Goal: Information Seeking & Learning: Check status

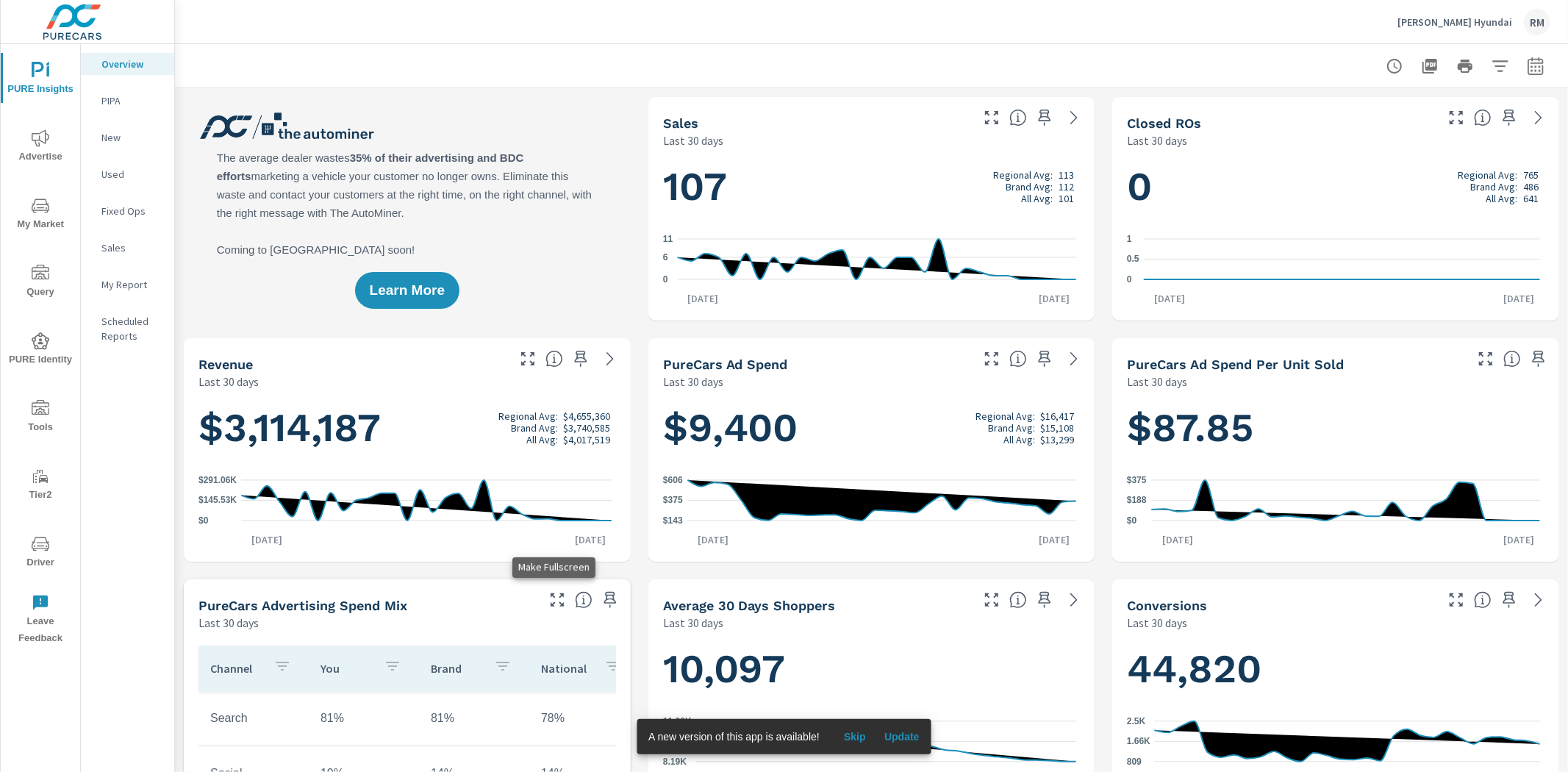
scroll to position [1, 0]
click at [52, 137] on span "Advertise" at bounding box center [41, 147] width 70 height 36
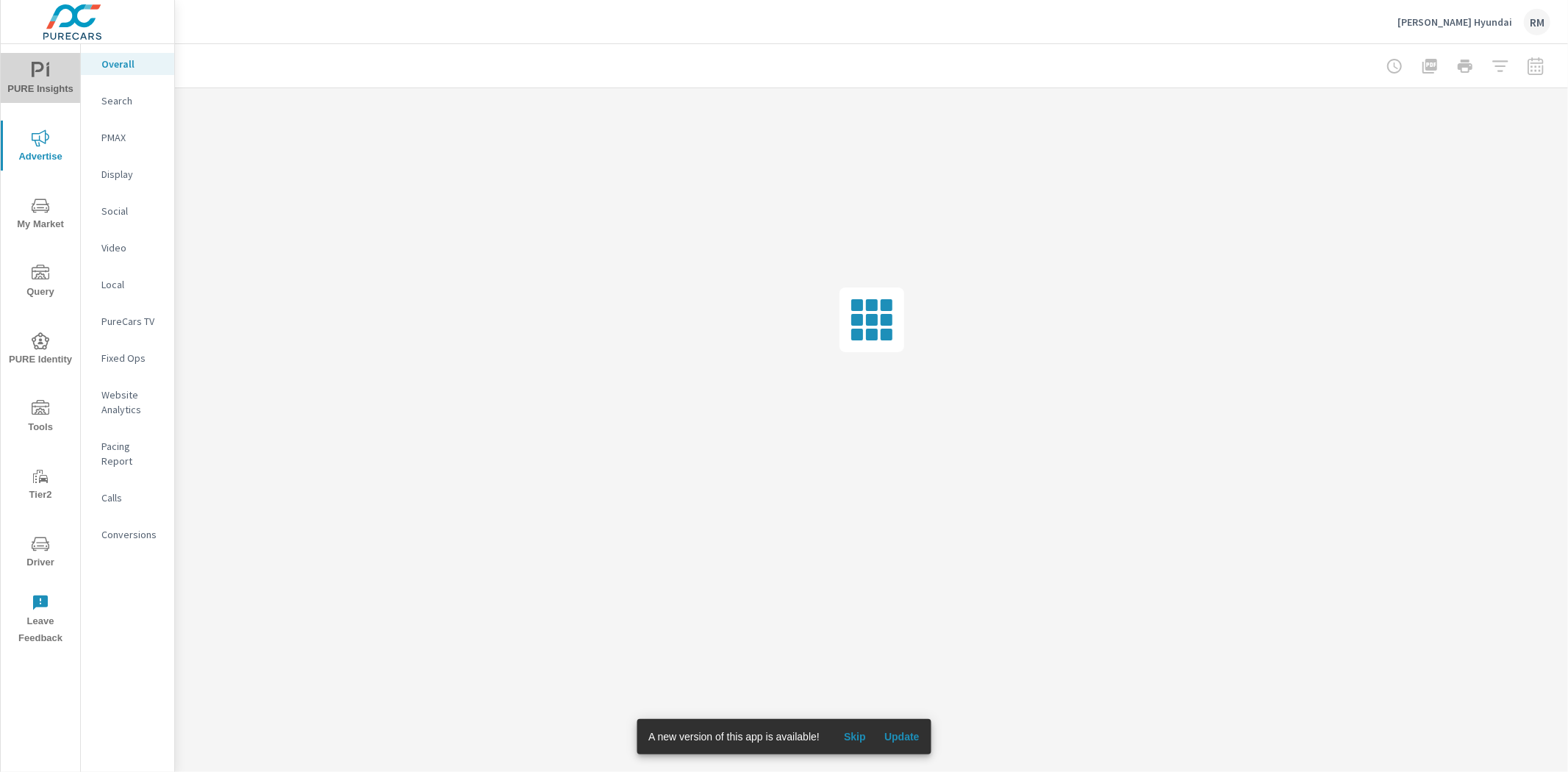
click at [30, 87] on span "PURE Insights" at bounding box center [41, 80] width 70 height 36
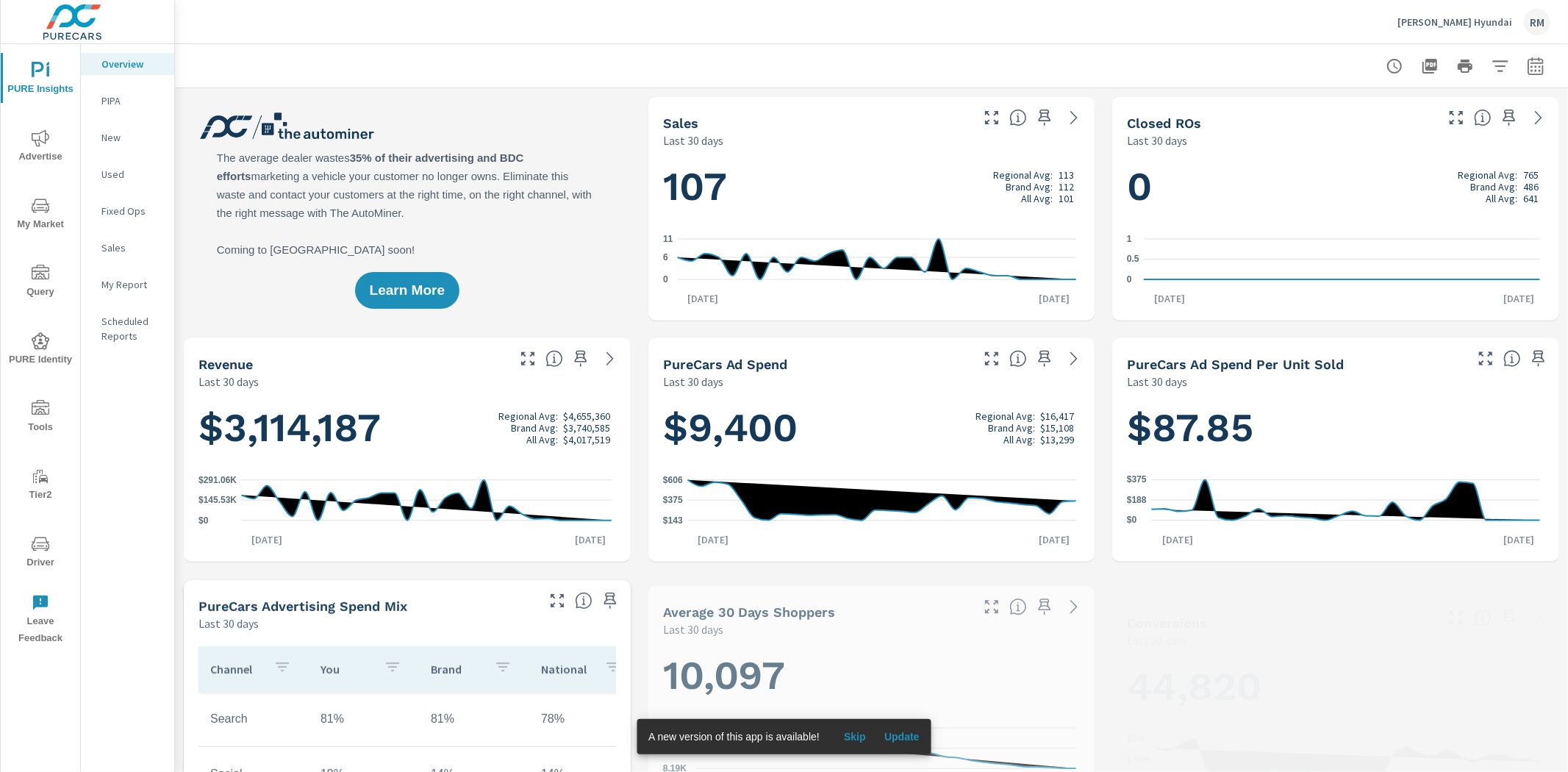
scroll to position [1, 0]
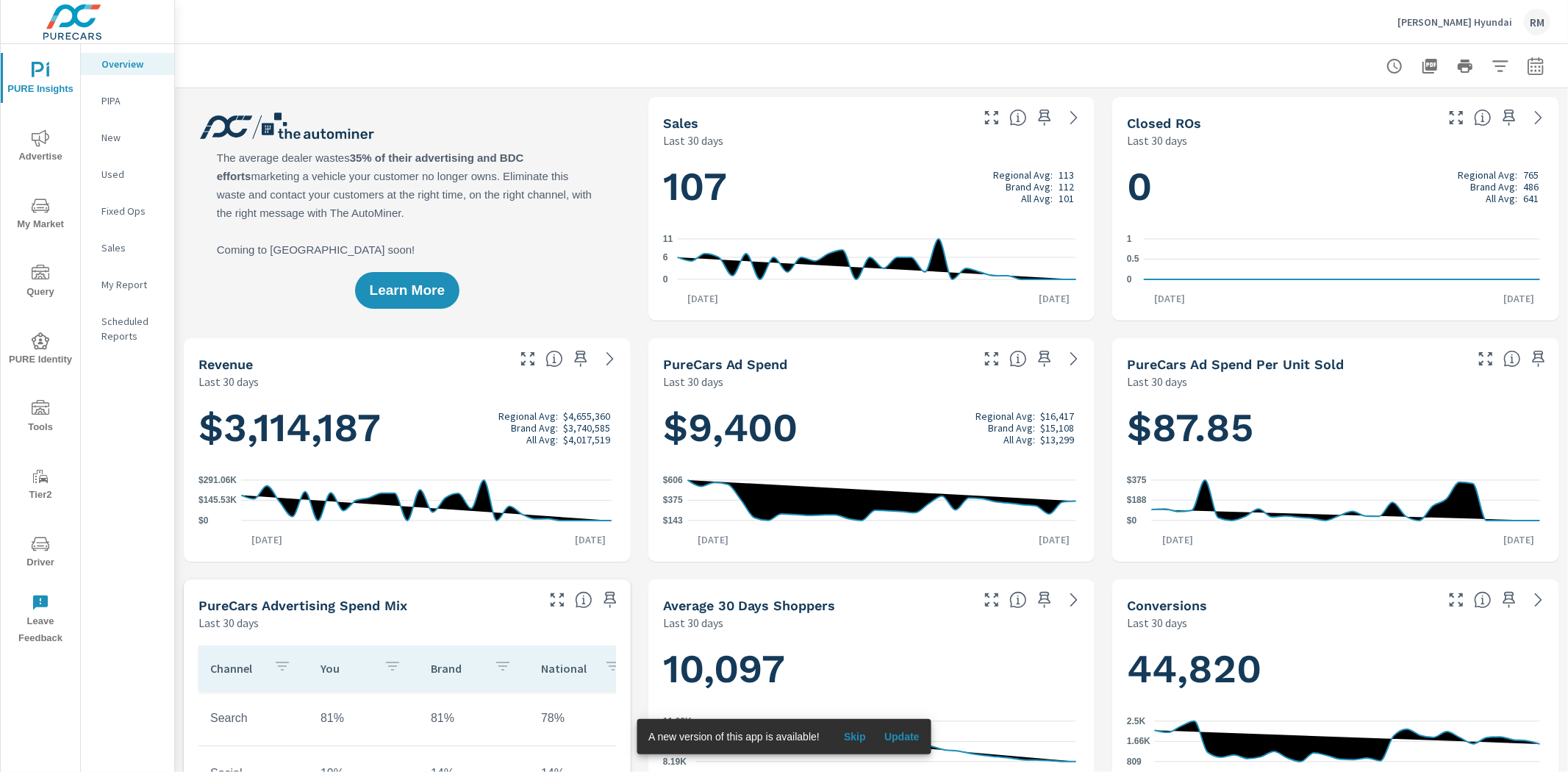
click at [23, 211] on span "My Market" at bounding box center [41, 215] width 70 height 36
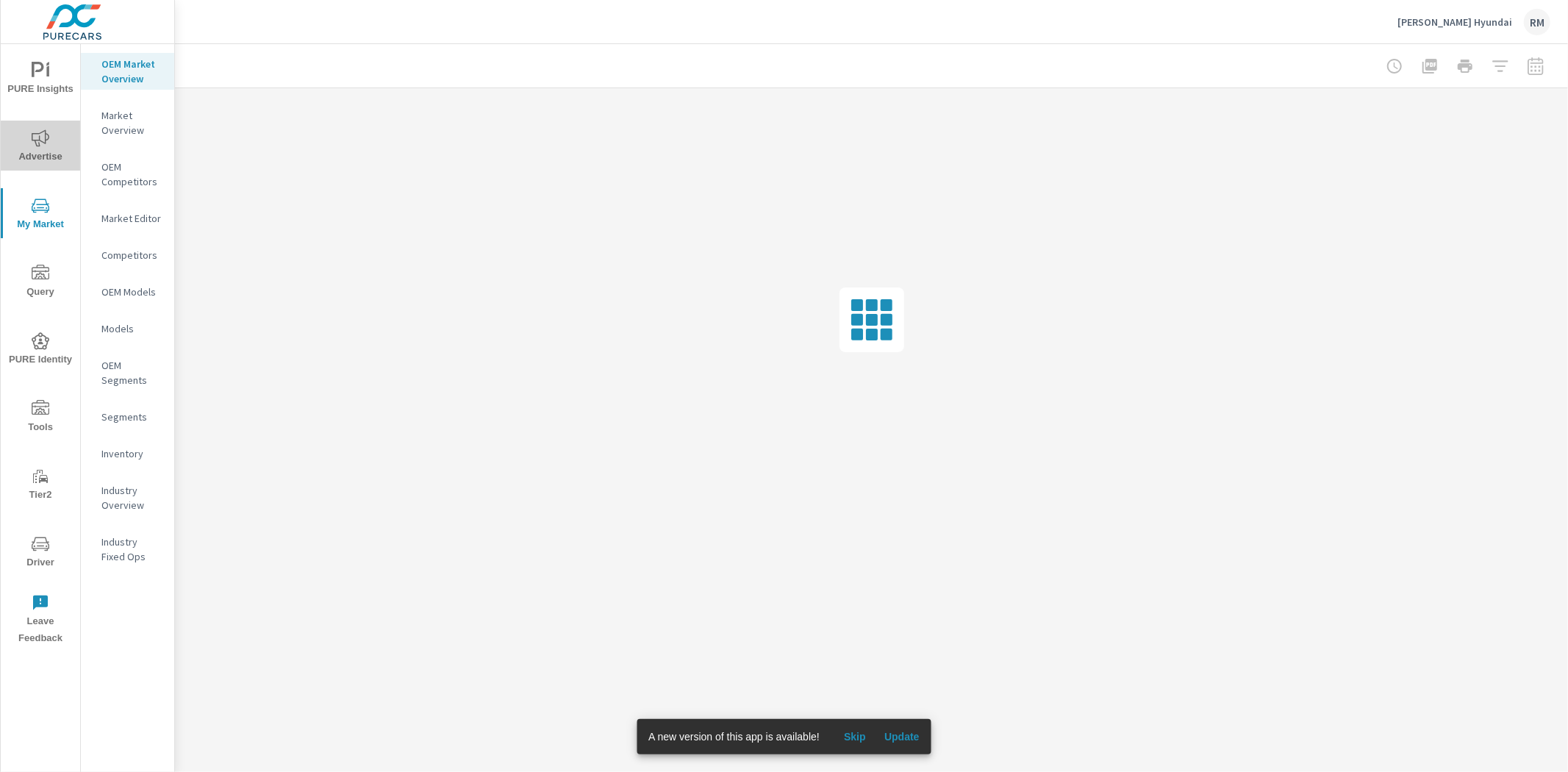
click at [35, 145] on icon "nav menu" at bounding box center [40, 138] width 18 height 18
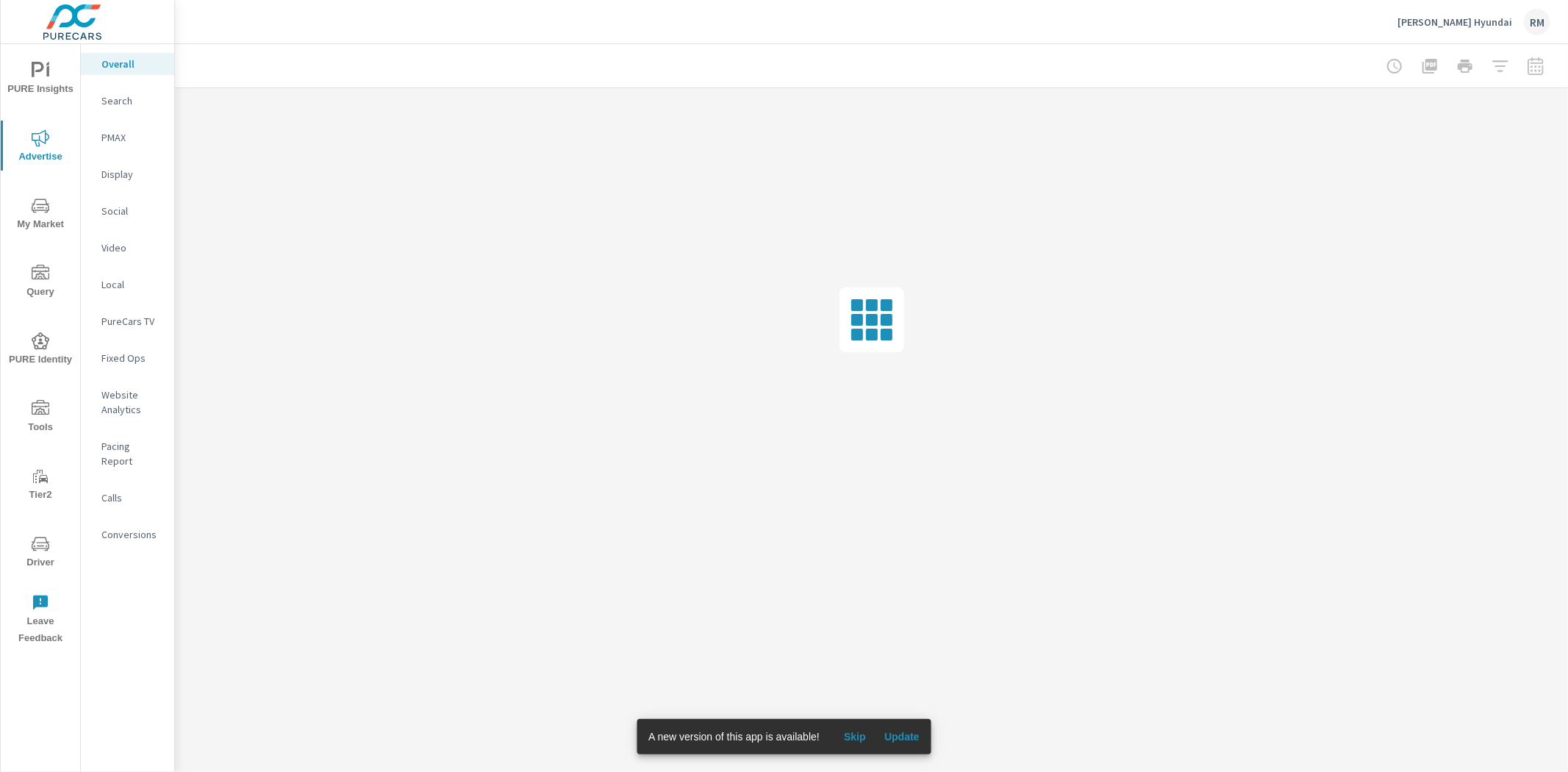
click at [128, 407] on p "Website Analytics" at bounding box center [132, 402] width 61 height 30
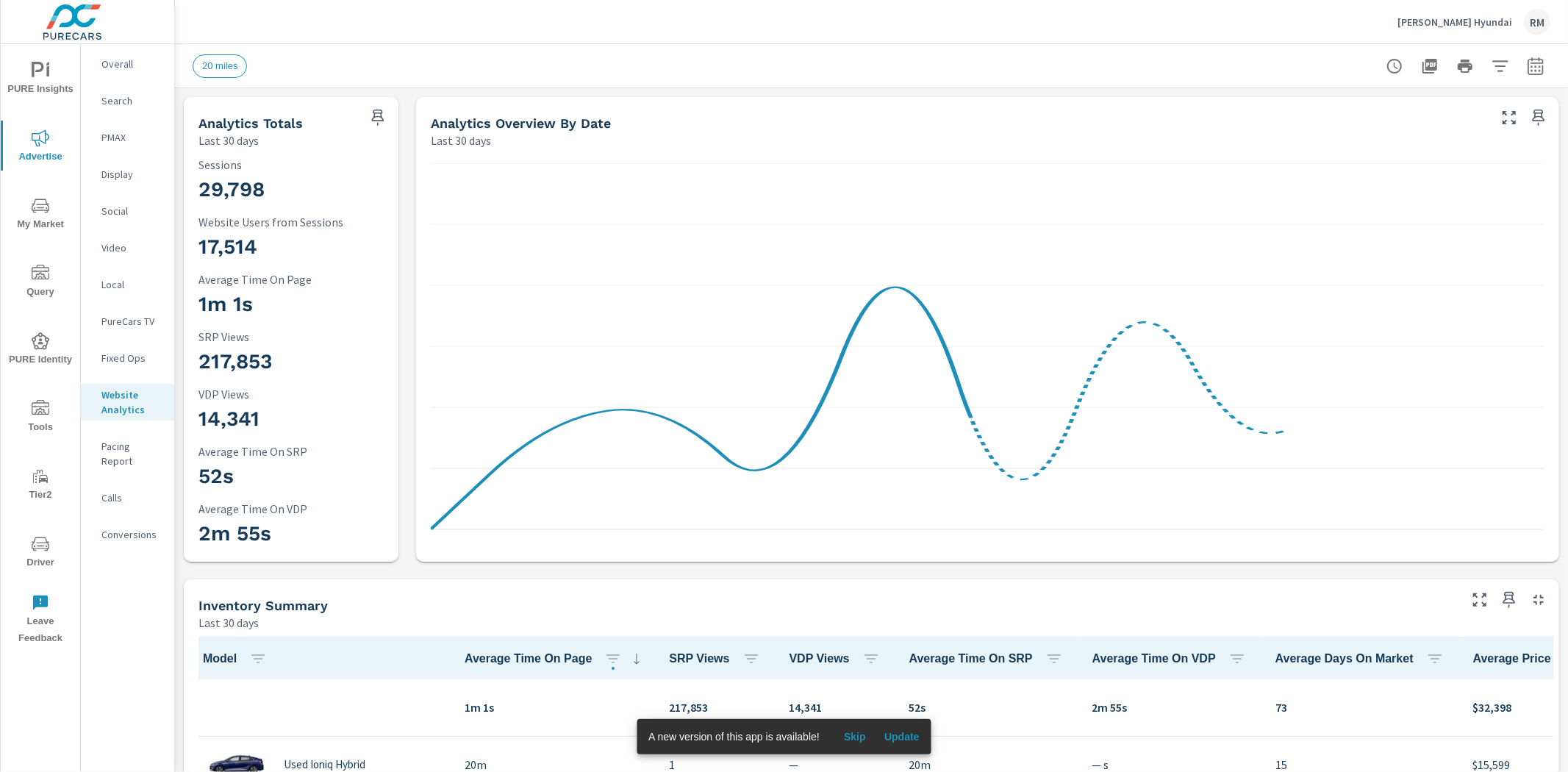
scroll to position [1, 0]
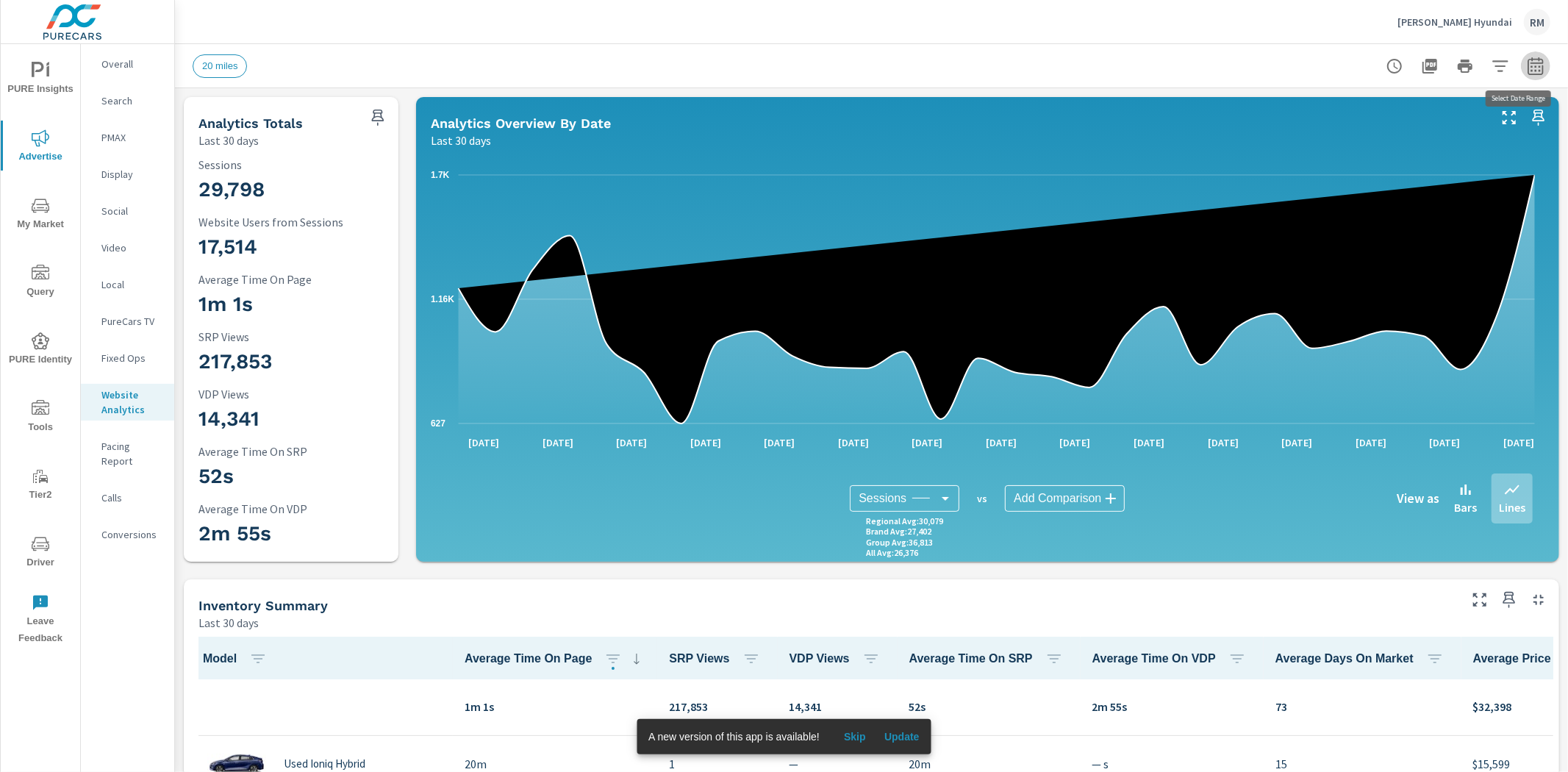
click at [1530, 68] on icon "button" at bounding box center [1535, 66] width 18 height 18
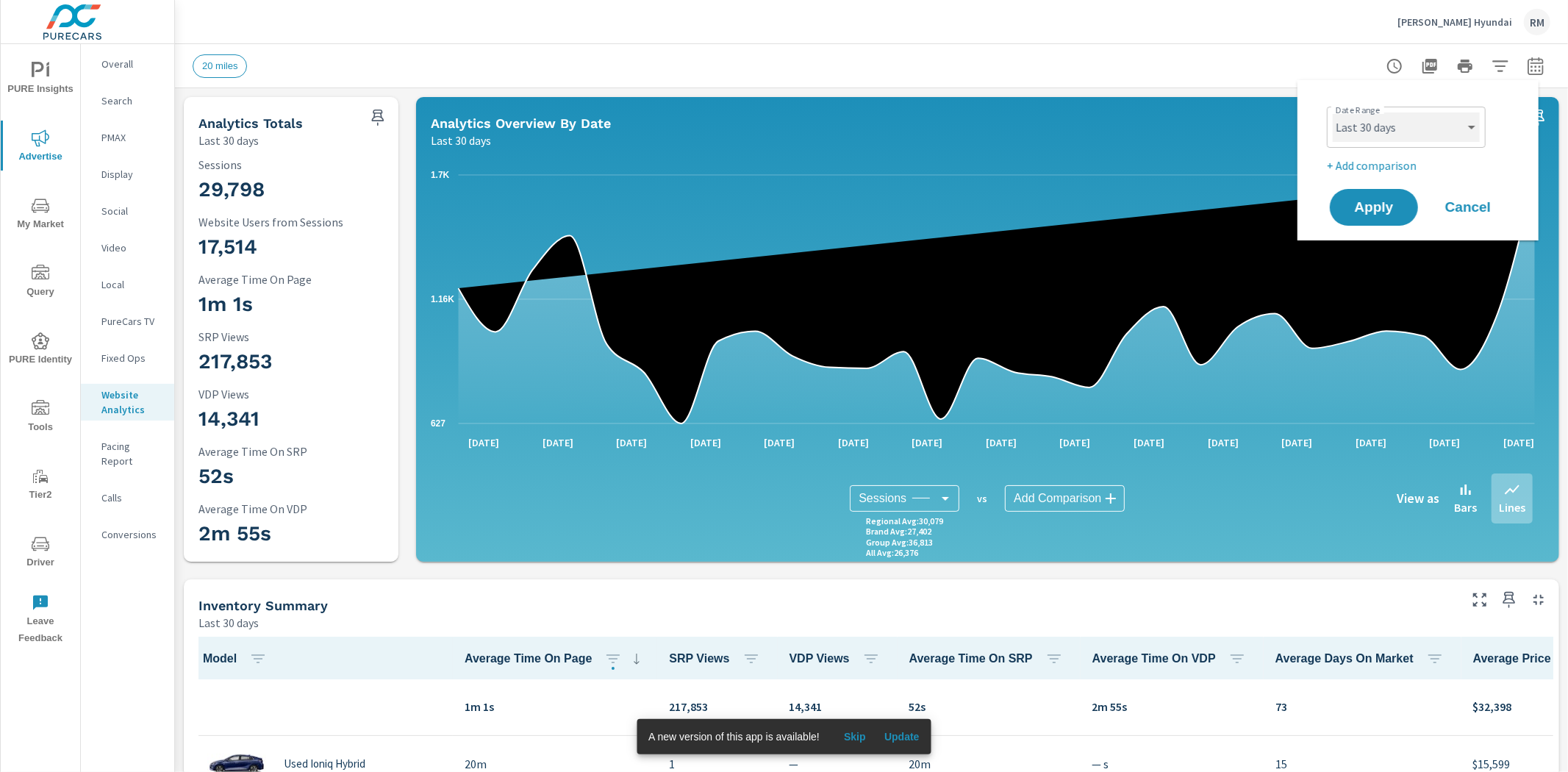
click at [1438, 134] on select "Custom Yesterday Last week Last 7 days Last 14 days Last 30 days Last 45 days L…" at bounding box center [1406, 127] width 147 height 30
click at [1333, 112] on select "Custom Yesterday Last week Last 7 days Last 14 days Last 30 days Last 45 days L…" at bounding box center [1406, 127] width 147 height 30
select select "Last month"
click at [1365, 159] on p "+ Add comparison" at bounding box center [1421, 165] width 188 height 18
select select "Previous period"
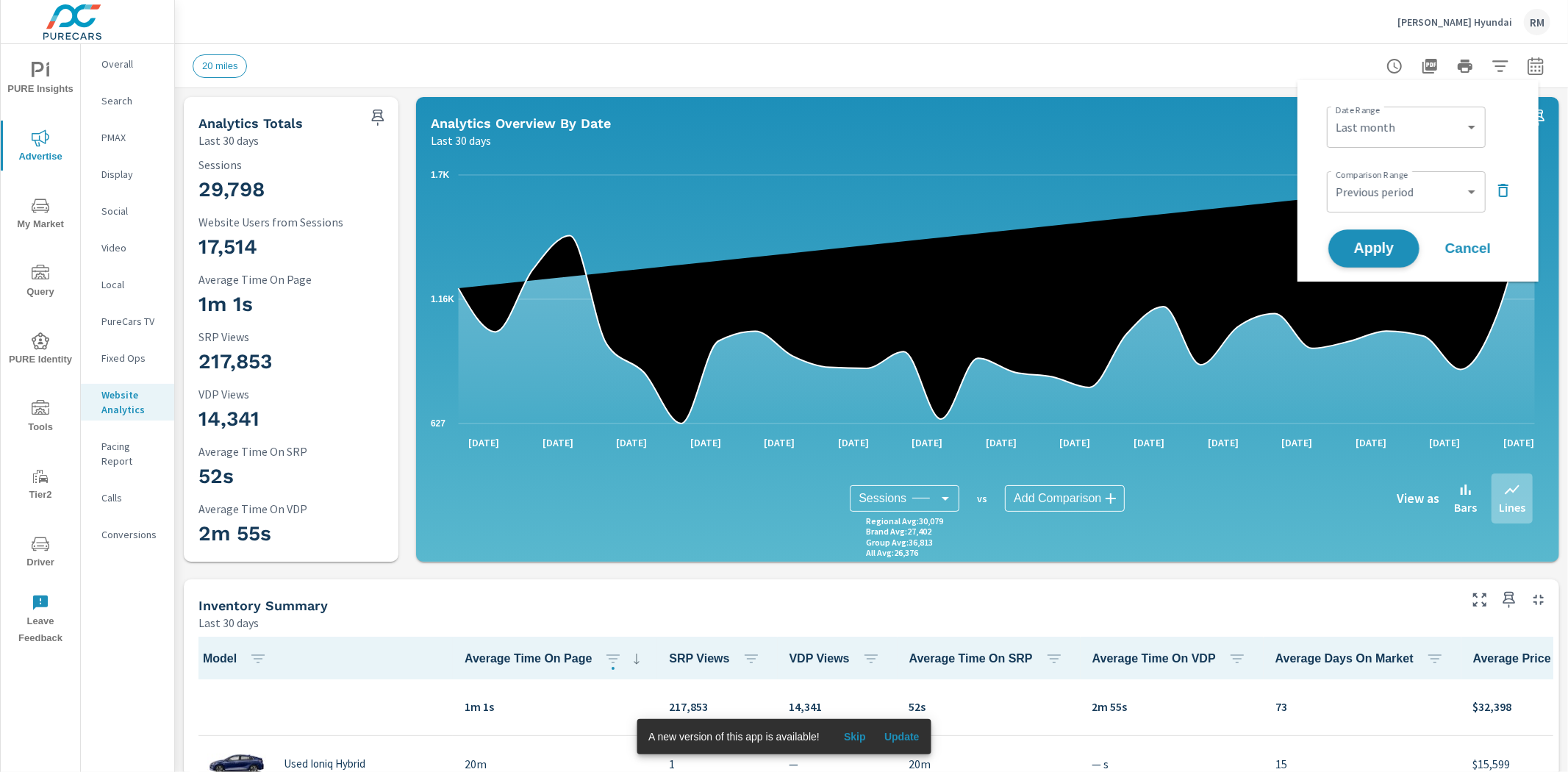
click at [1374, 244] on span "Apply" at bounding box center [1373, 248] width 60 height 14
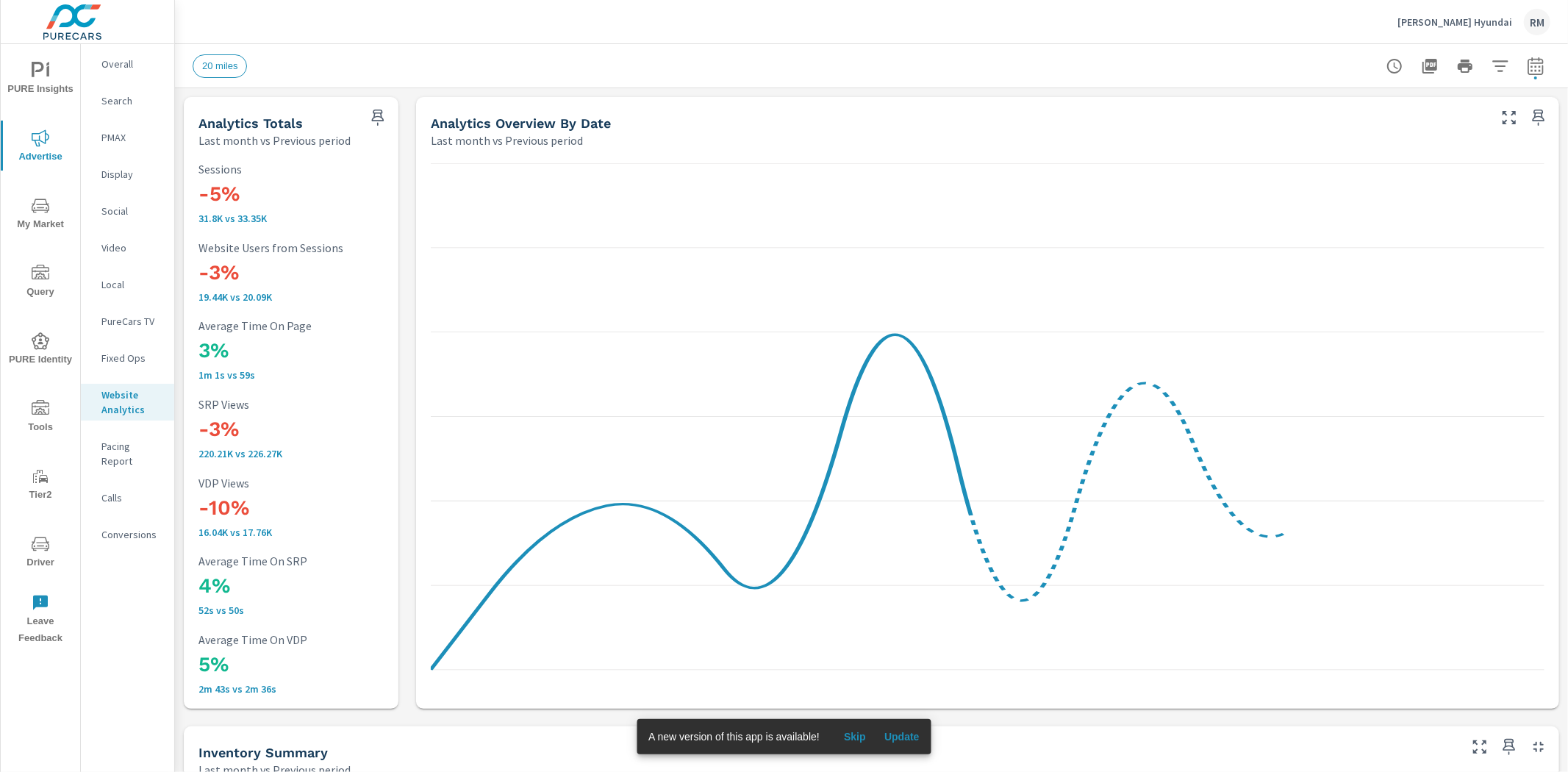
scroll to position [1, 0]
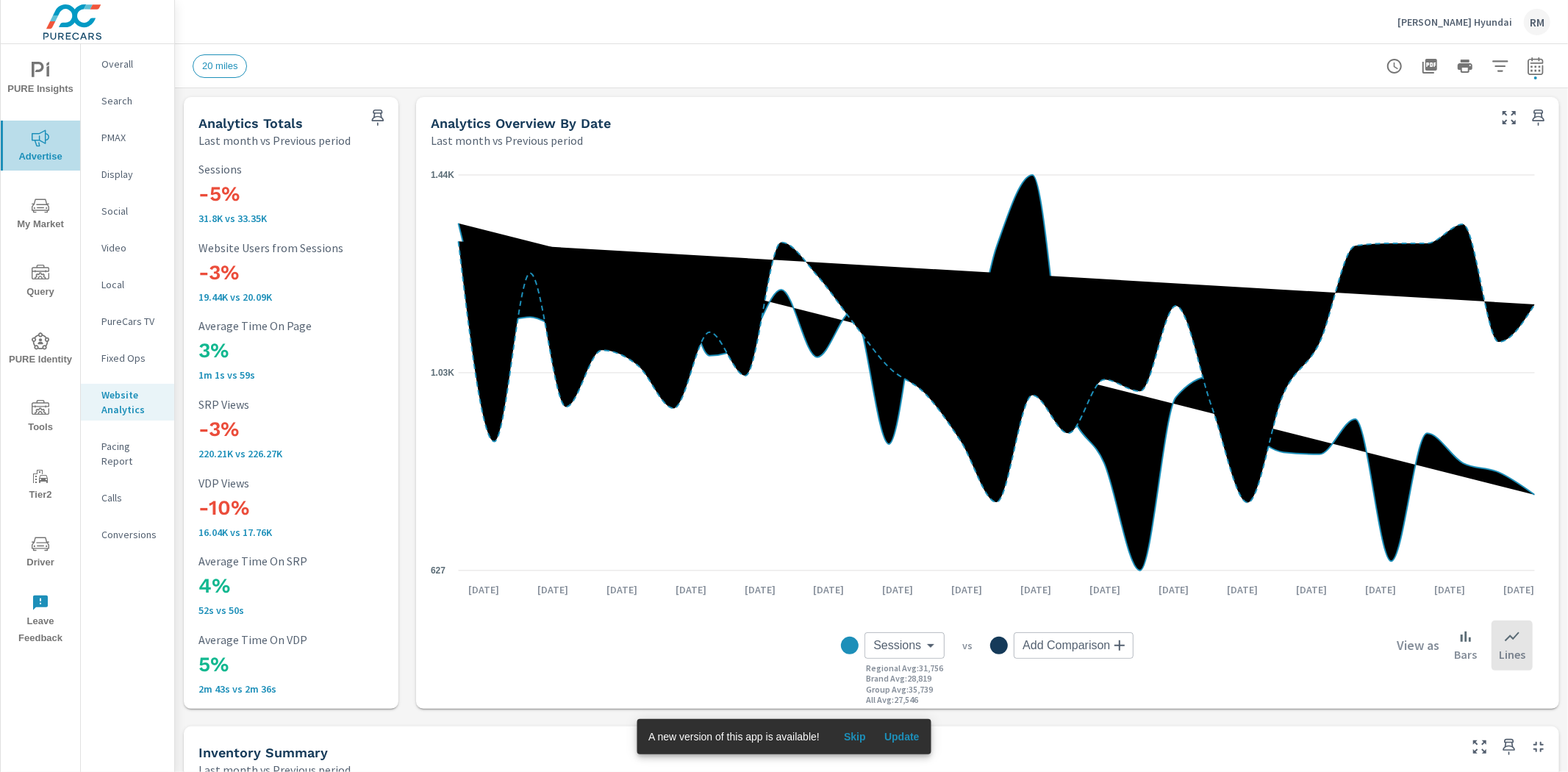
click at [35, 151] on span "Advertise" at bounding box center [41, 147] width 70 height 36
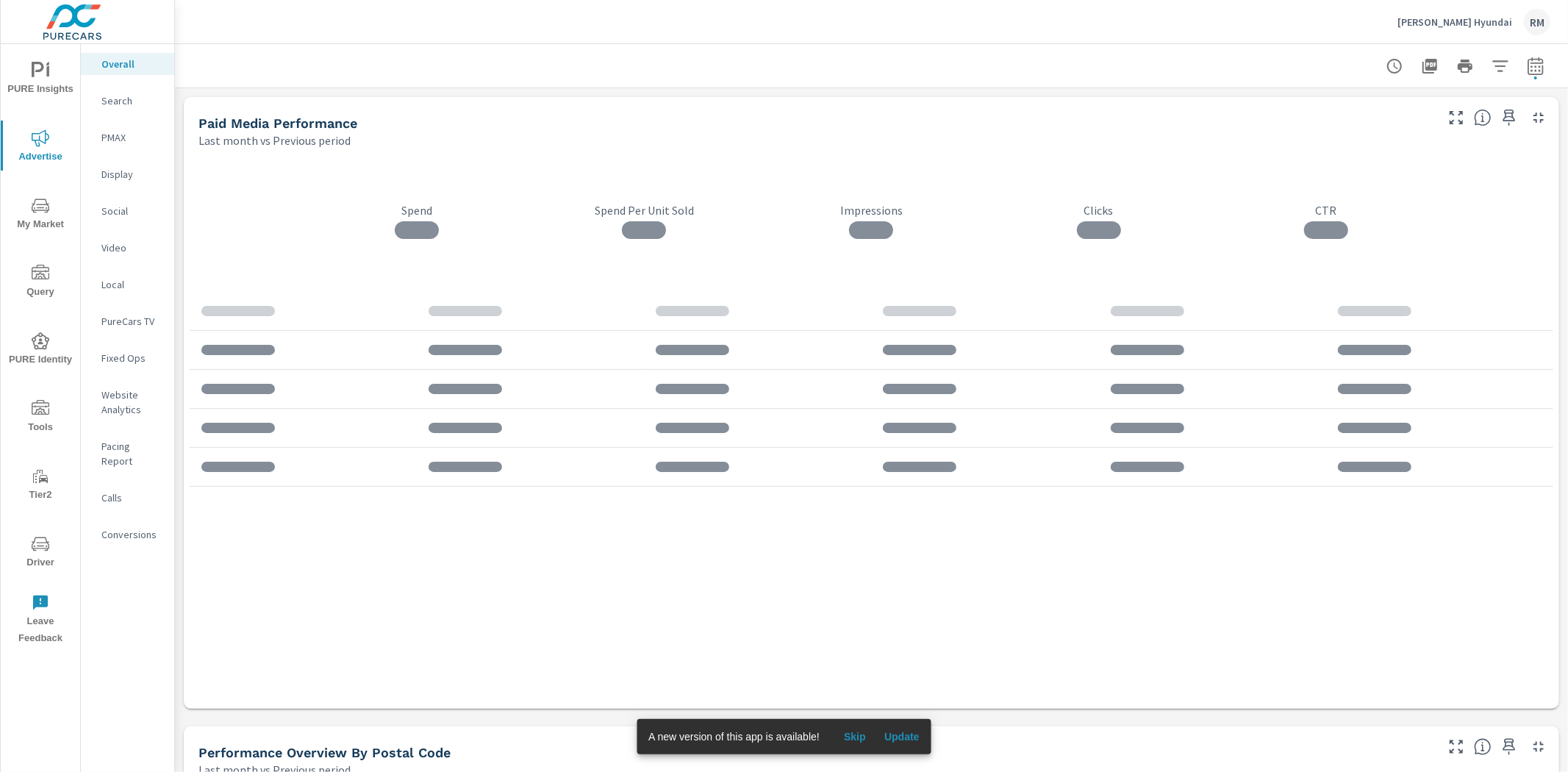
click at [40, 211] on icon "nav menu" at bounding box center [40, 206] width 18 height 18
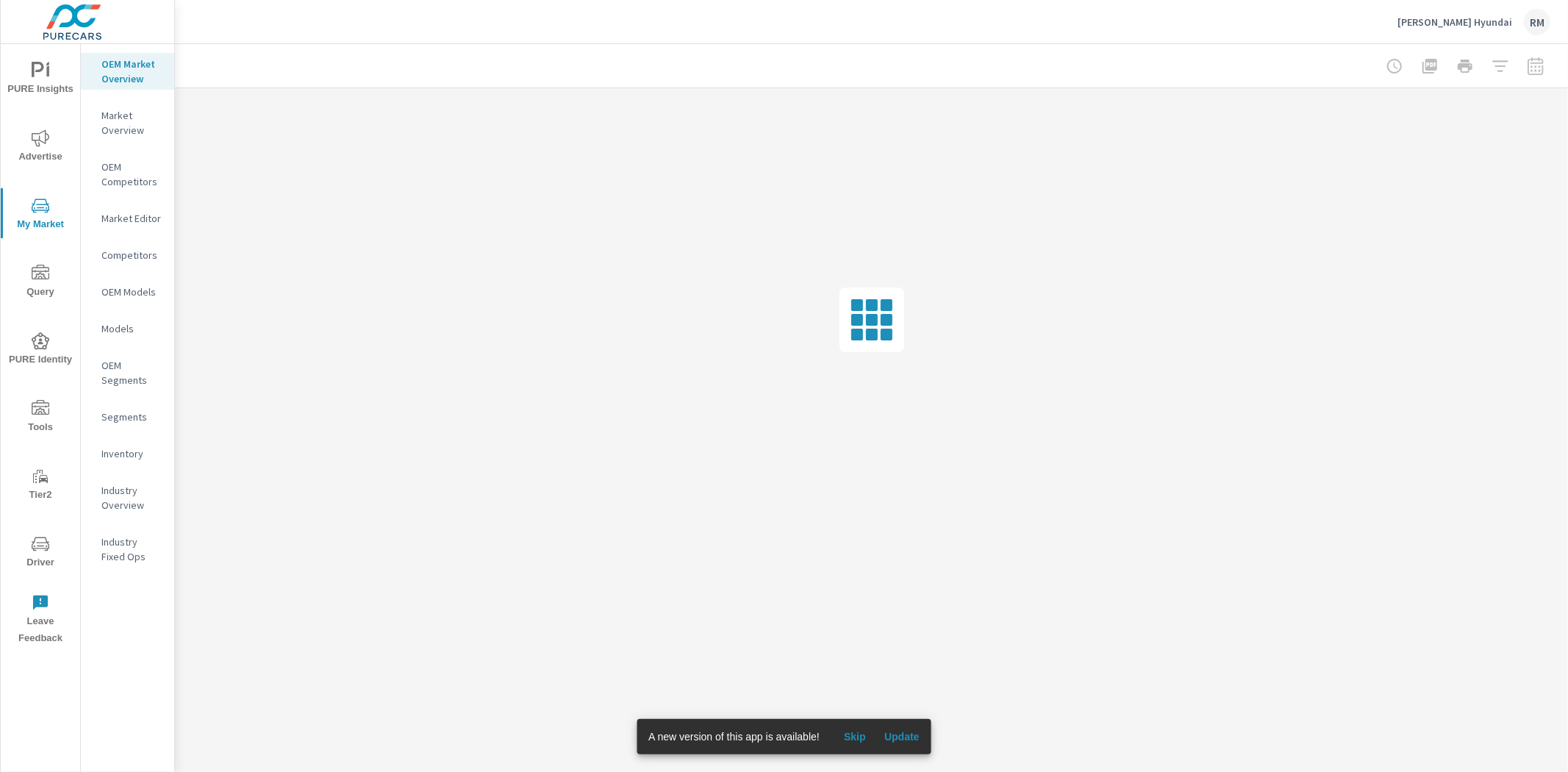
click at [121, 453] on p "Inventory" at bounding box center [132, 453] width 61 height 15
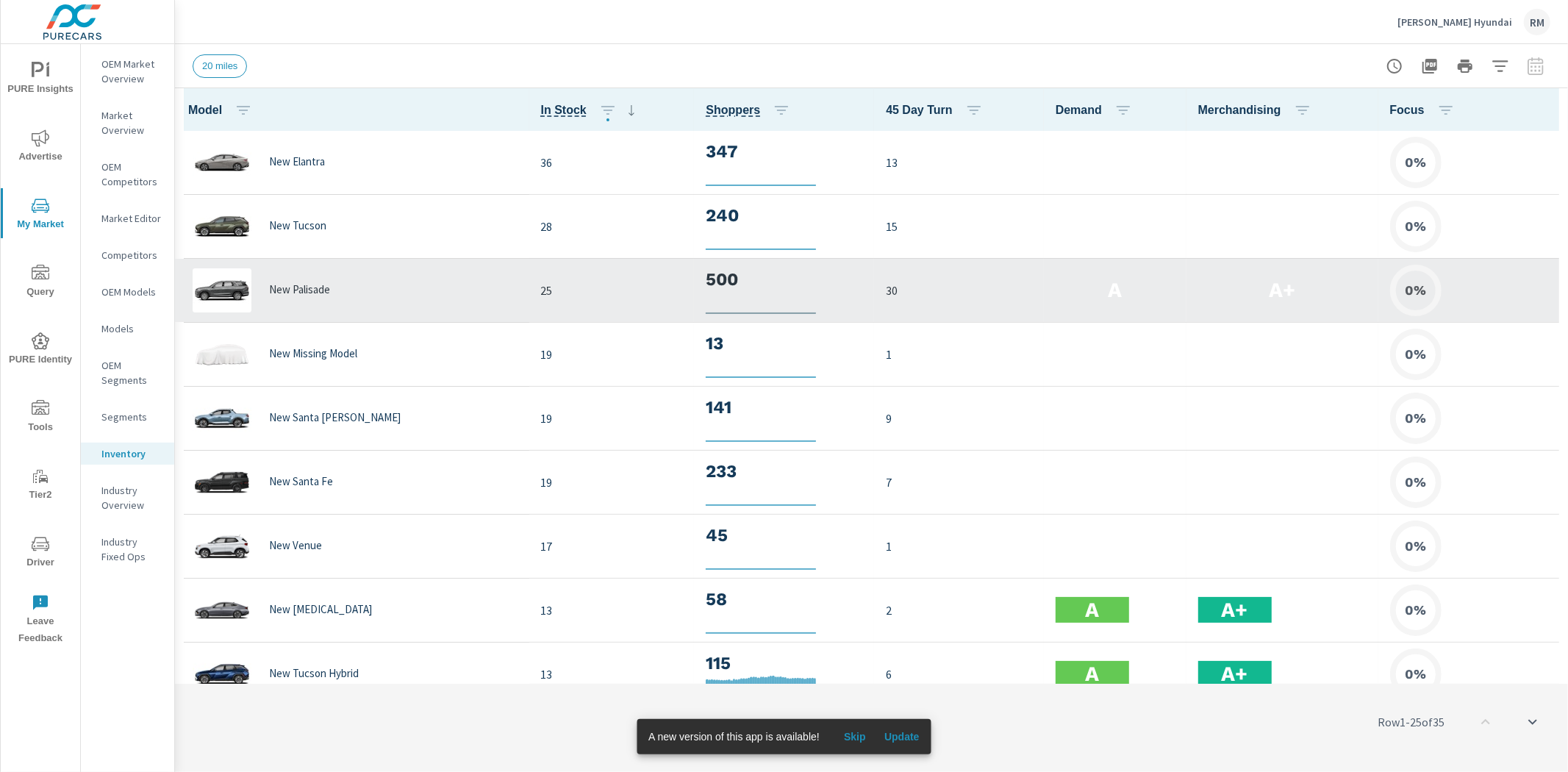
scroll to position [1, 0]
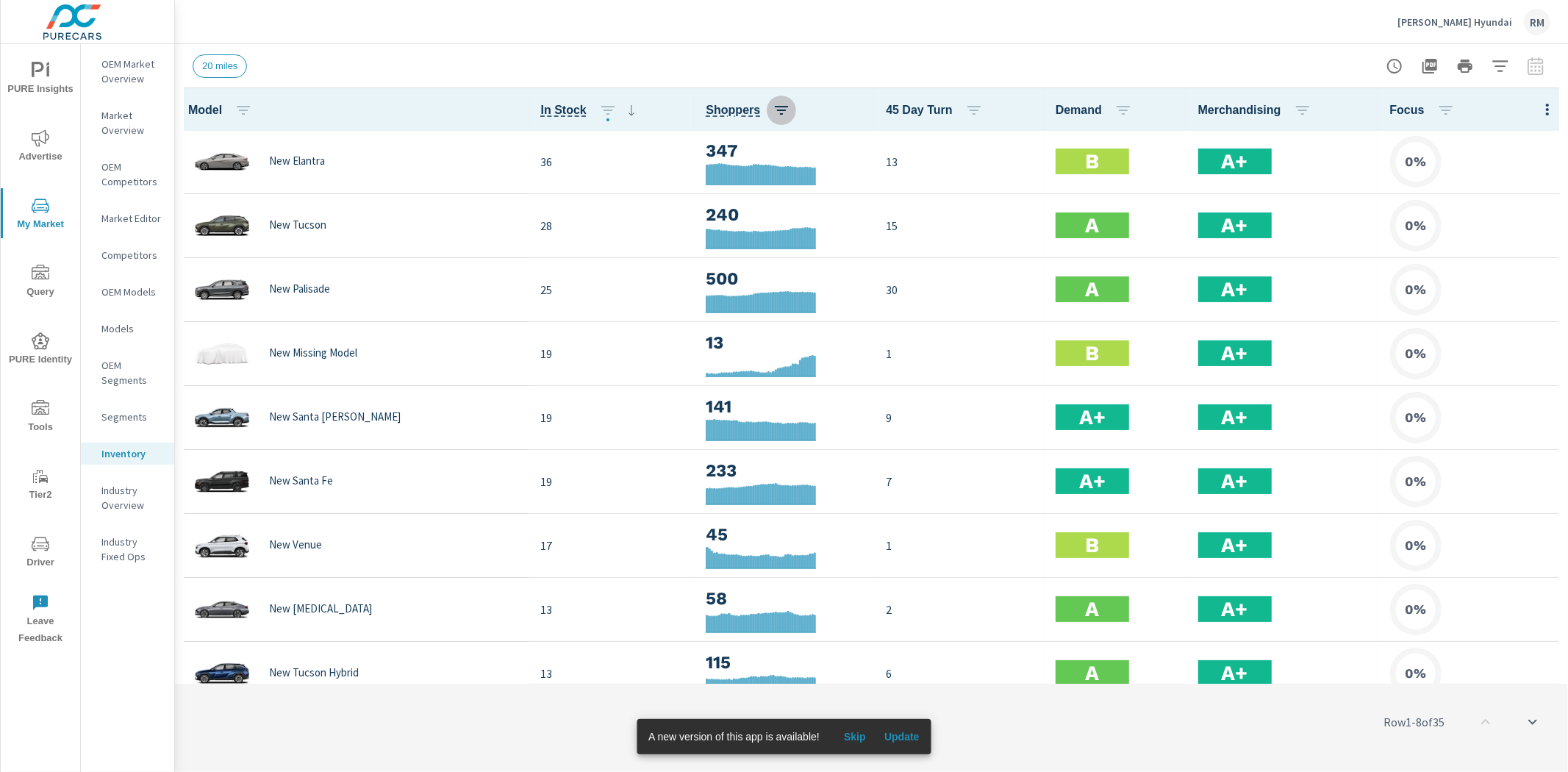
click at [773, 104] on icon "button" at bounding box center [781, 109] width 18 height 18
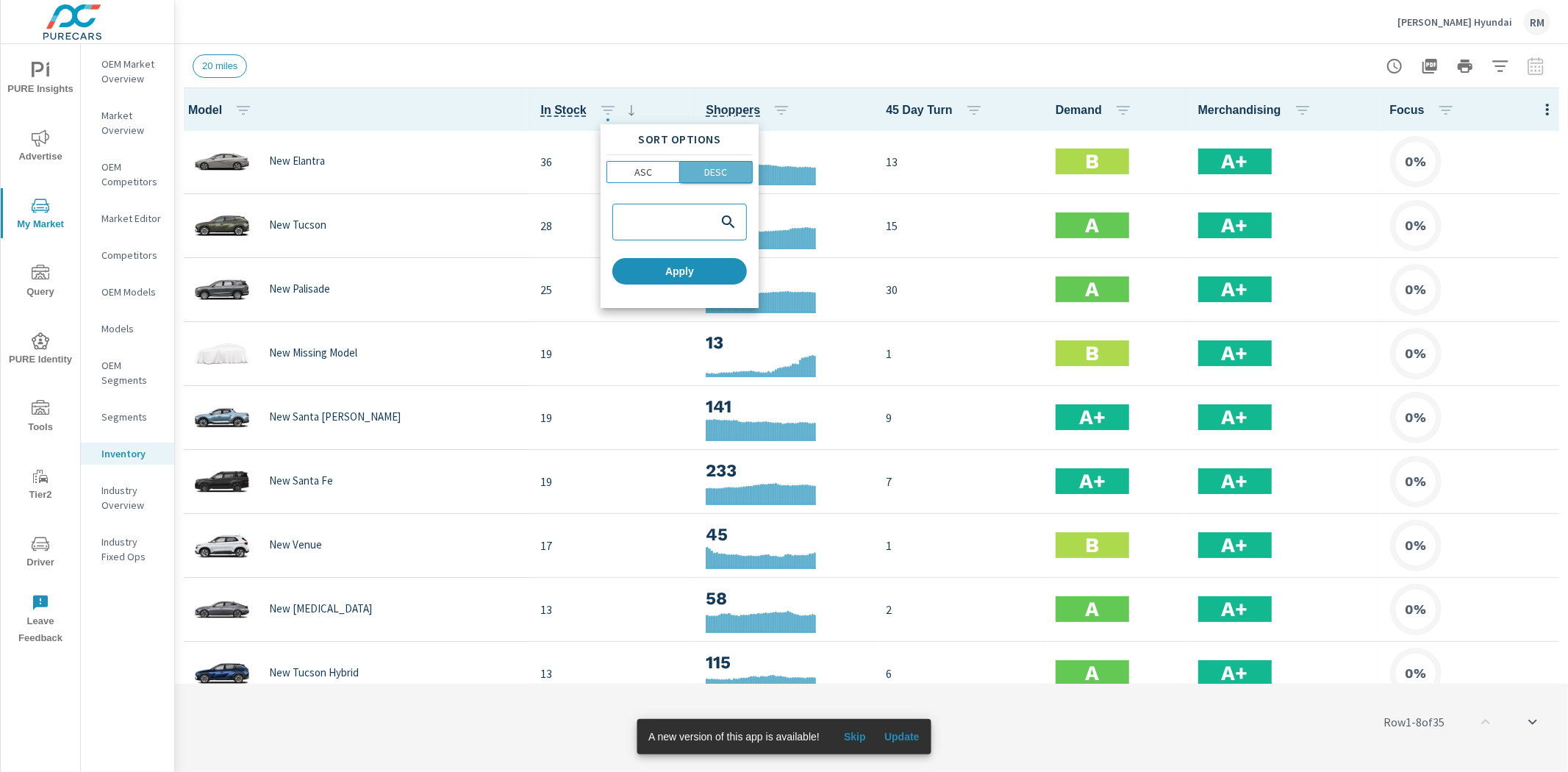
click at [738, 171] on span "DESC" at bounding box center [715, 172] width 64 height 15
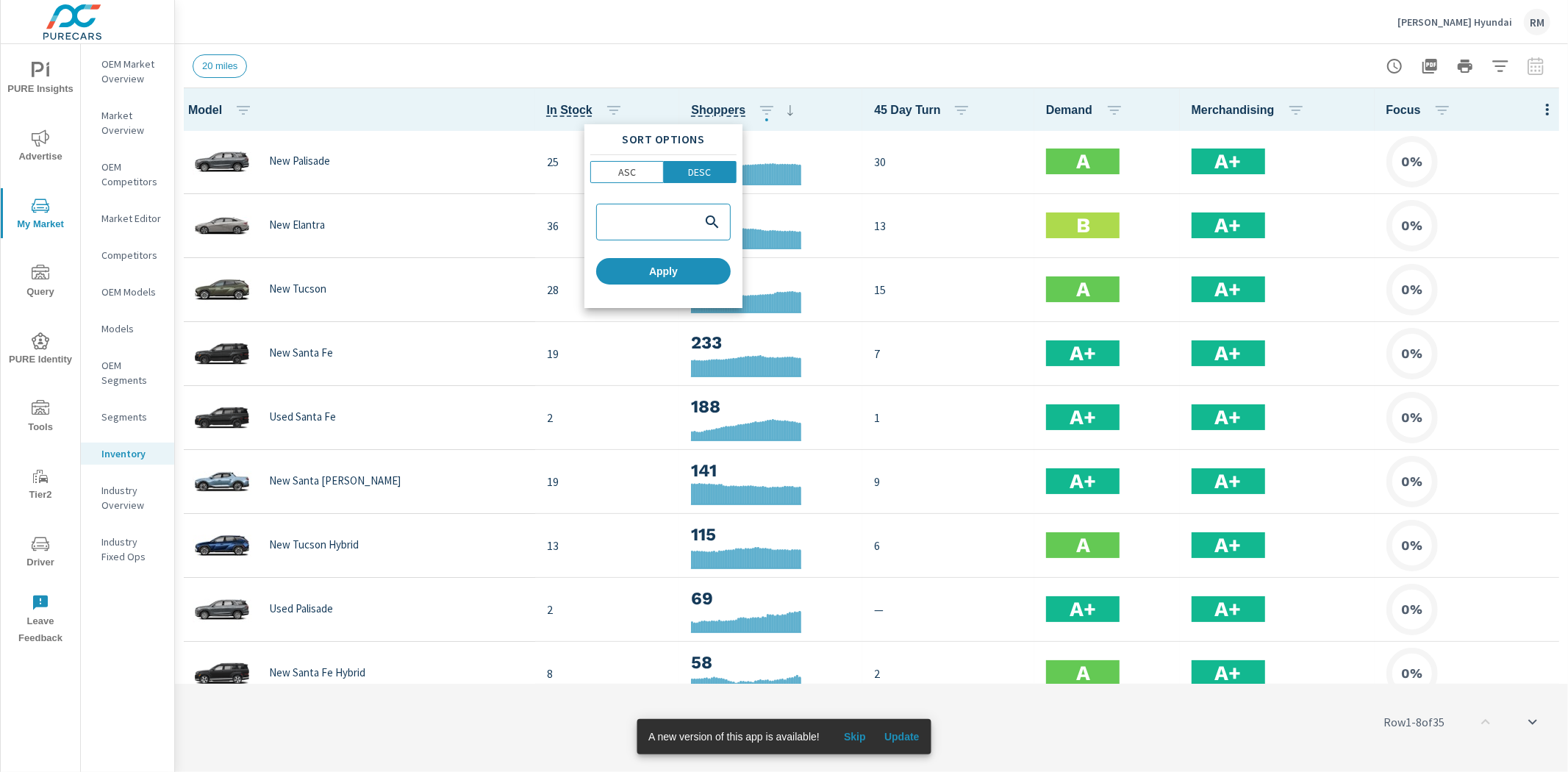
click at [765, 37] on div at bounding box center [784, 386] width 1568 height 772
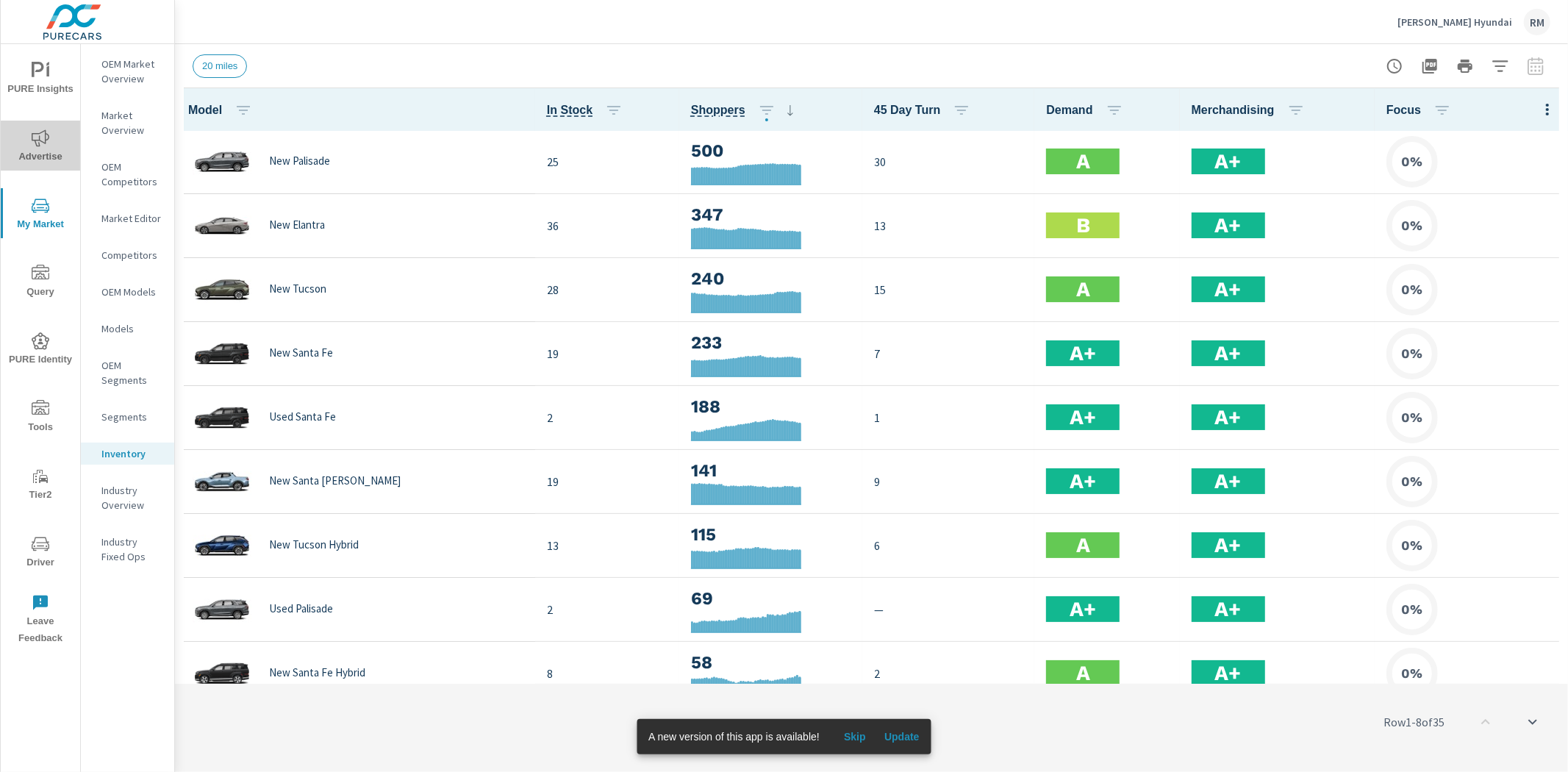
click at [42, 153] on span "Advertise" at bounding box center [41, 147] width 70 height 36
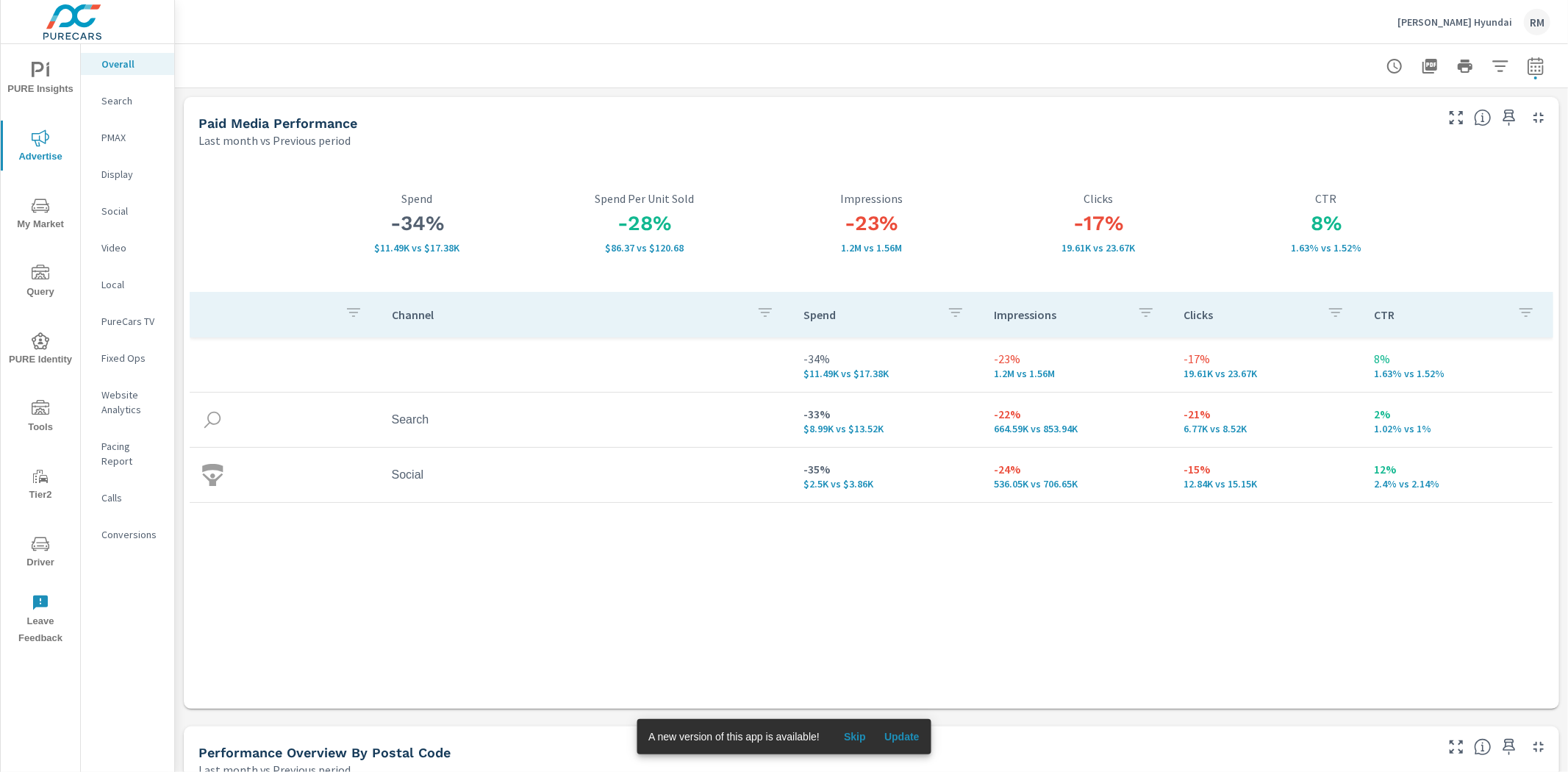
click at [127, 405] on p "Website Analytics" at bounding box center [132, 402] width 61 height 30
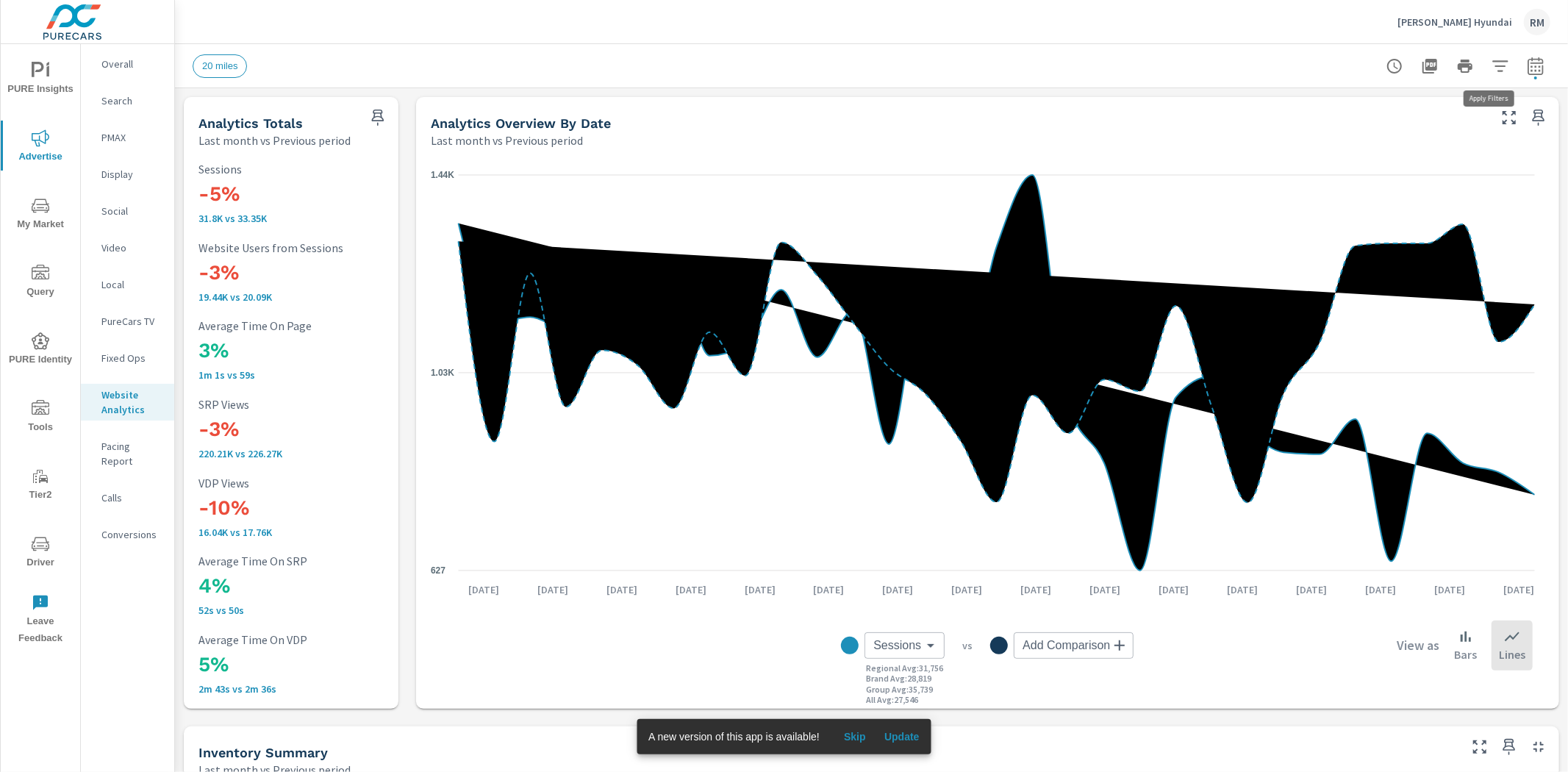
click at [1493, 66] on icon "button" at bounding box center [1499, 66] width 18 height 18
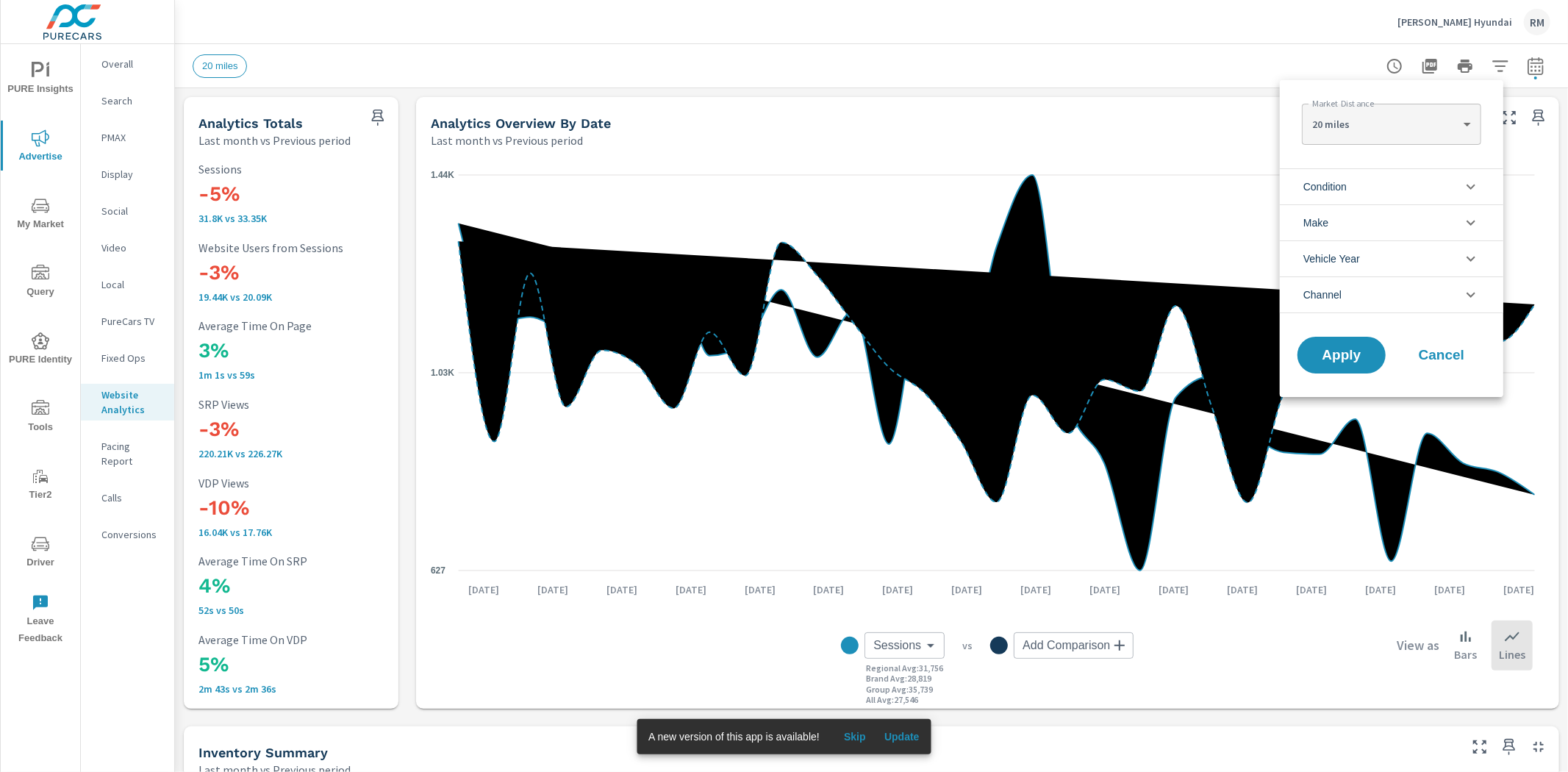
click at [1385, 172] on li "Condition" at bounding box center [1391, 186] width 223 height 36
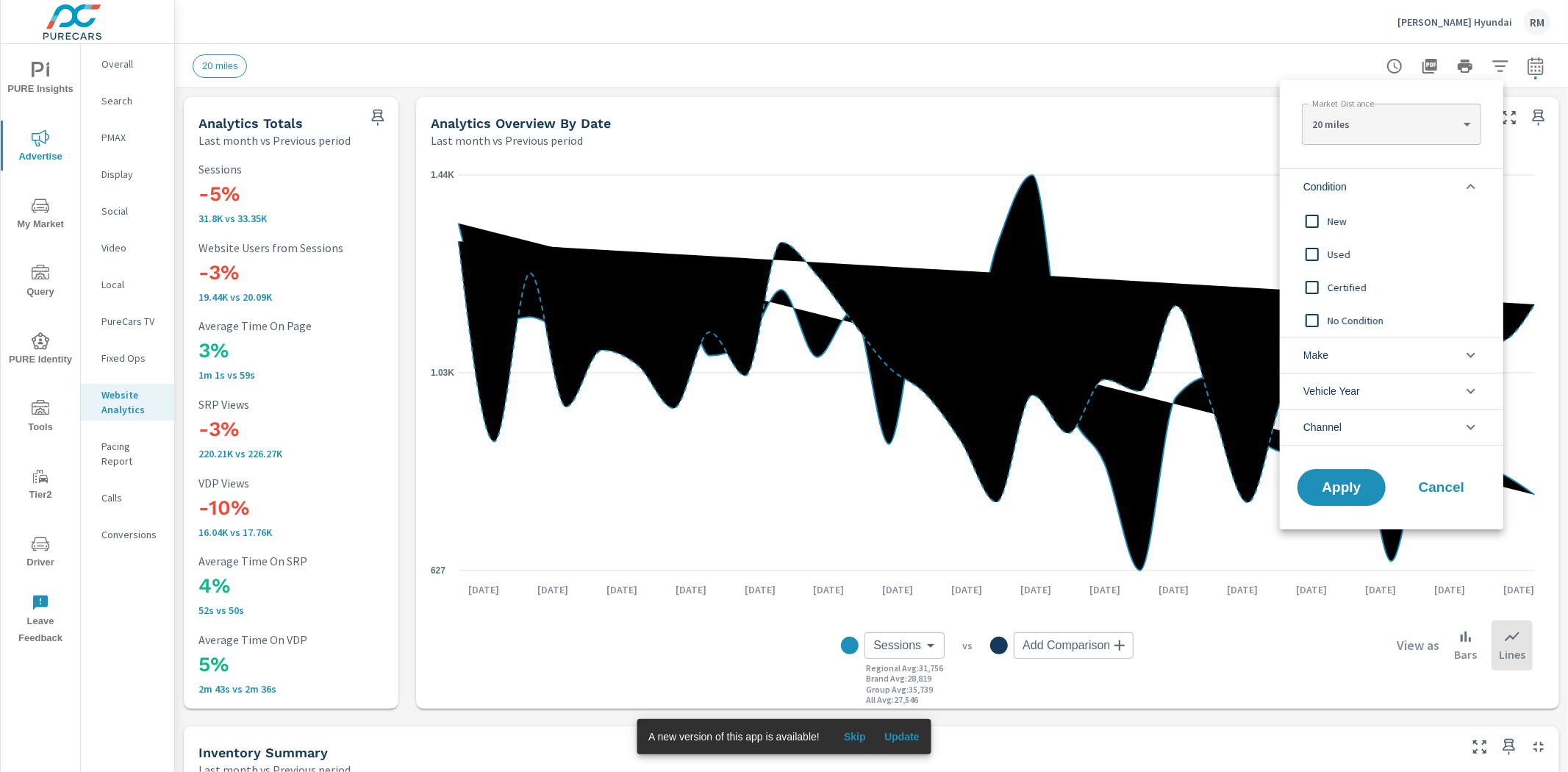
click at [1311, 217] on input "filter options" at bounding box center [1311, 221] width 31 height 31
click at [1356, 486] on span "Apply" at bounding box center [1341, 487] width 60 height 14
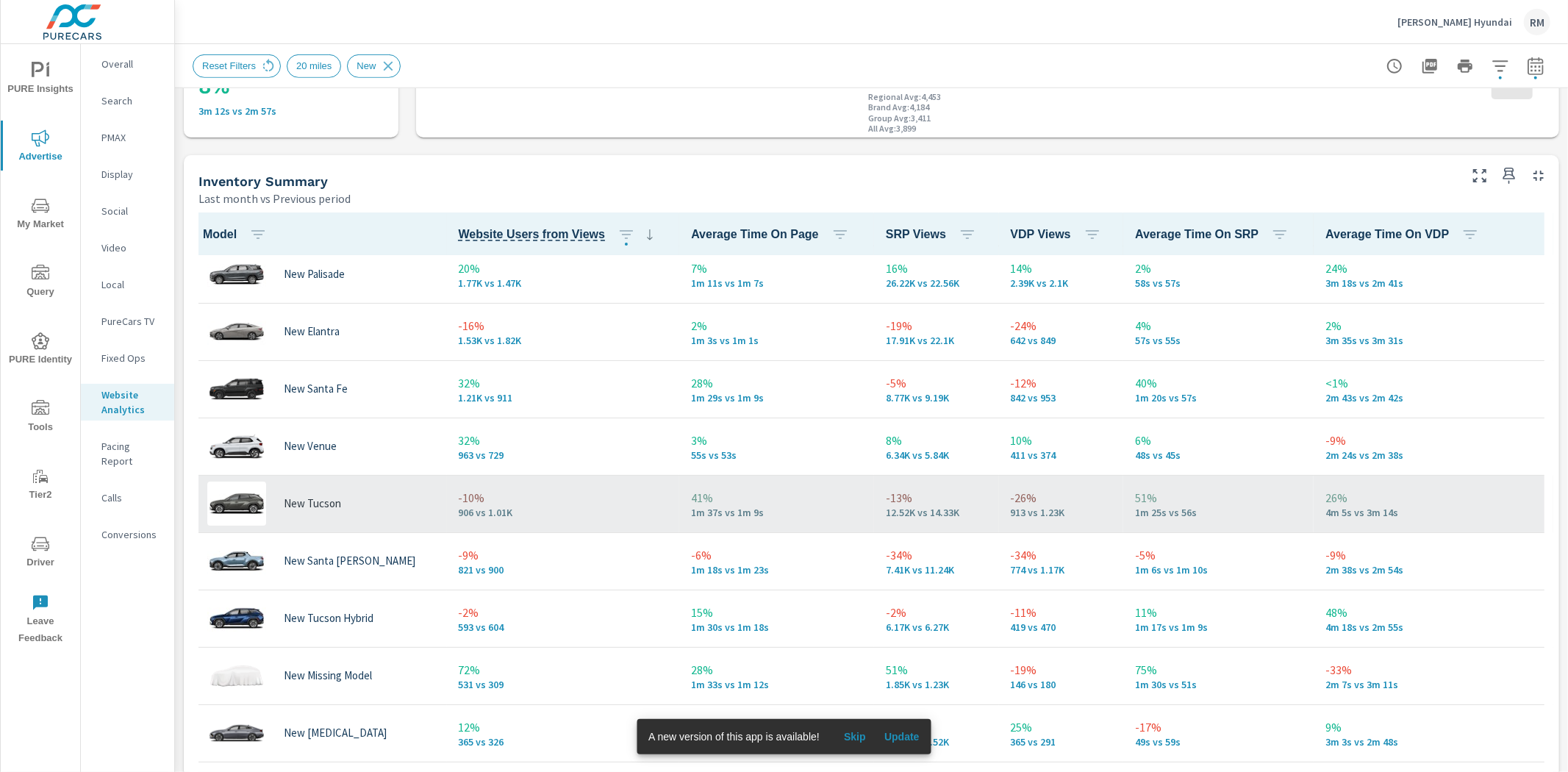
scroll to position [164, 0]
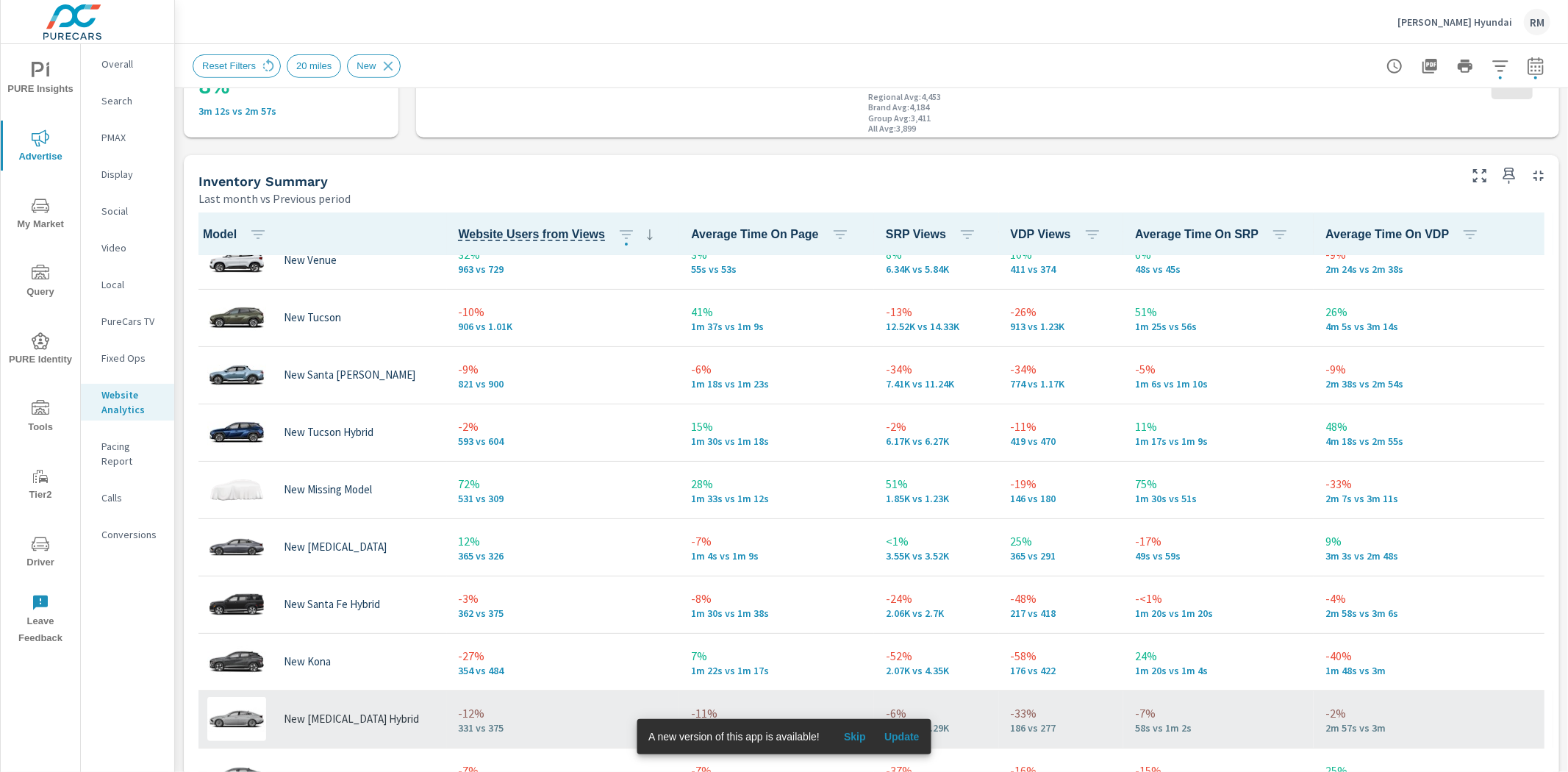
scroll to position [409, 0]
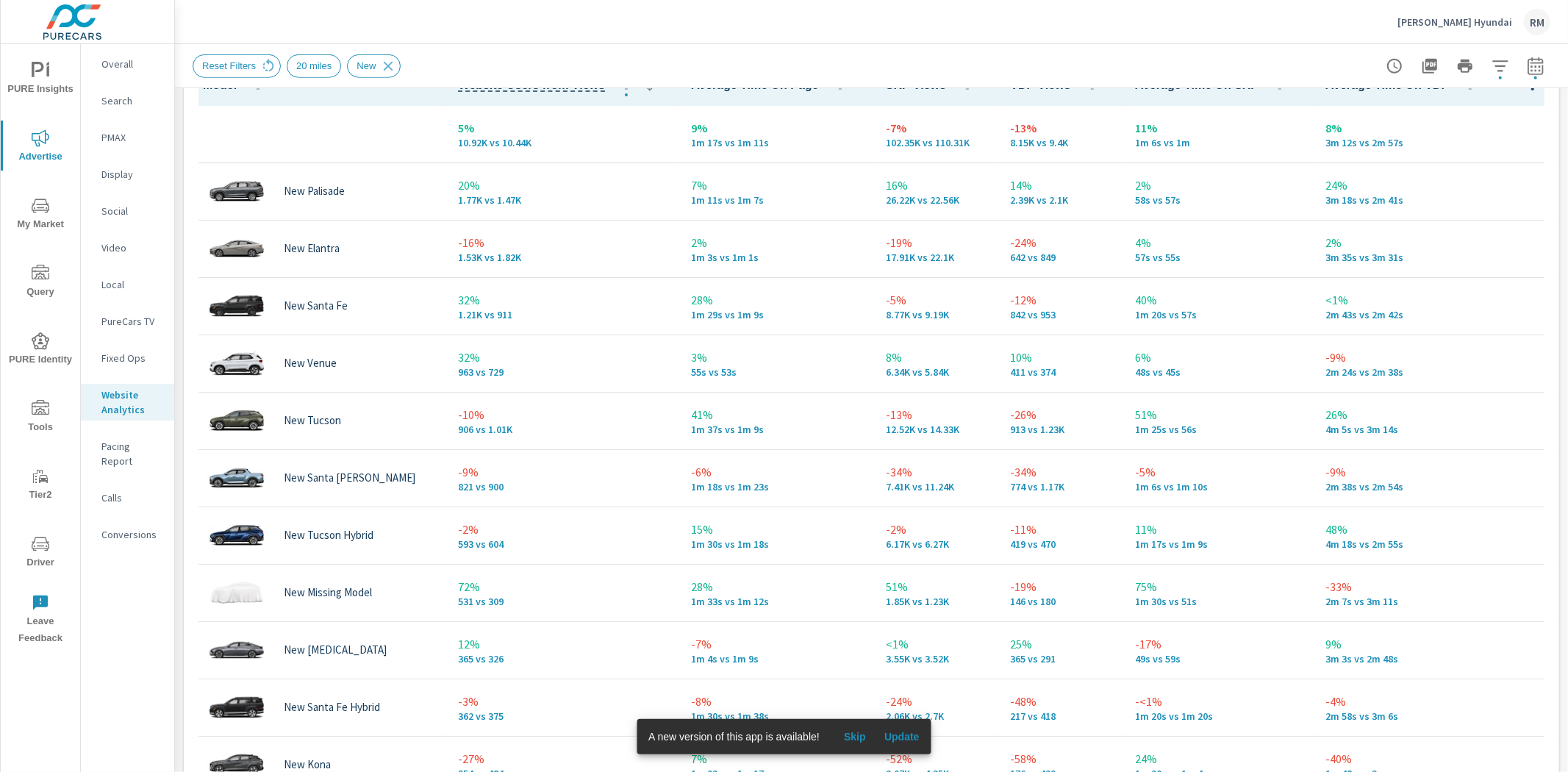
scroll to position [673, 0]
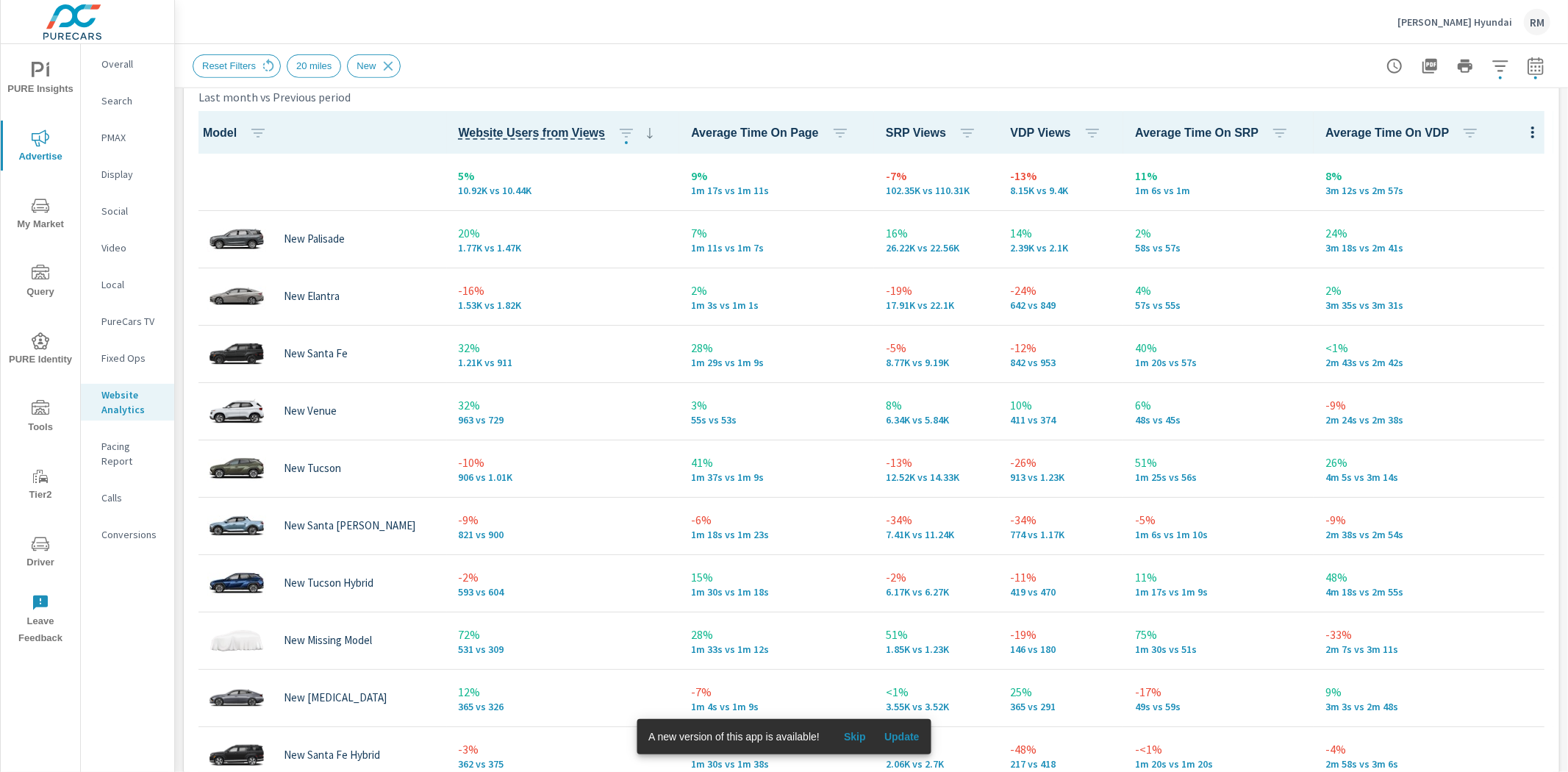
click at [843, 732] on span "Skip" at bounding box center [854, 737] width 35 height 13
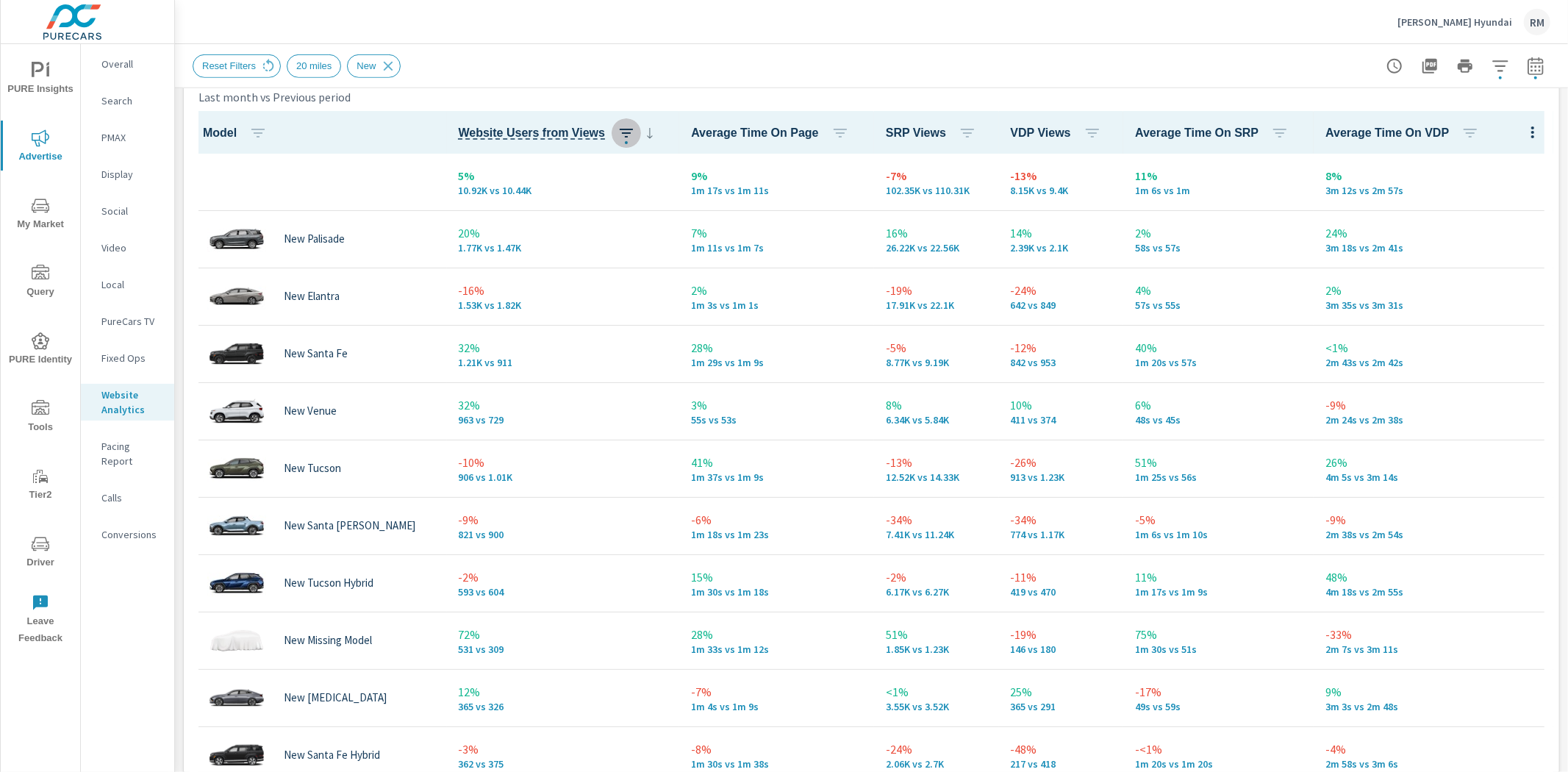
click at [617, 127] on icon "button" at bounding box center [626, 133] width 18 height 18
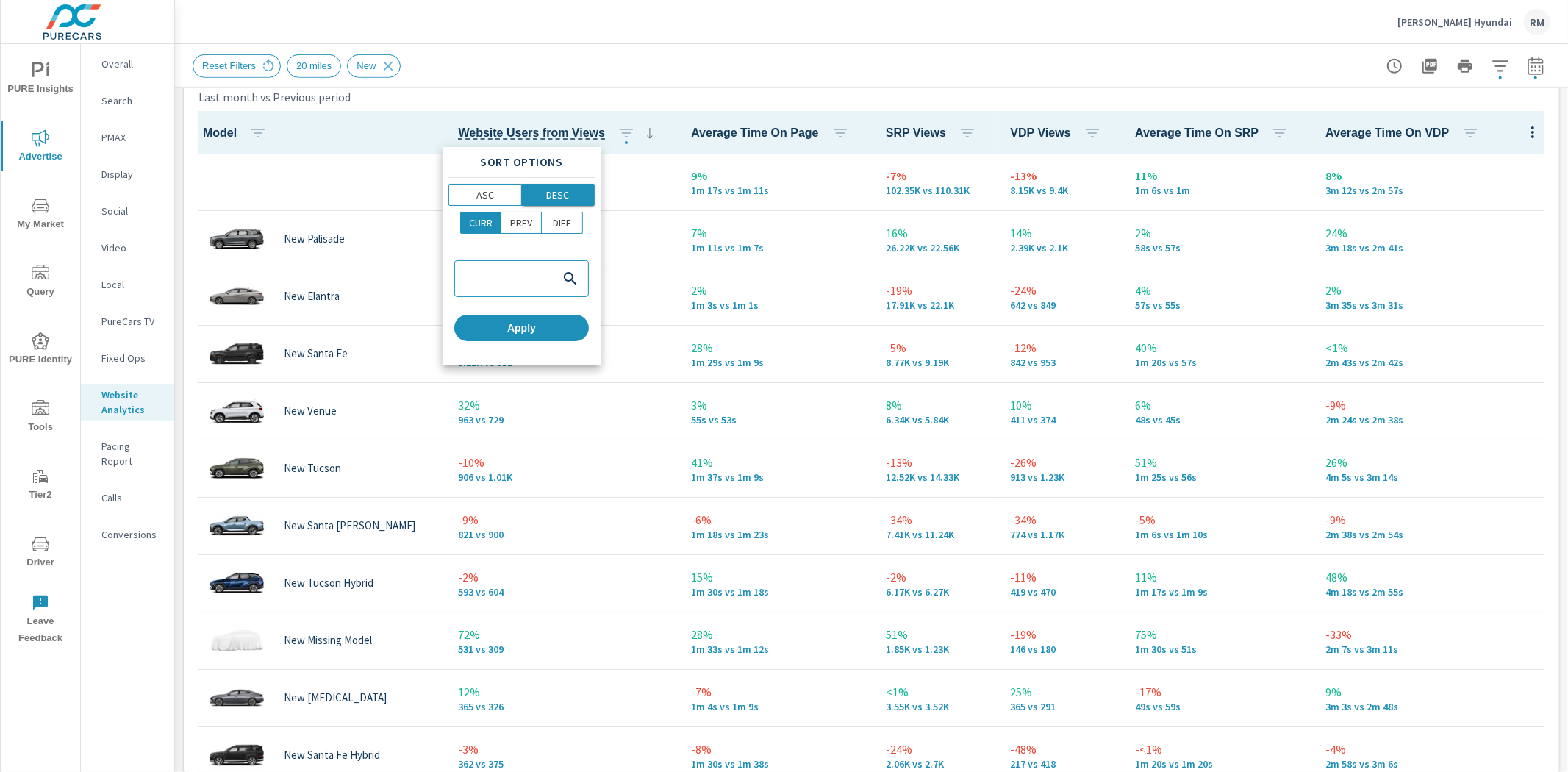
click at [577, 195] on span "DESC" at bounding box center [558, 195] width 64 height 15
click at [537, 319] on button "Apply" at bounding box center [521, 327] width 134 height 27
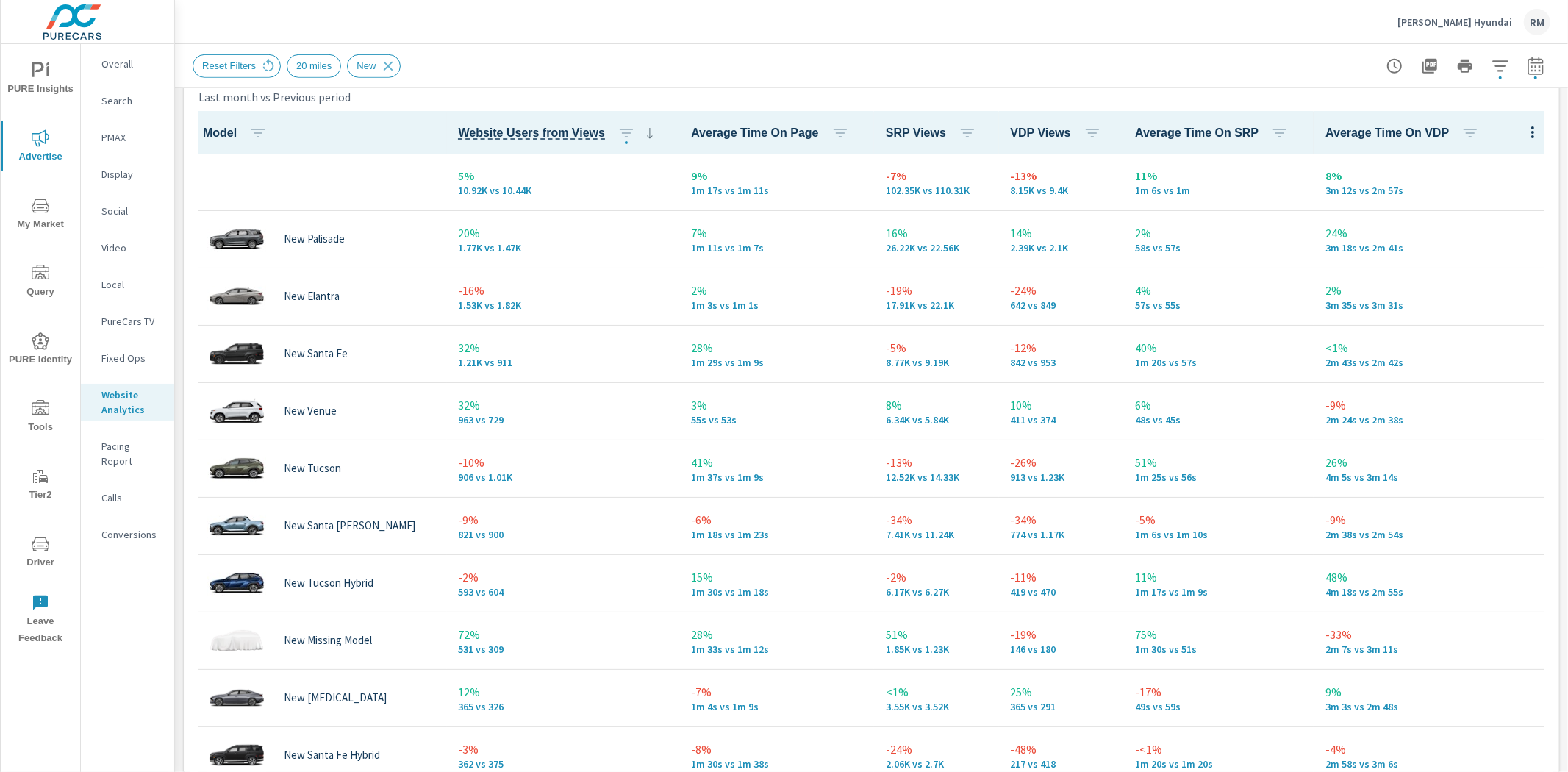
click at [120, 59] on p "Overall" at bounding box center [132, 64] width 61 height 15
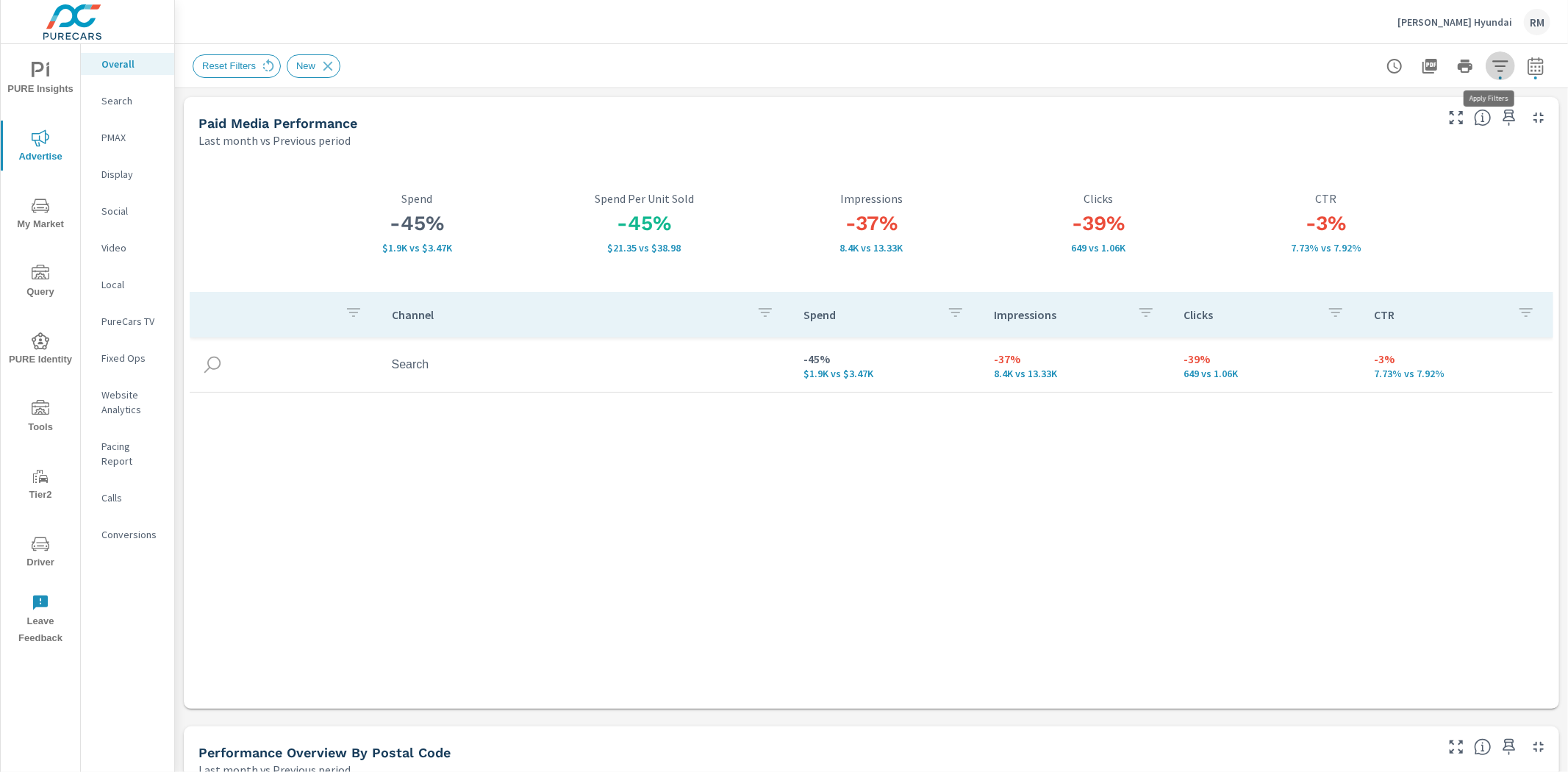
click at [1491, 65] on icon "button" at bounding box center [1499, 66] width 18 height 18
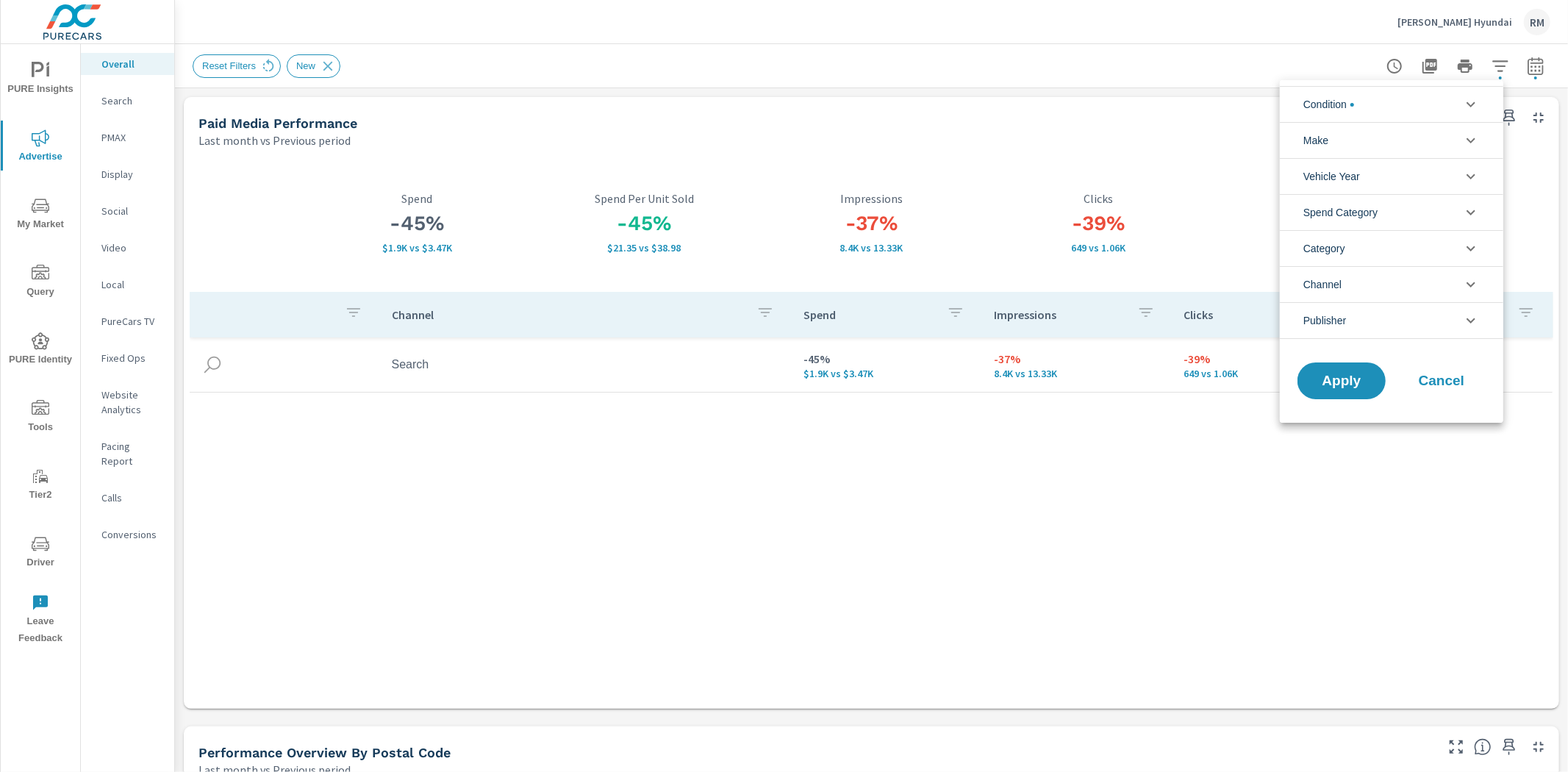
click at [1411, 108] on li "Condition" at bounding box center [1391, 104] width 223 height 36
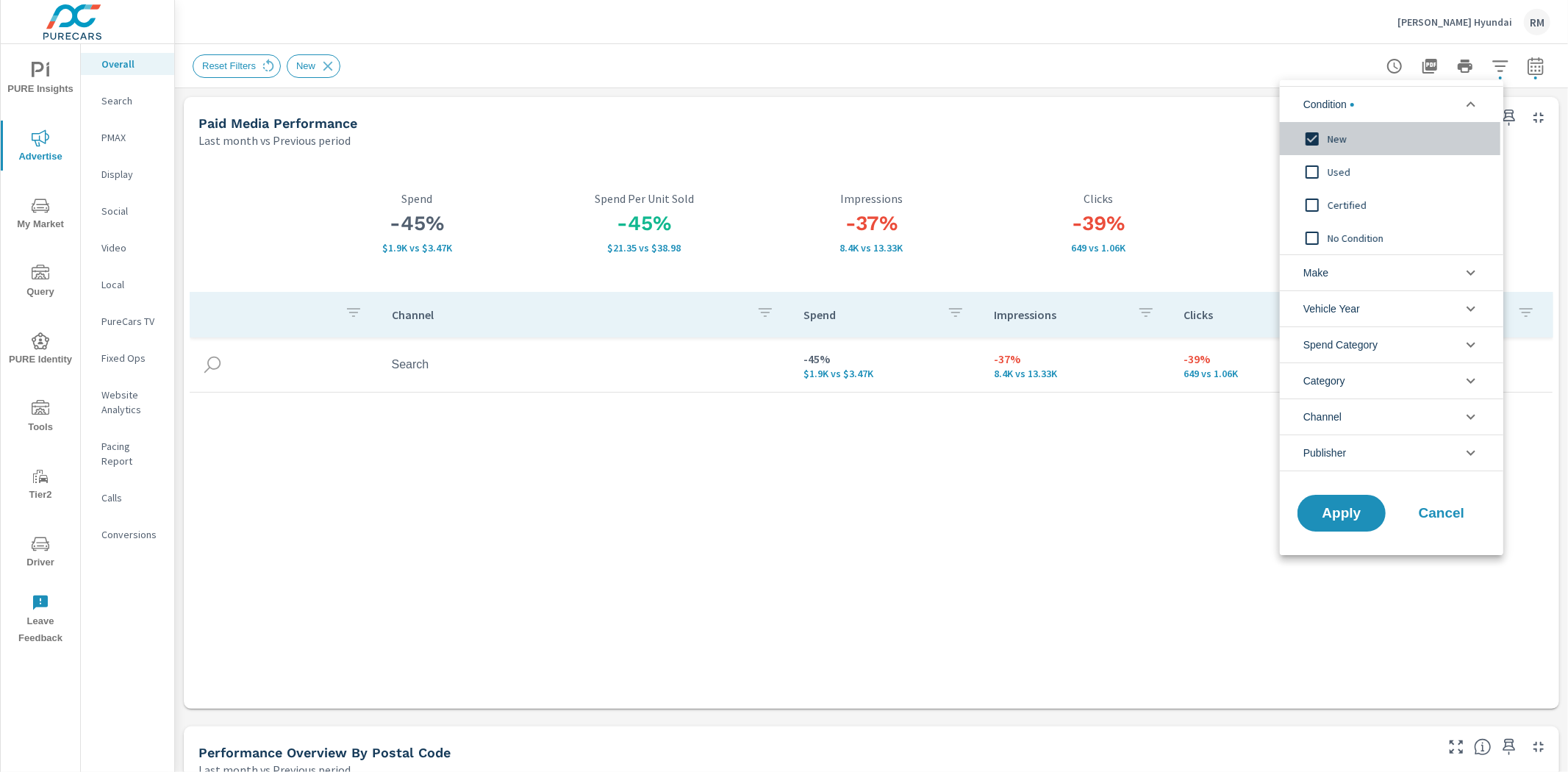
click at [1313, 141] on input "filter options" at bounding box center [1311, 138] width 31 height 31
click at [1353, 511] on span "Apply" at bounding box center [1341, 513] width 60 height 14
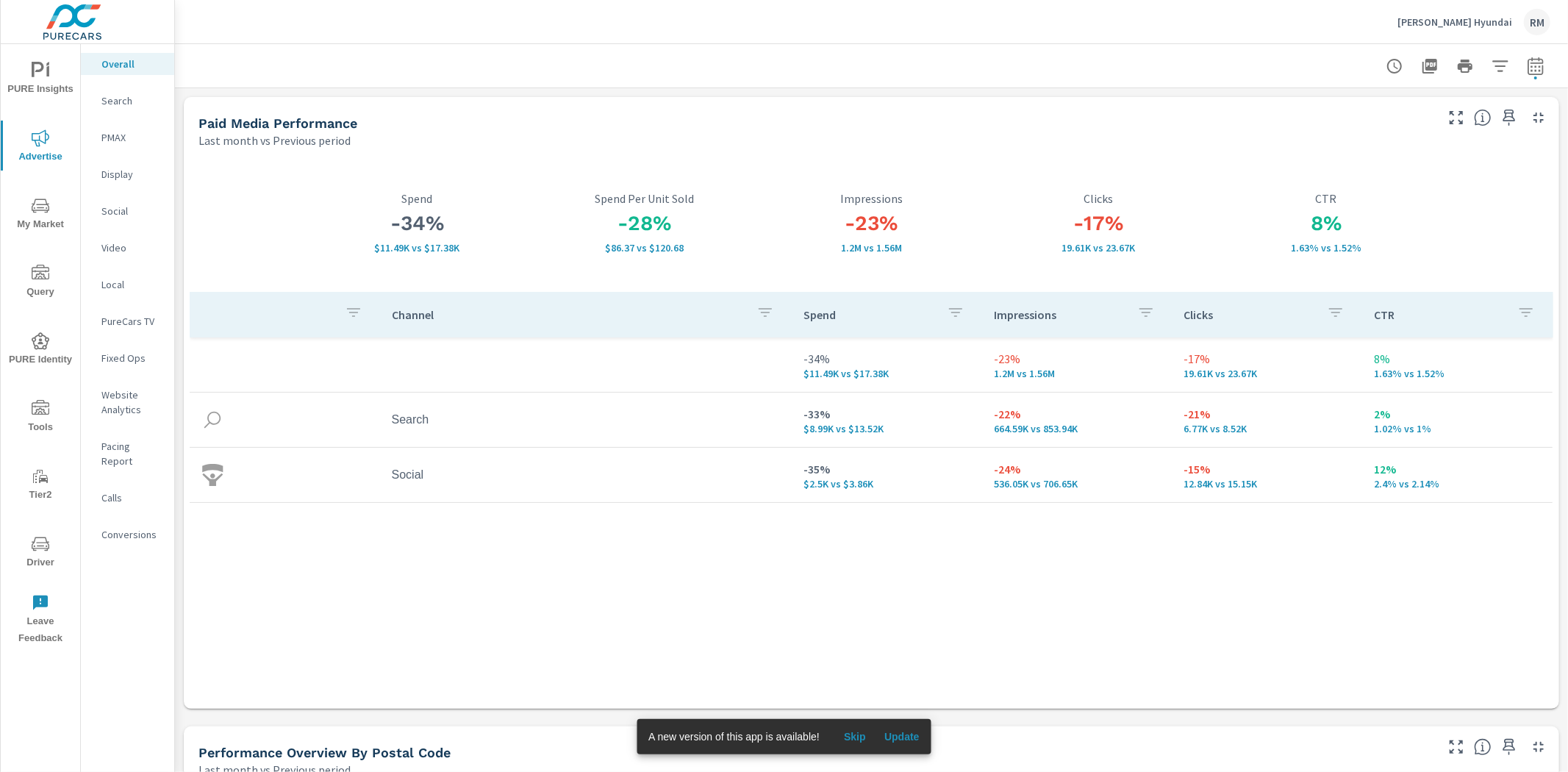
click at [49, 229] on span "My Market" at bounding box center [41, 215] width 70 height 36
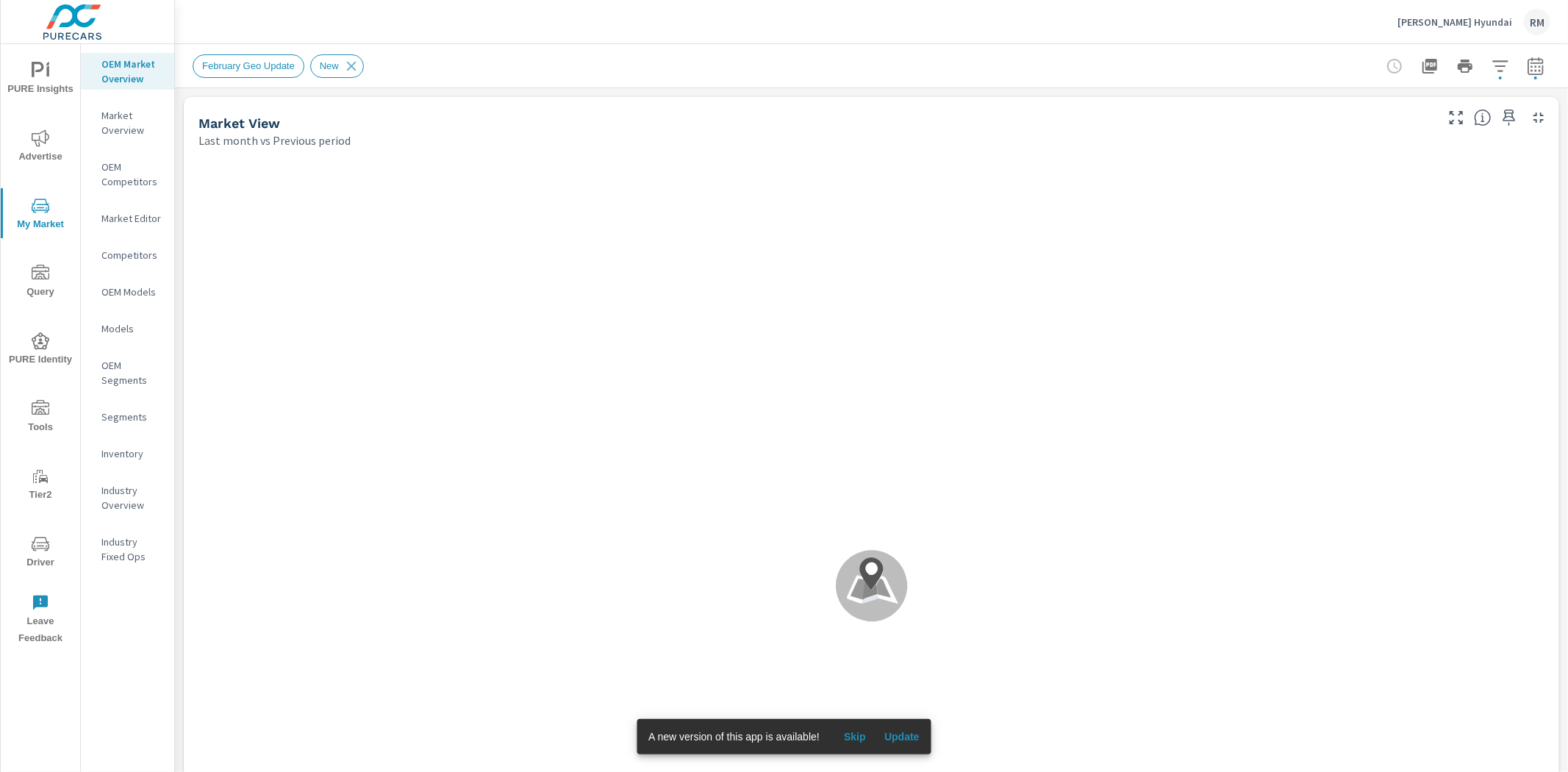
click at [909, 730] on span "Update" at bounding box center [902, 737] width 35 height 13
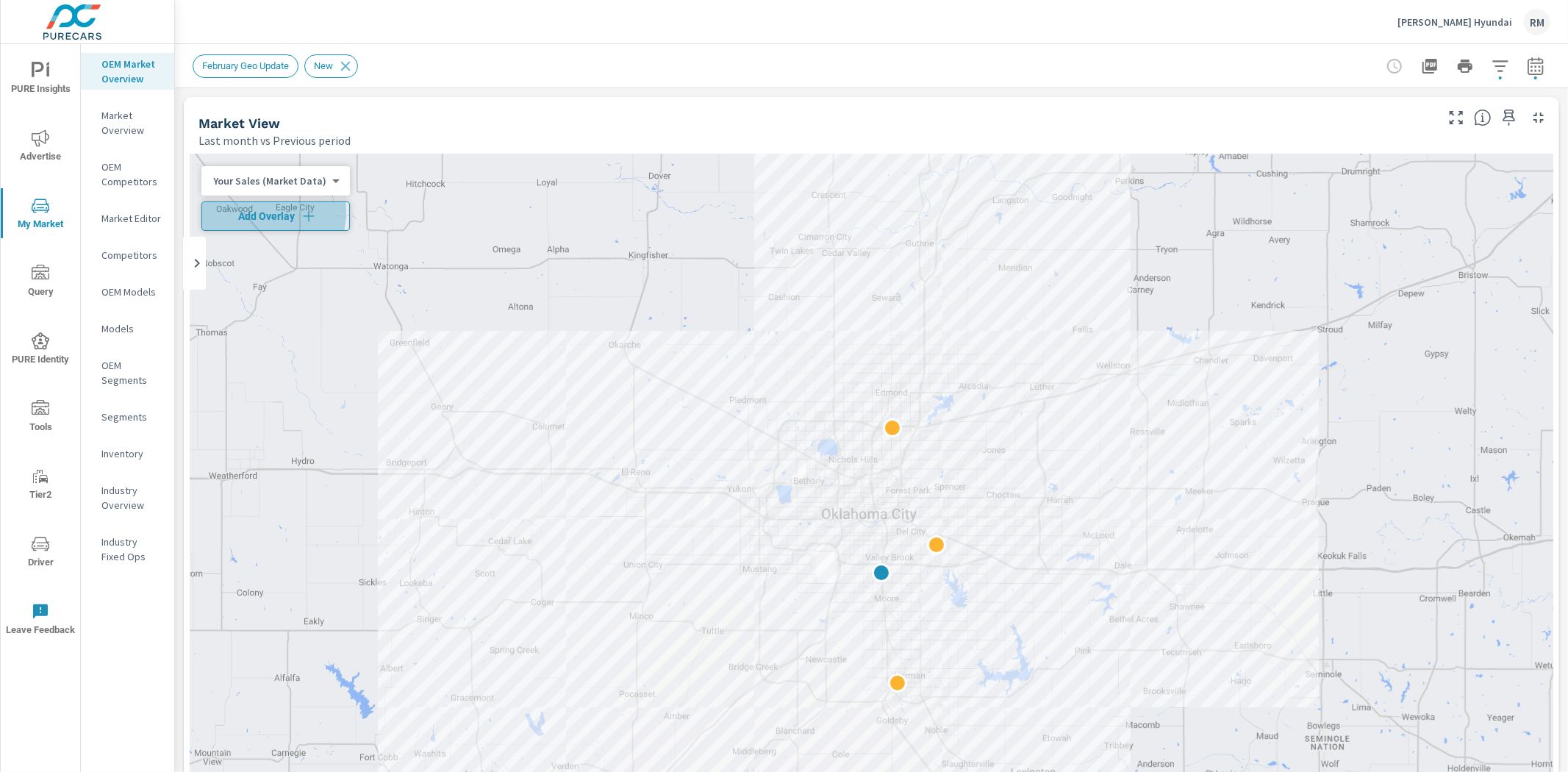
click at [258, 211] on span "Add Overlay" at bounding box center [275, 216] width 135 height 15
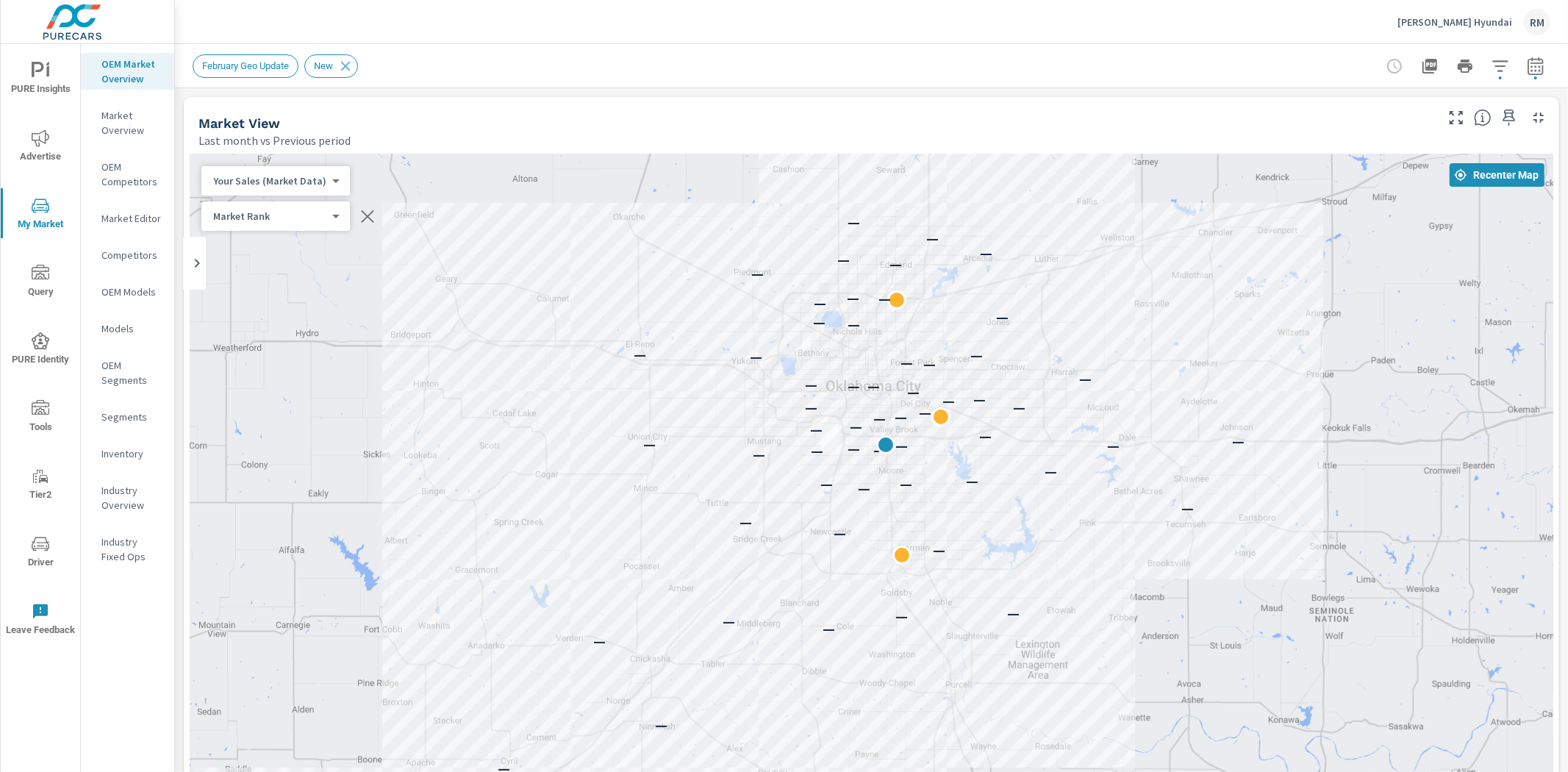
drag, startPoint x: 510, startPoint y: 556, endPoint x: 488, endPoint y: 384, distance: 173.4
click at [488, 384] on div "— — — — — — — — — — — — — — — — — — — — — — — — — — — — — — — — — — — — — — — —…" at bounding box center [871, 563] width 1363 height 817
click at [122, 137] on div "Market Overview" at bounding box center [127, 123] width 94 height 37
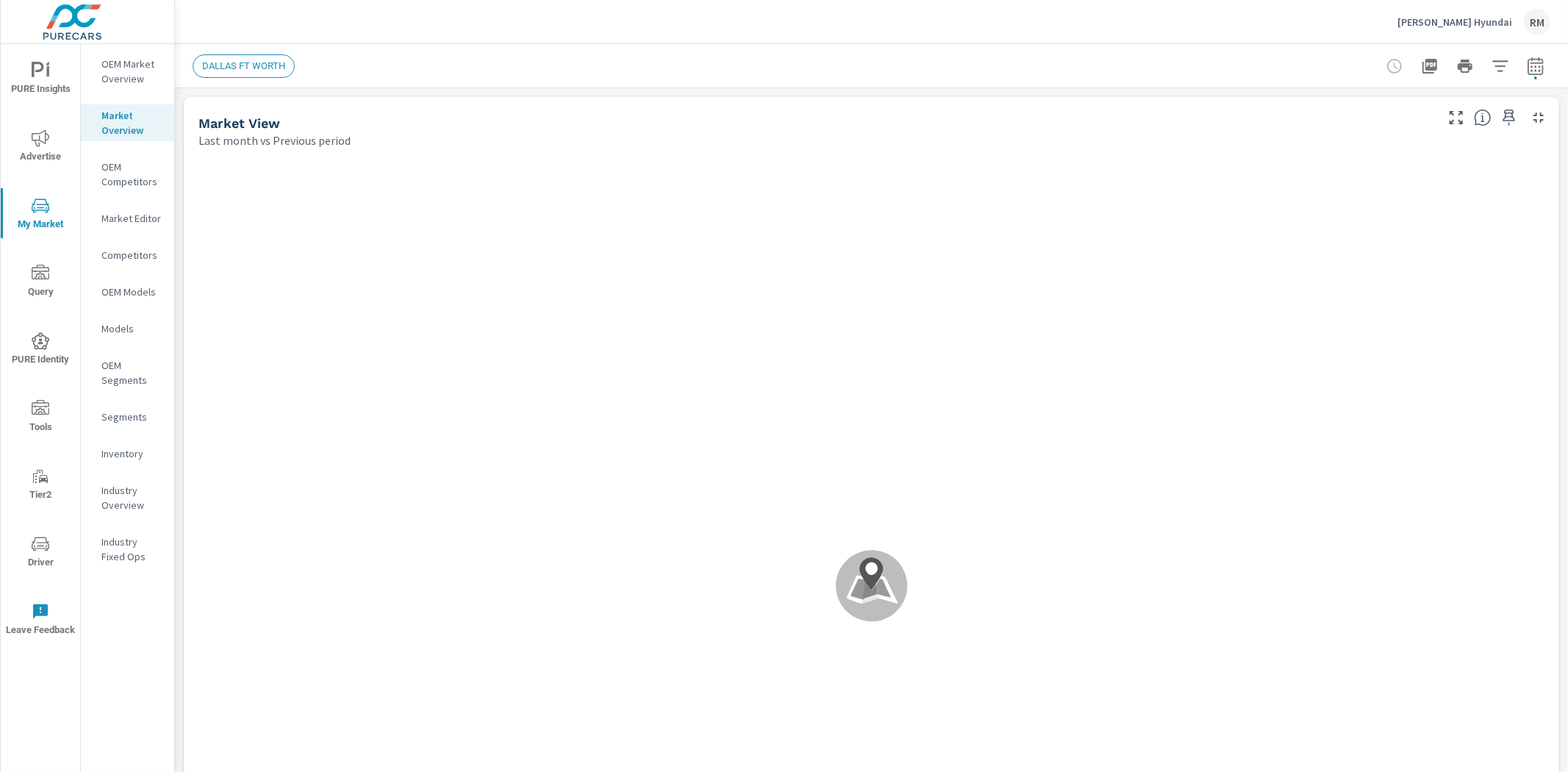
scroll to position [1, 0]
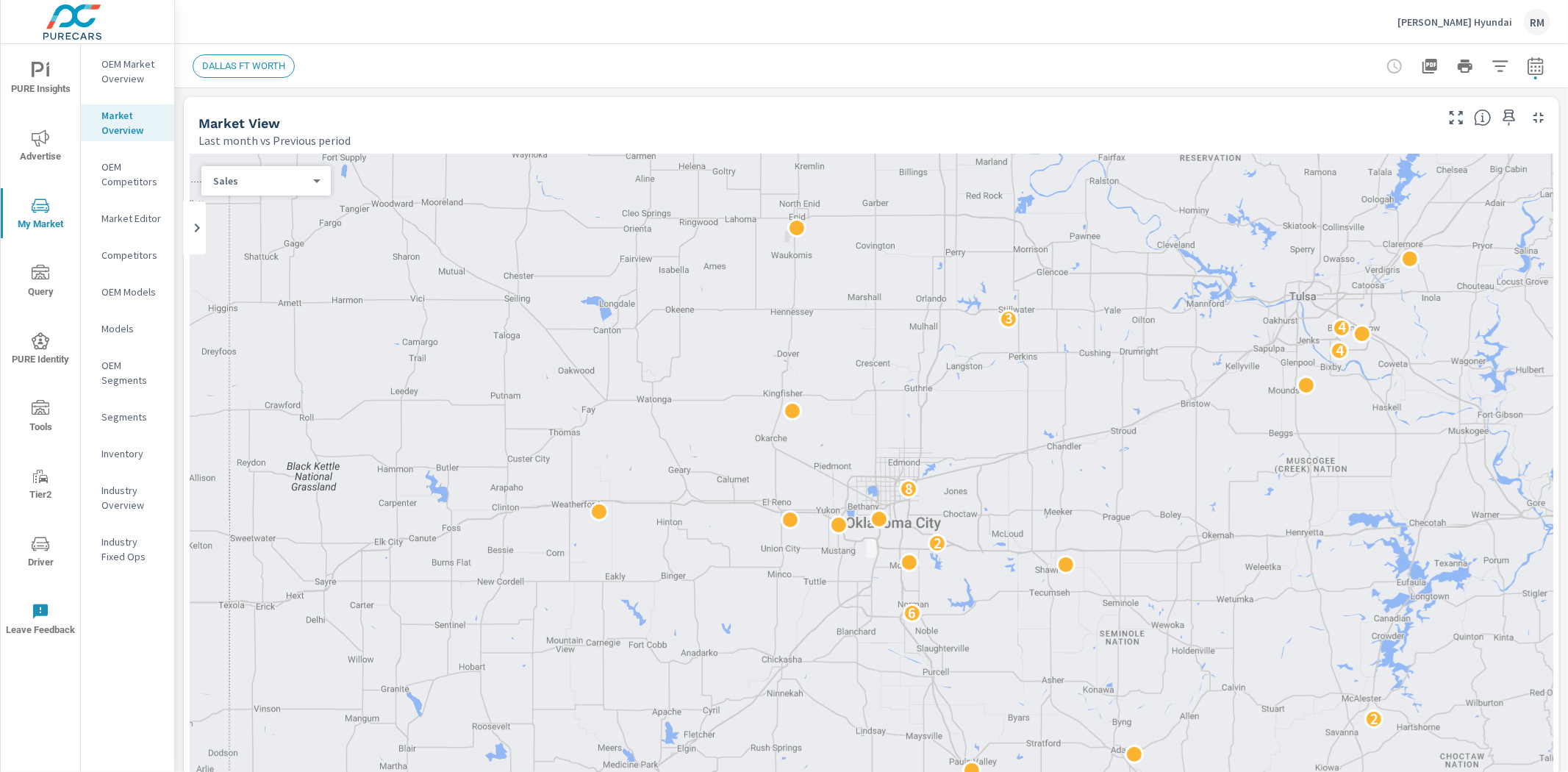
click at [135, 62] on p "OEM Market Overview" at bounding box center [132, 71] width 61 height 30
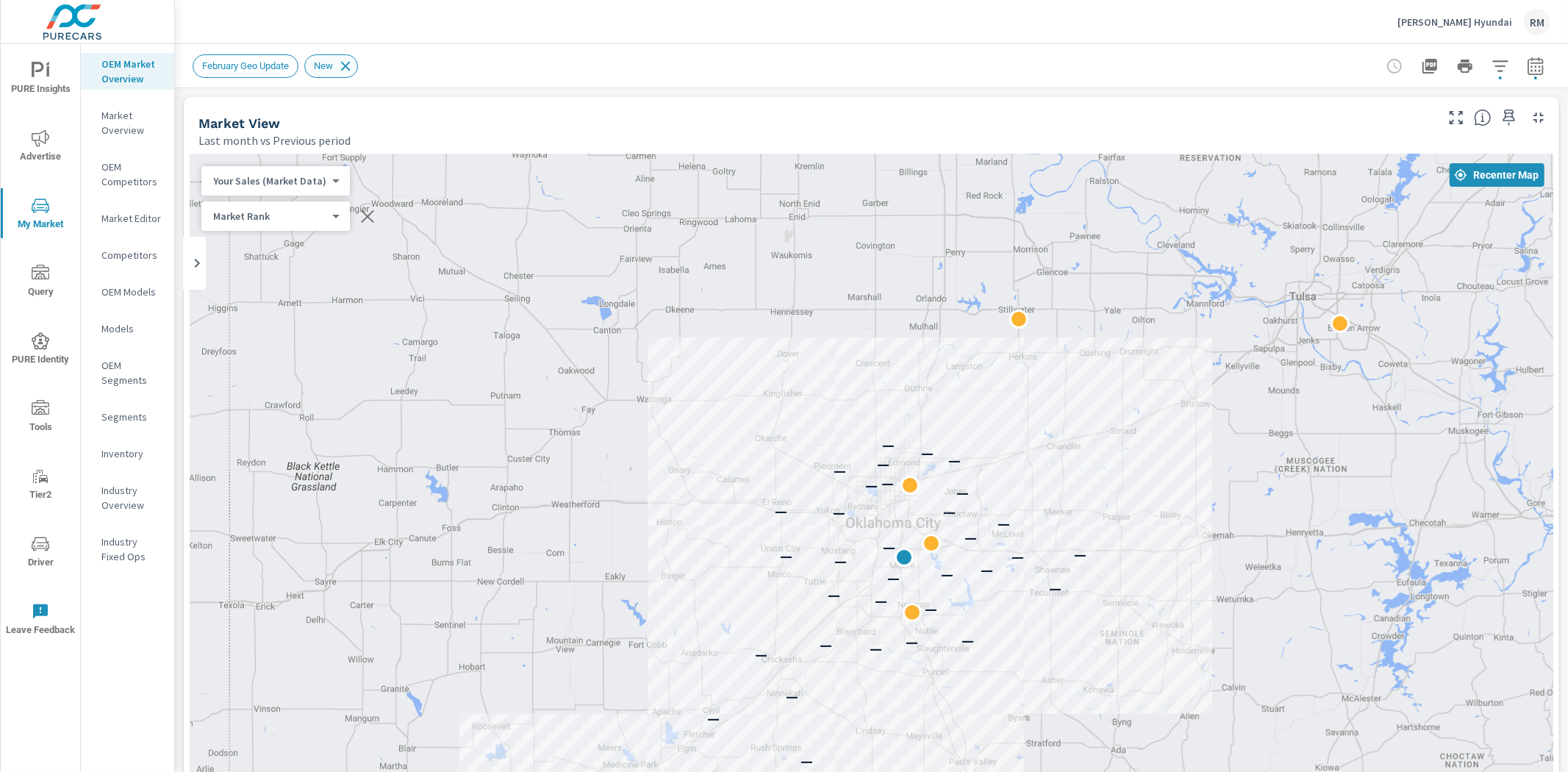
click at [353, 59] on icon at bounding box center [345, 66] width 16 height 16
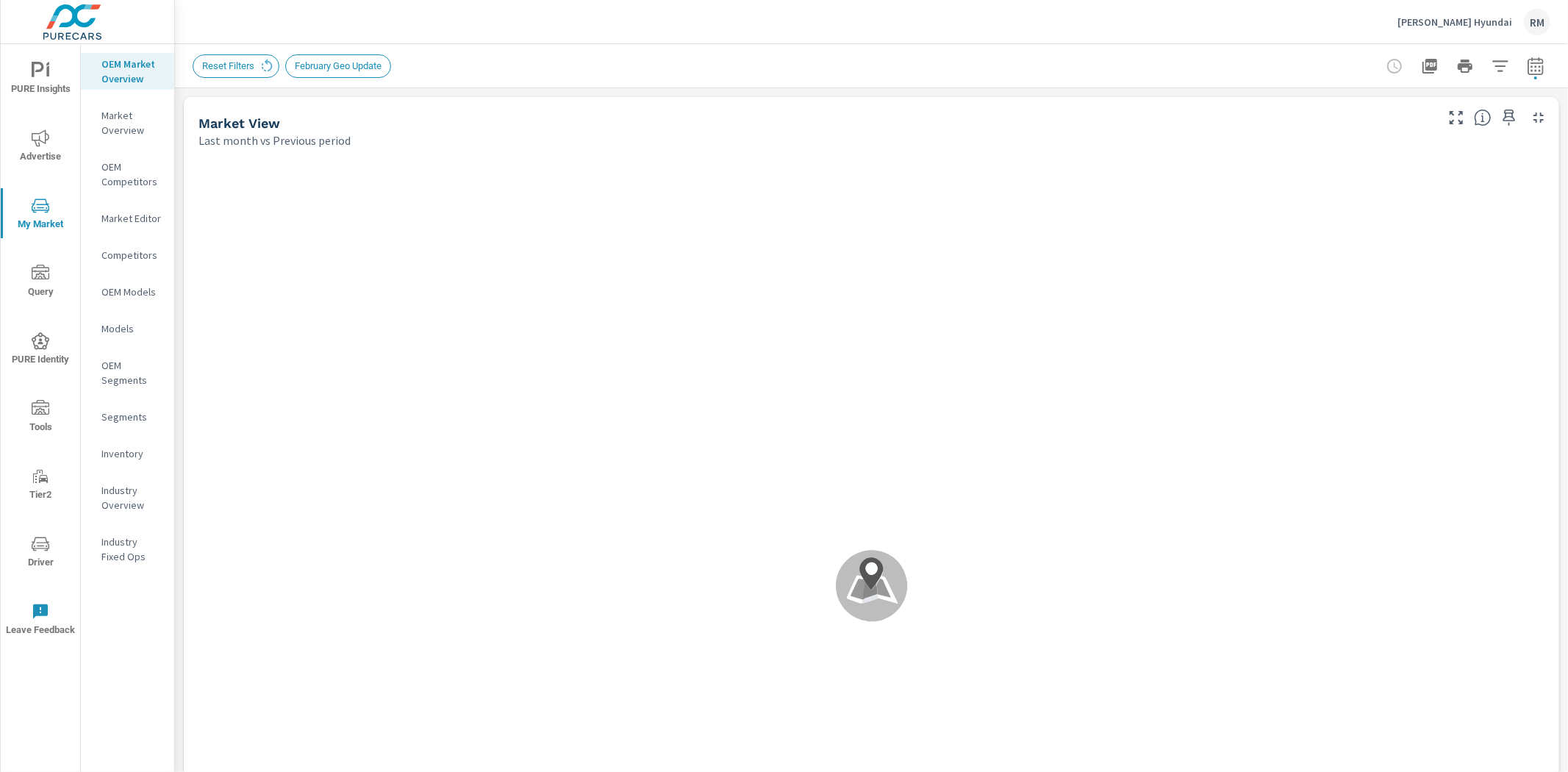
scroll to position [1, 0]
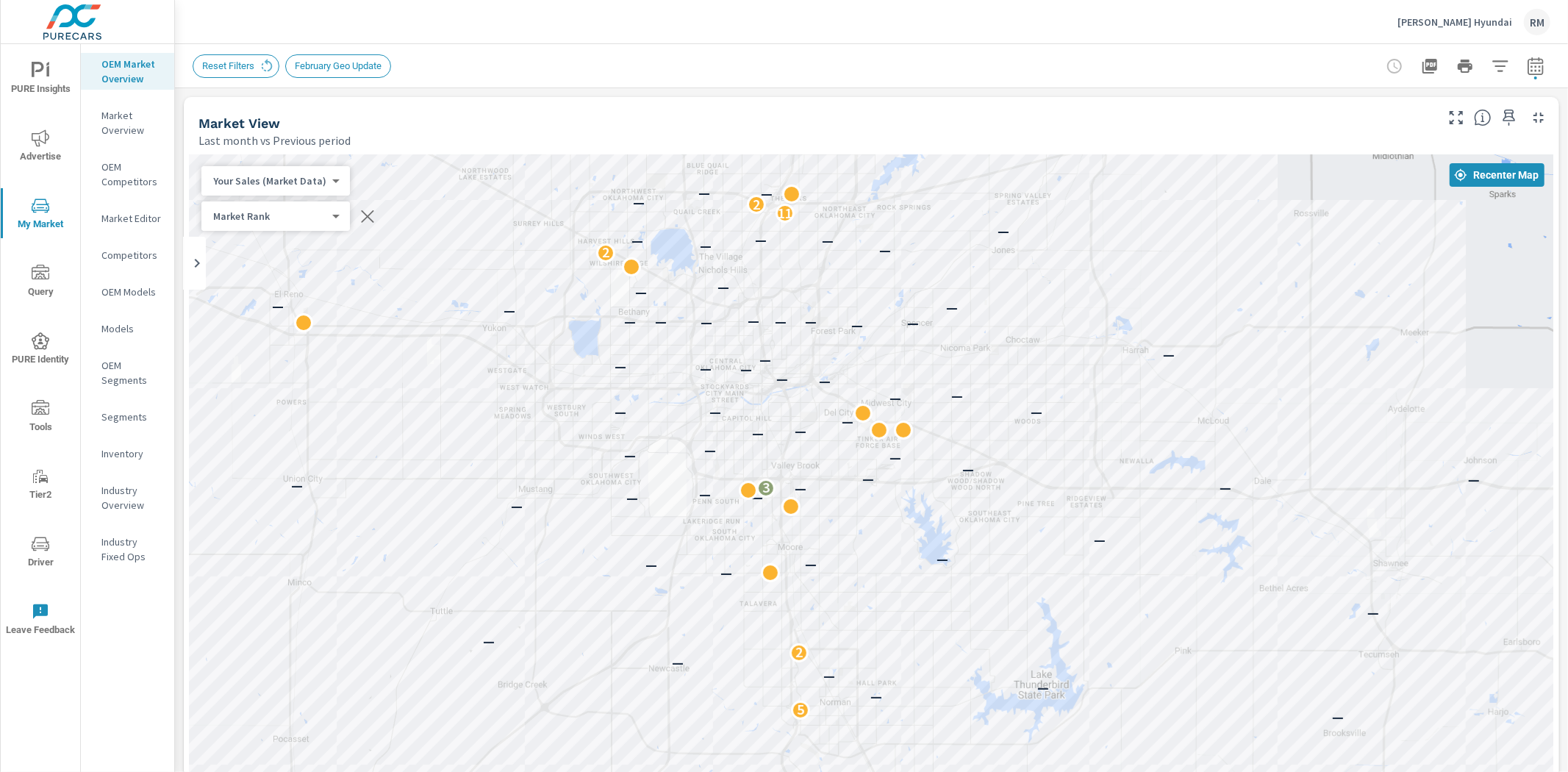
drag, startPoint x: 1094, startPoint y: 328, endPoint x: 1191, endPoint y: 275, distance: 110.5
click at [1219, 250] on div "— — — — — — — — — — — — — — — — 5 — — — — 2 — — — — — — — — — — — — — 3 — — — —…" at bounding box center [871, 563] width 1363 height 817
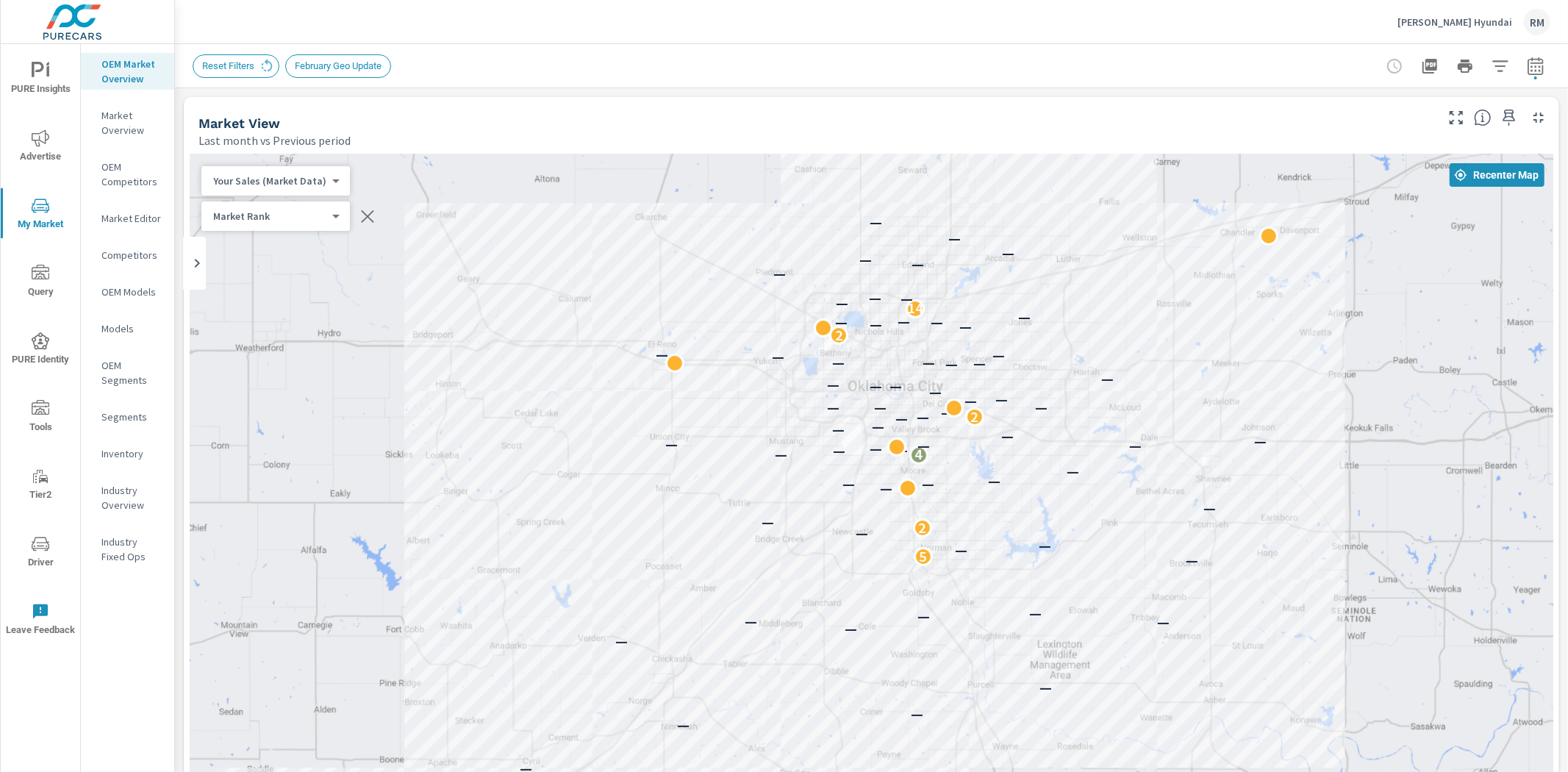
click at [115, 130] on p "Market Overview" at bounding box center [132, 123] width 61 height 30
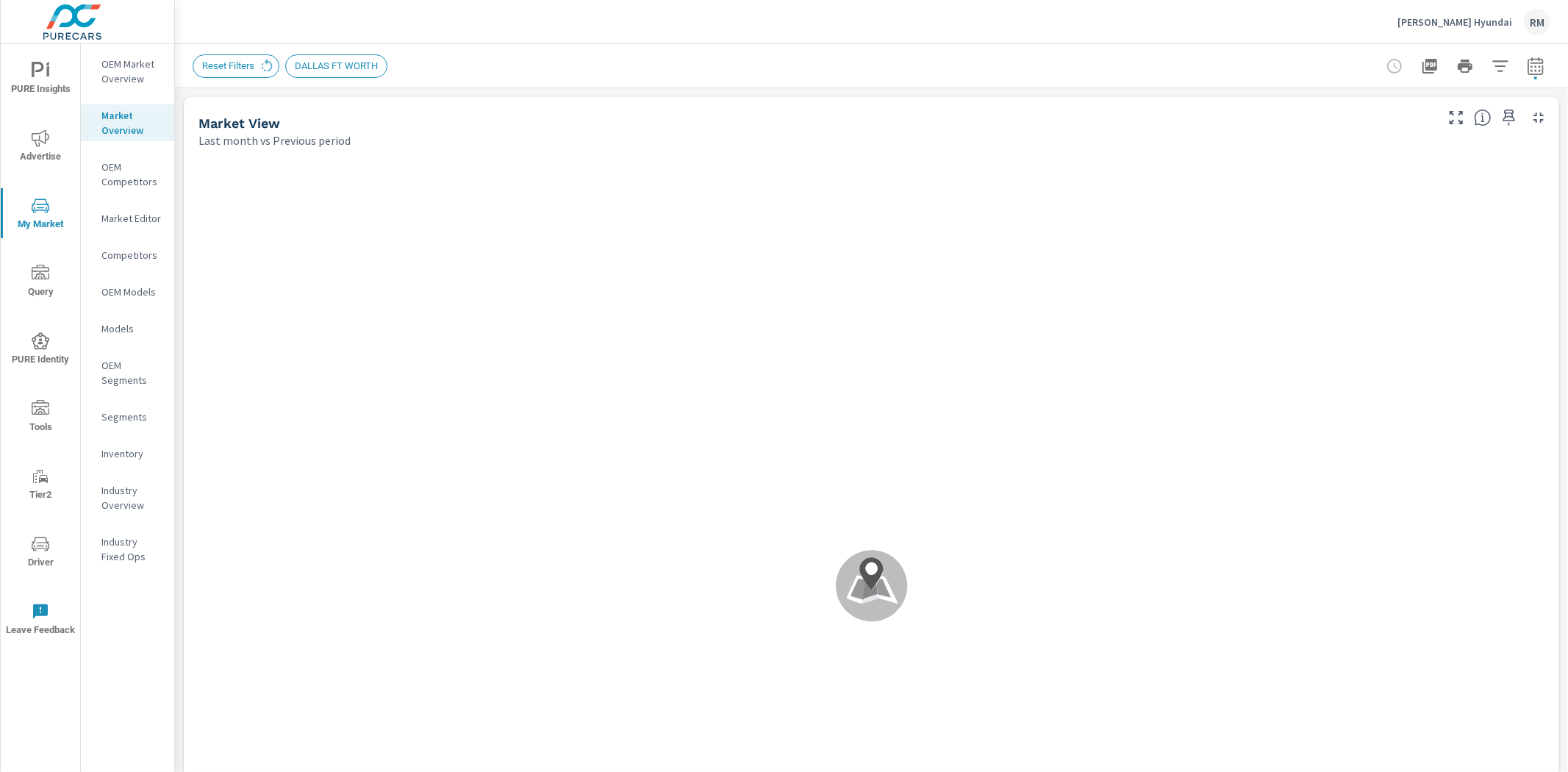
scroll to position [1, 0]
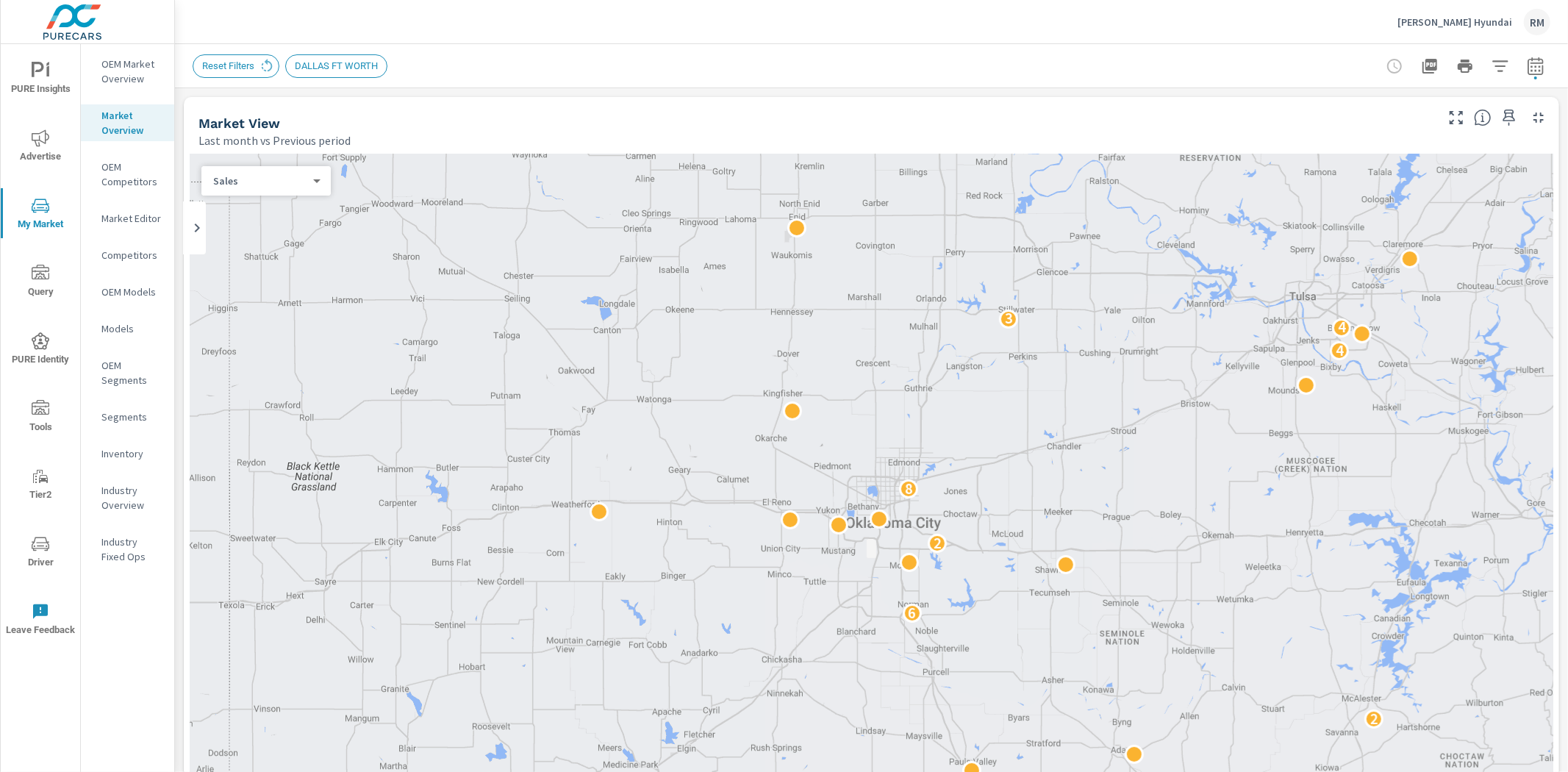
click at [130, 70] on p "OEM Market Overview" at bounding box center [132, 71] width 61 height 30
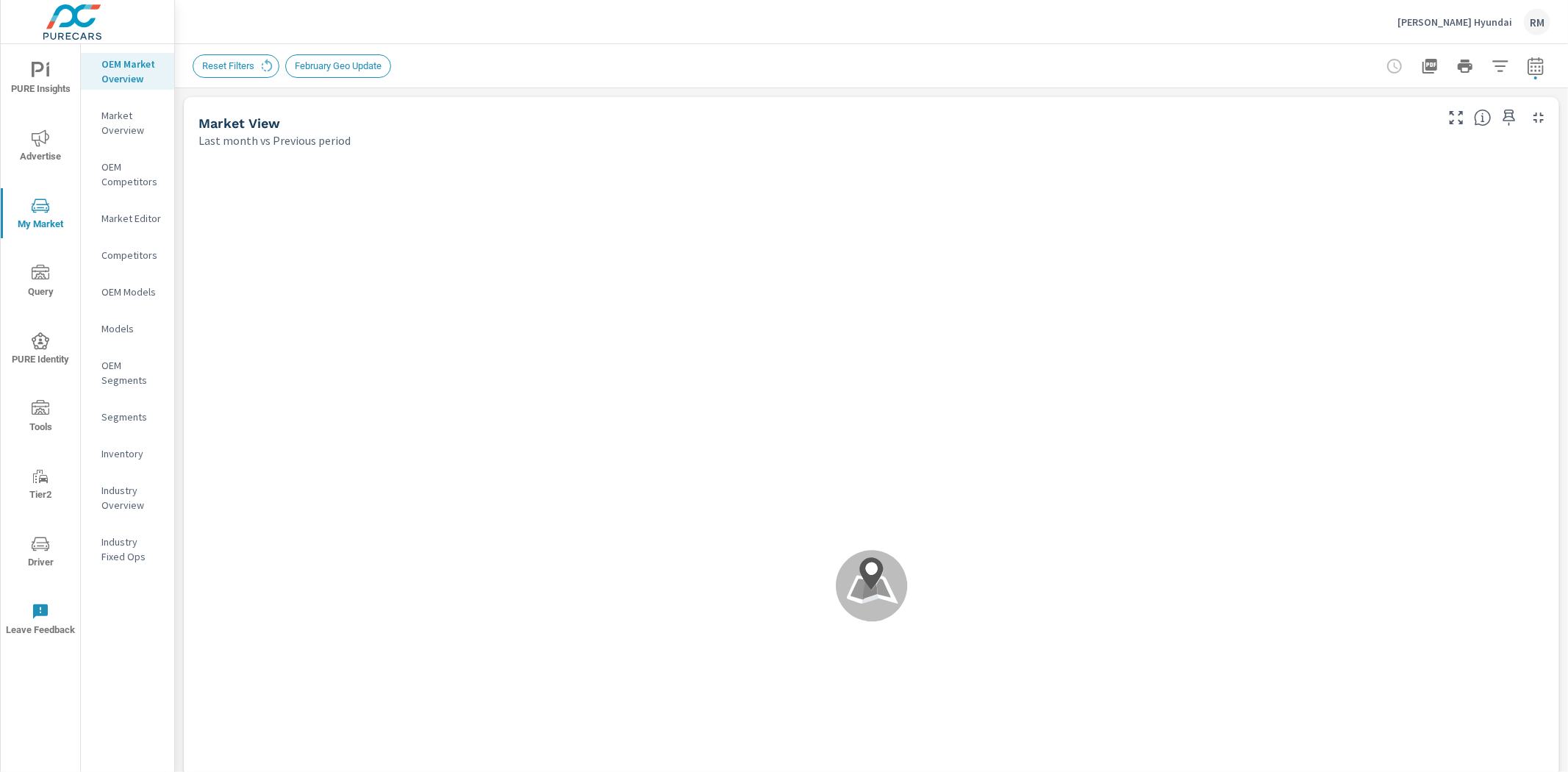
scroll to position [1, 0]
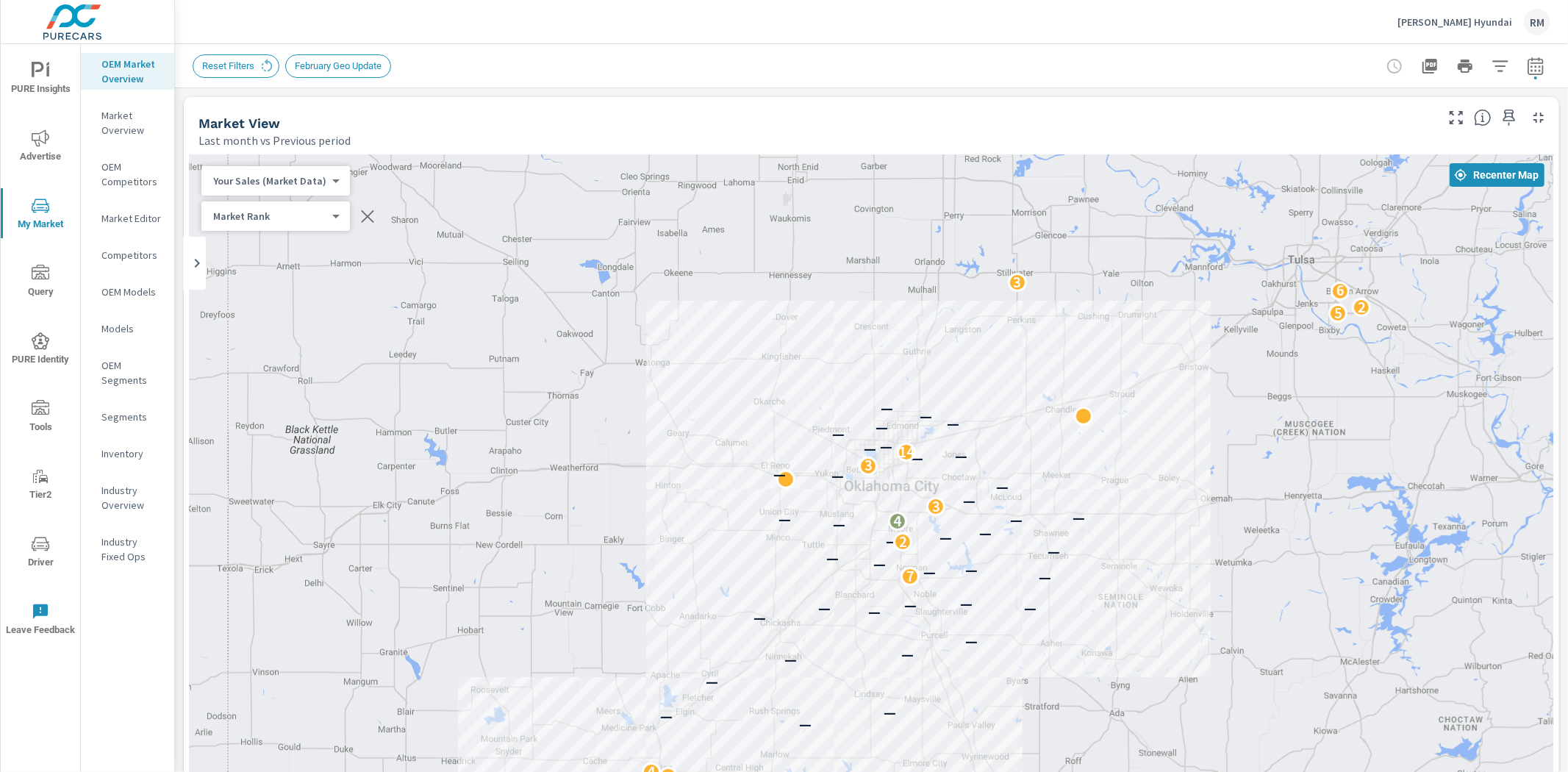
drag, startPoint x: 608, startPoint y: 560, endPoint x: 605, endPoint y: 464, distance: 96.0
click at [605, 466] on div "3 6 4 3 3 6 7 4 4 2 4 3 3 5 7 6 5 3 3 5 2 3 3 2 2 2 2 — — — — 4 — — — — — — — —…" at bounding box center [871, 563] width 1363 height 817
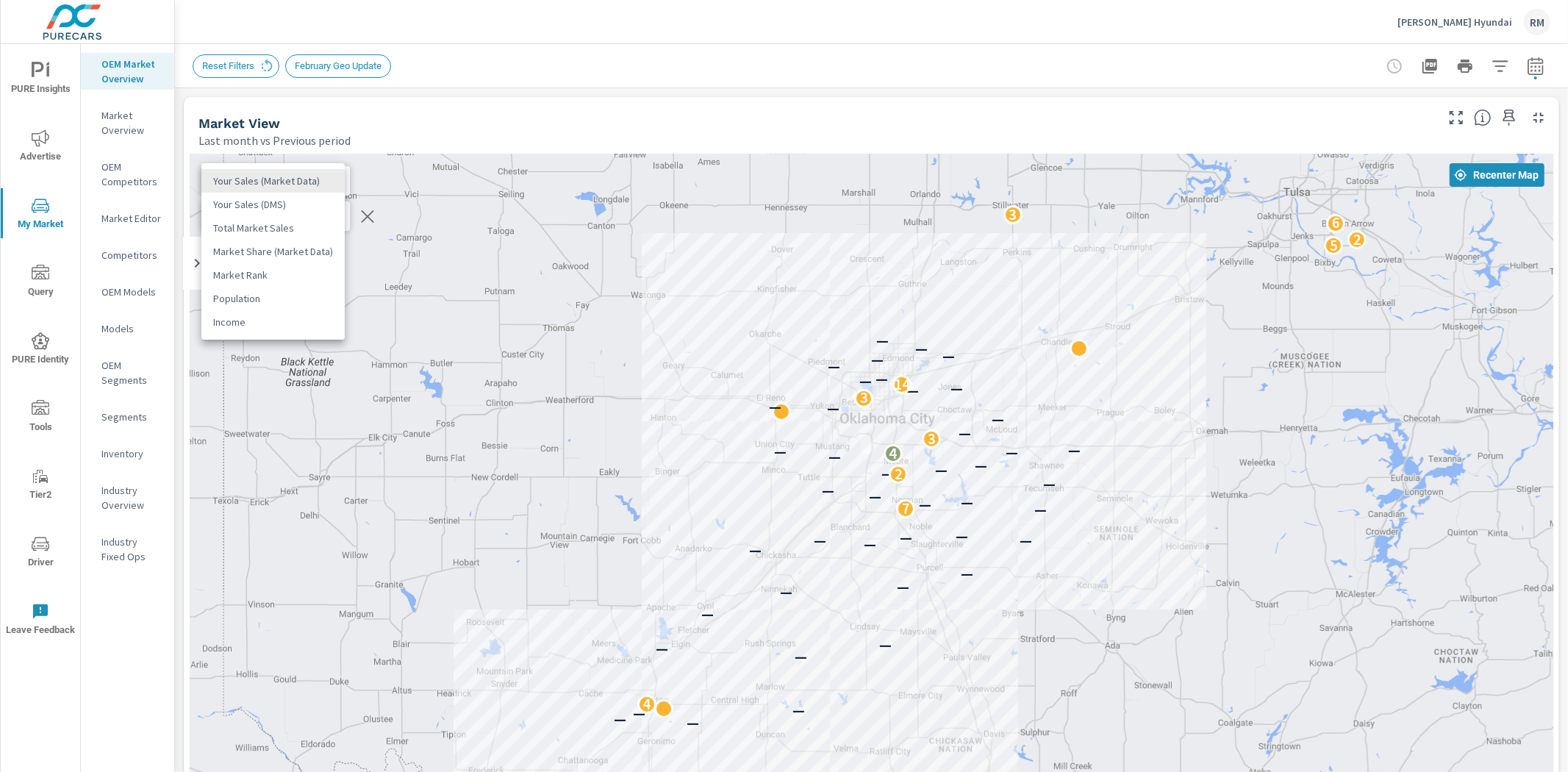
click at [267, 177] on body "PURE Insights Advertise My Market Query PURE Identity Tools Tier2 Driver Leave …" at bounding box center [784, 386] width 1568 height 772
click at [298, 194] on li "Your Sales (DMS)" at bounding box center [272, 204] width 144 height 23
click at [293, 175] on body "PURE Insights Advertise My Market Query PURE Identity Tools Tier2 Driver Leave …" at bounding box center [784, 386] width 1568 height 772
click at [289, 158] on li "Your Sales (Market Data)" at bounding box center [272, 157] width 144 height 23
click at [296, 211] on body "PURE Insights Advertise My Market Query PURE Identity Tools Tier2 Driver Leave …" at bounding box center [784, 386] width 1568 height 772
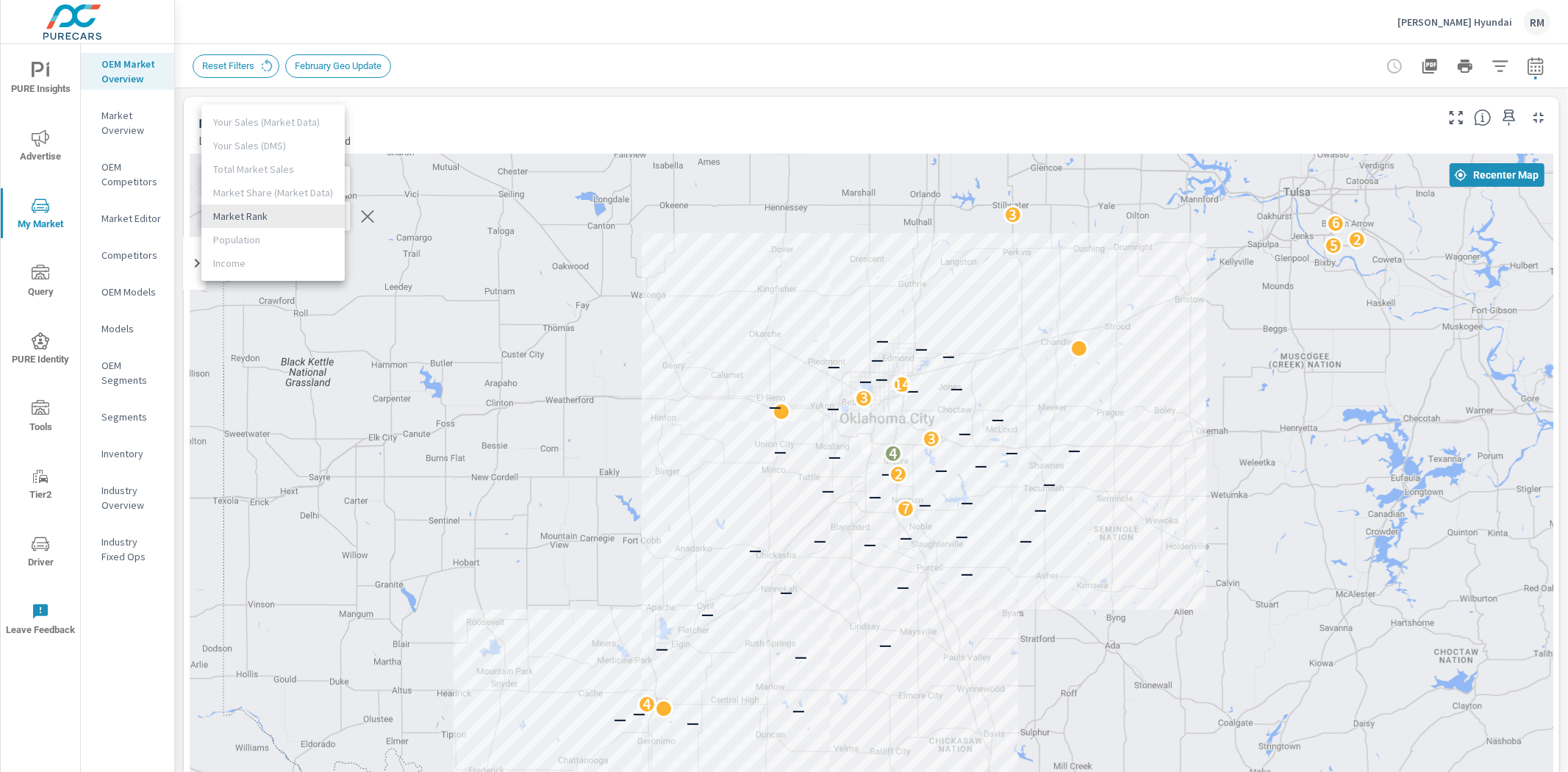
click at [296, 211] on li "Market Rank" at bounding box center [272, 216] width 144 height 23
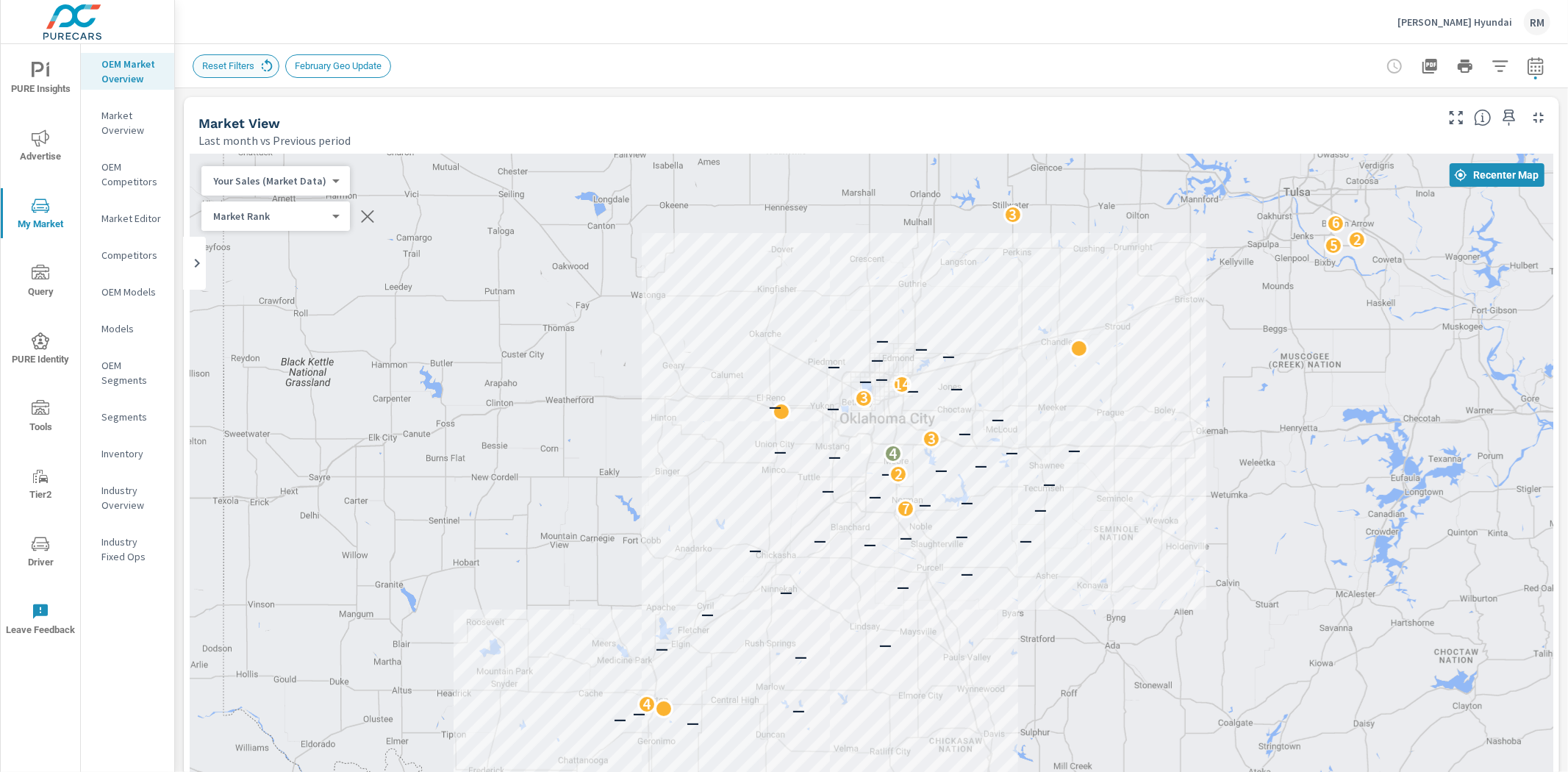
click at [271, 64] on icon at bounding box center [266, 66] width 16 height 16
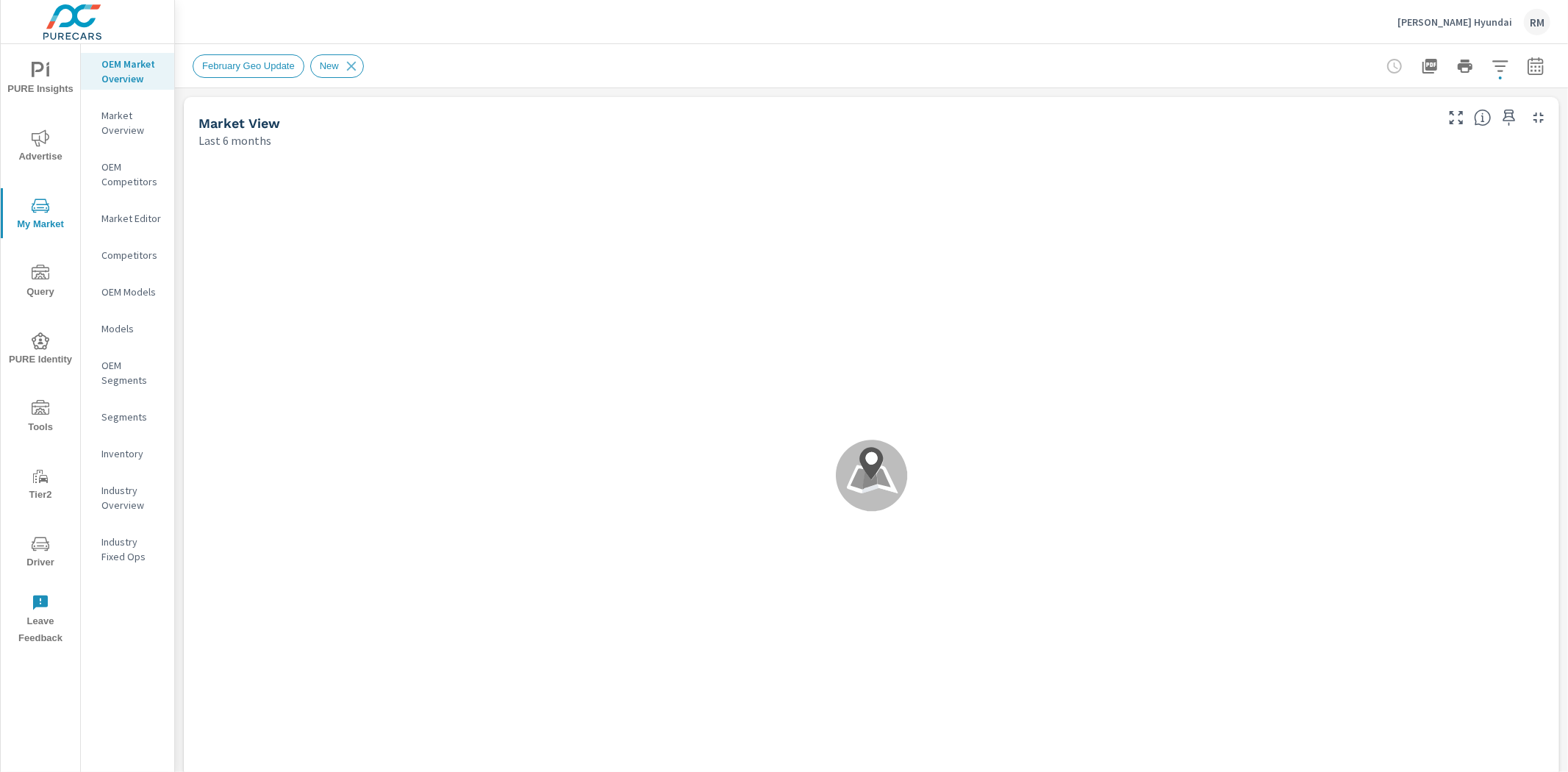
scroll to position [1, 0]
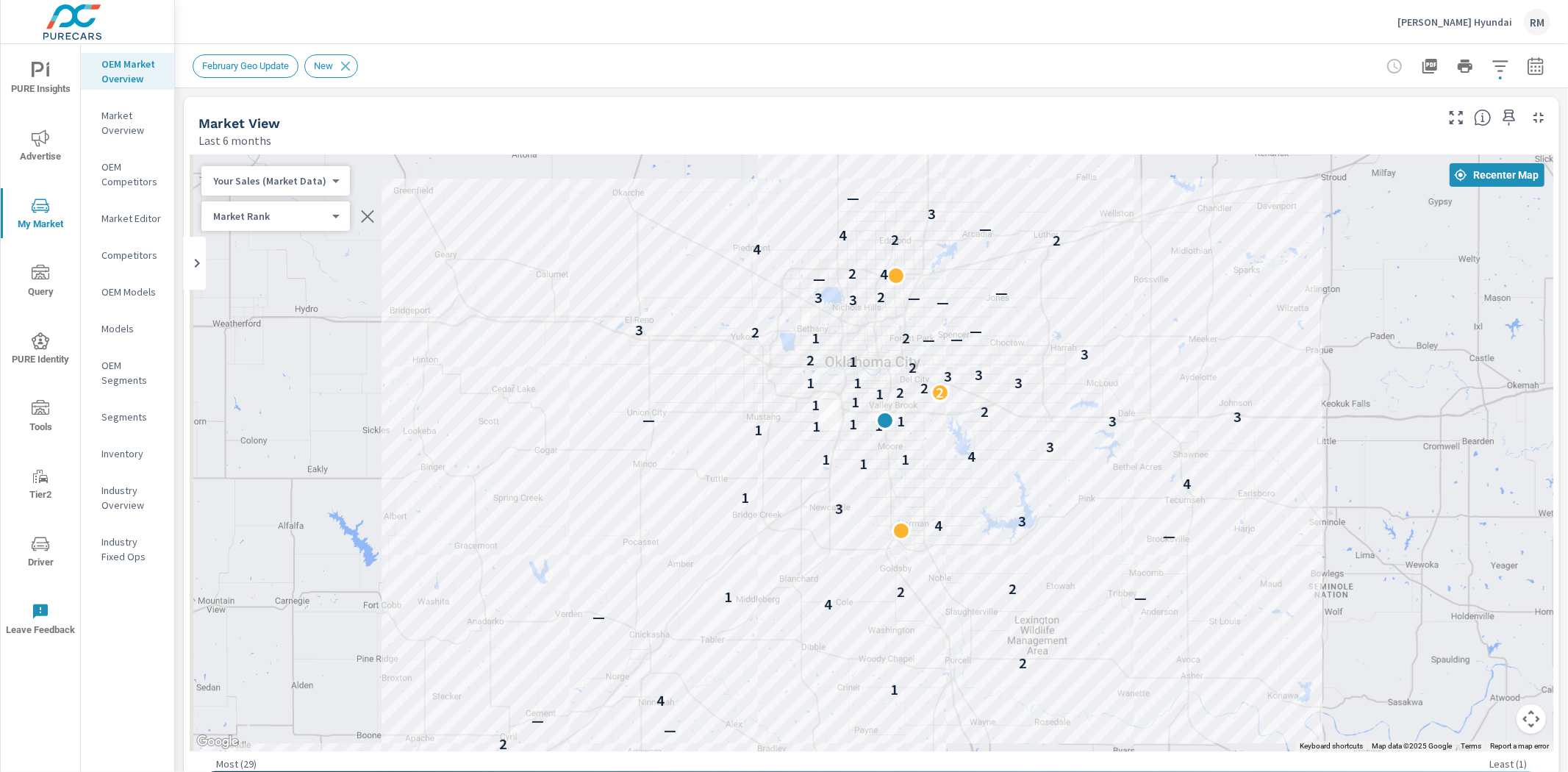
drag, startPoint x: 542, startPoint y: 379, endPoint x: 546, endPoint y: 335, distance: 44.2
click at [546, 335] on div "2 — 3 — — — 2 2 2 2 — — 4 1 2 — 4 — 1 2 2 — 4 3 3 1 4 1 1 1 4 3 1 1 1 1 1 3 — 3…" at bounding box center [871, 453] width 1363 height 597
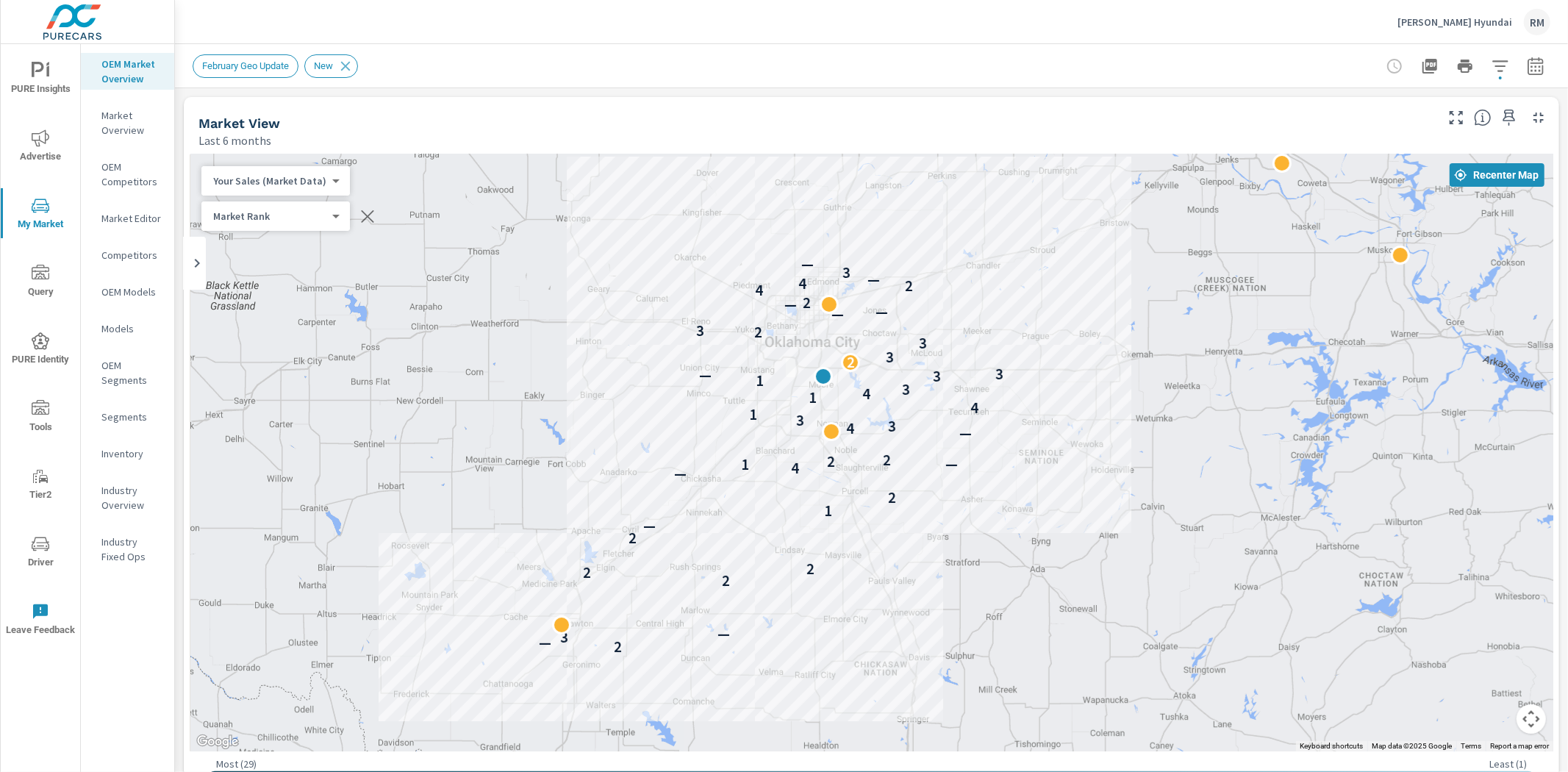
drag, startPoint x: 487, startPoint y: 438, endPoint x: 592, endPoint y: 393, distance: 114.2
click at [592, 393] on div "2 — 3 — 2 2 2 2 — 1 2 — 4 — 1 2 2 — 4 3 3 1 4 1 4 3 1 3 — 3 2 3 3 2 3 — — — 2 4…" at bounding box center [871, 453] width 1363 height 597
click at [38, 83] on span "PURE Insights" at bounding box center [41, 80] width 70 height 36
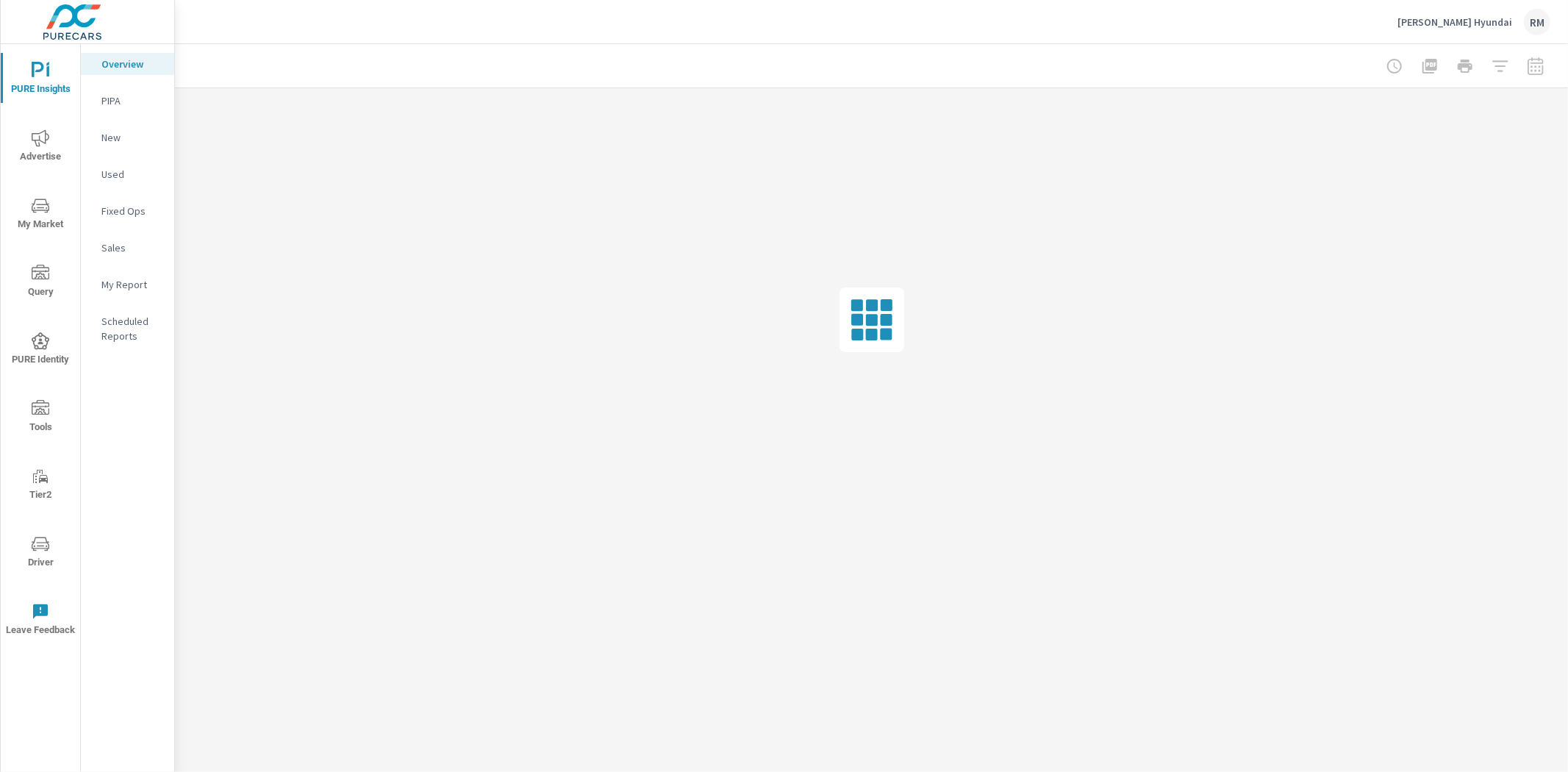
click at [44, 143] on icon "nav menu" at bounding box center [40, 138] width 18 height 17
click at [112, 96] on p "Search" at bounding box center [132, 101] width 61 height 15
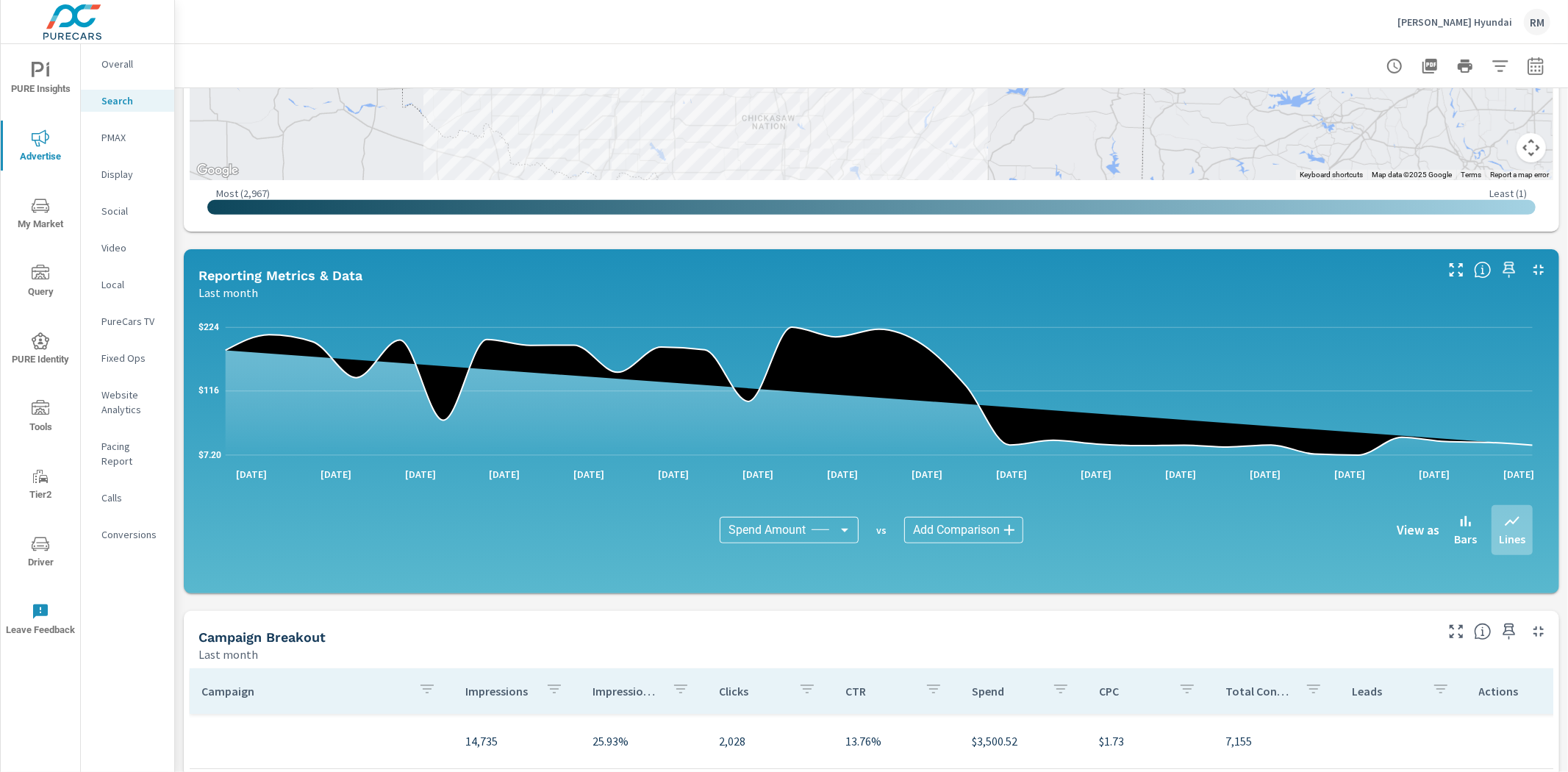
scroll to position [883, 0]
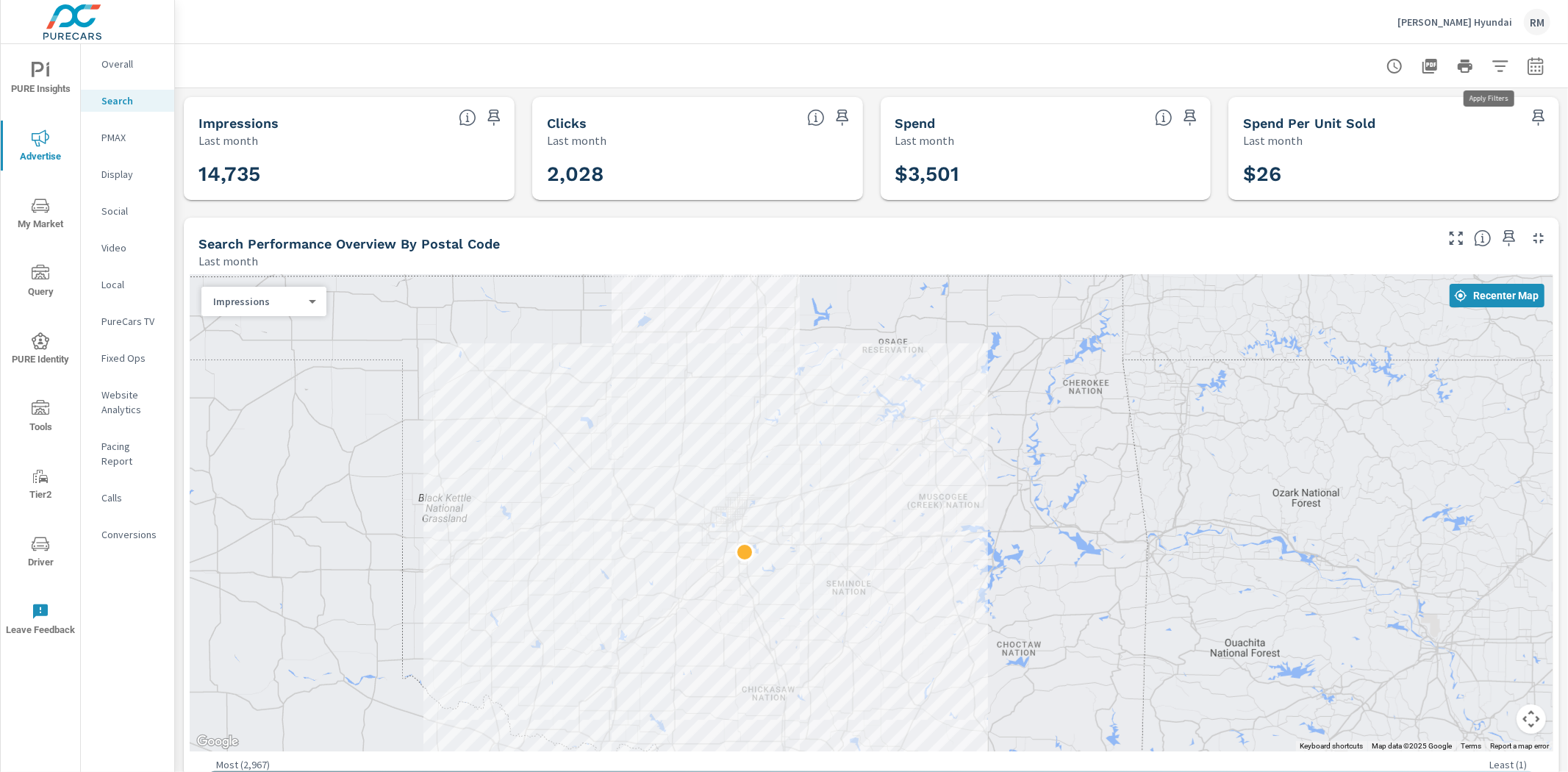
click at [1492, 70] on icon "button" at bounding box center [1499, 66] width 16 height 11
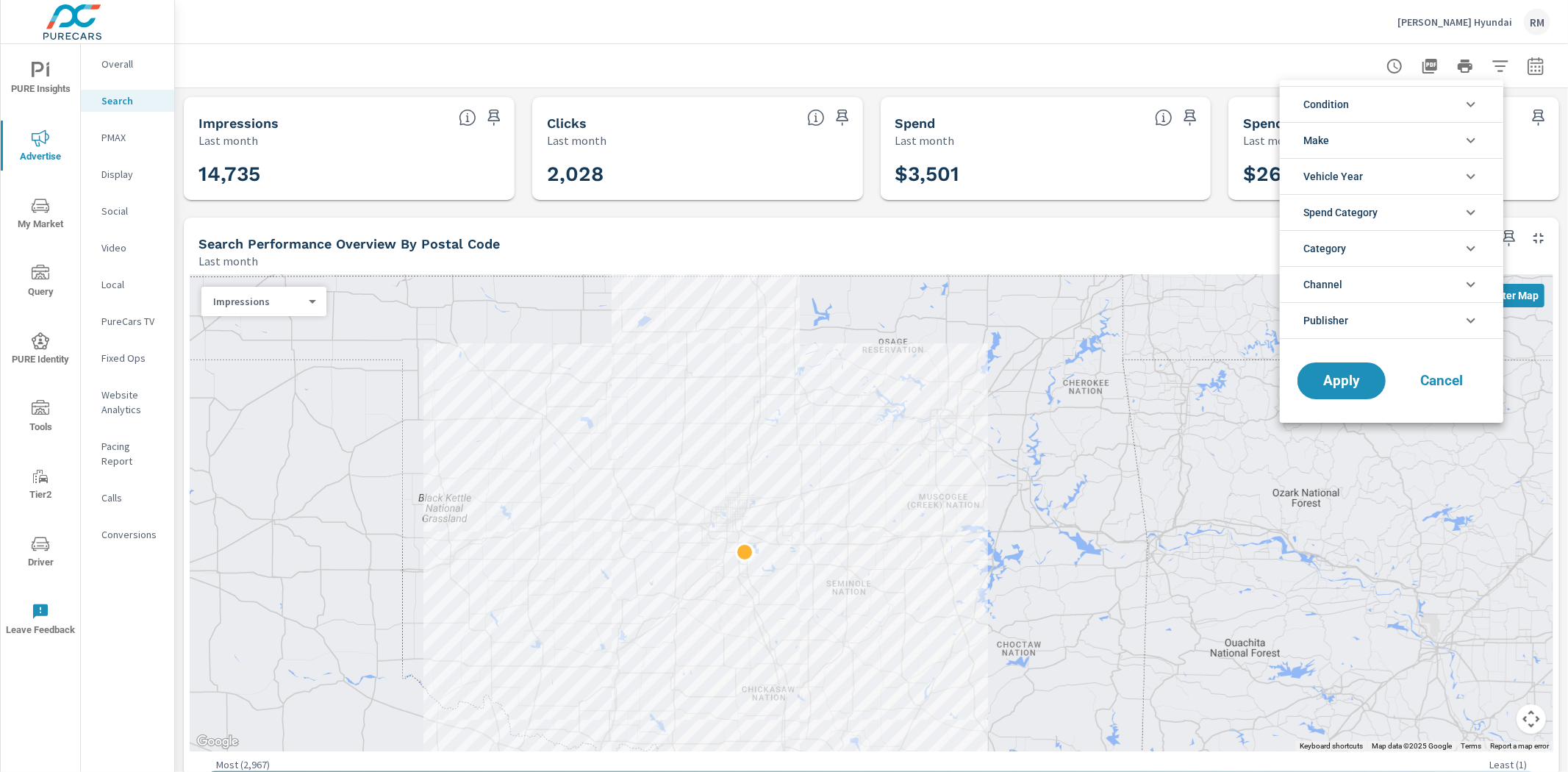
click at [1527, 66] on div at bounding box center [784, 386] width 1568 height 772
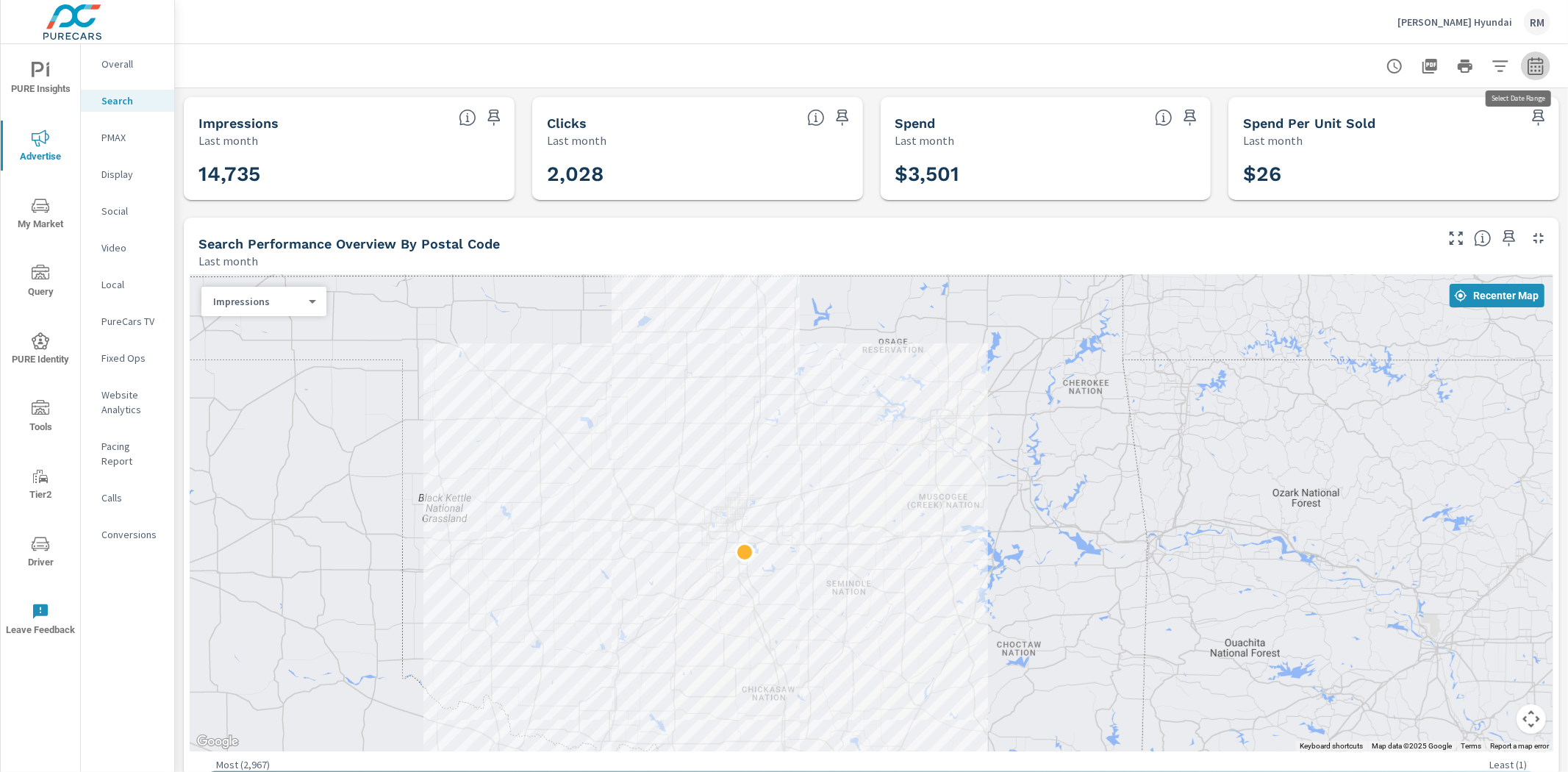
click at [1526, 66] on icon "button" at bounding box center [1535, 66] width 18 height 18
select select "Last month"
click at [1384, 171] on p "+ Add comparison" at bounding box center [1421, 165] width 188 height 18
select select "Previous period"
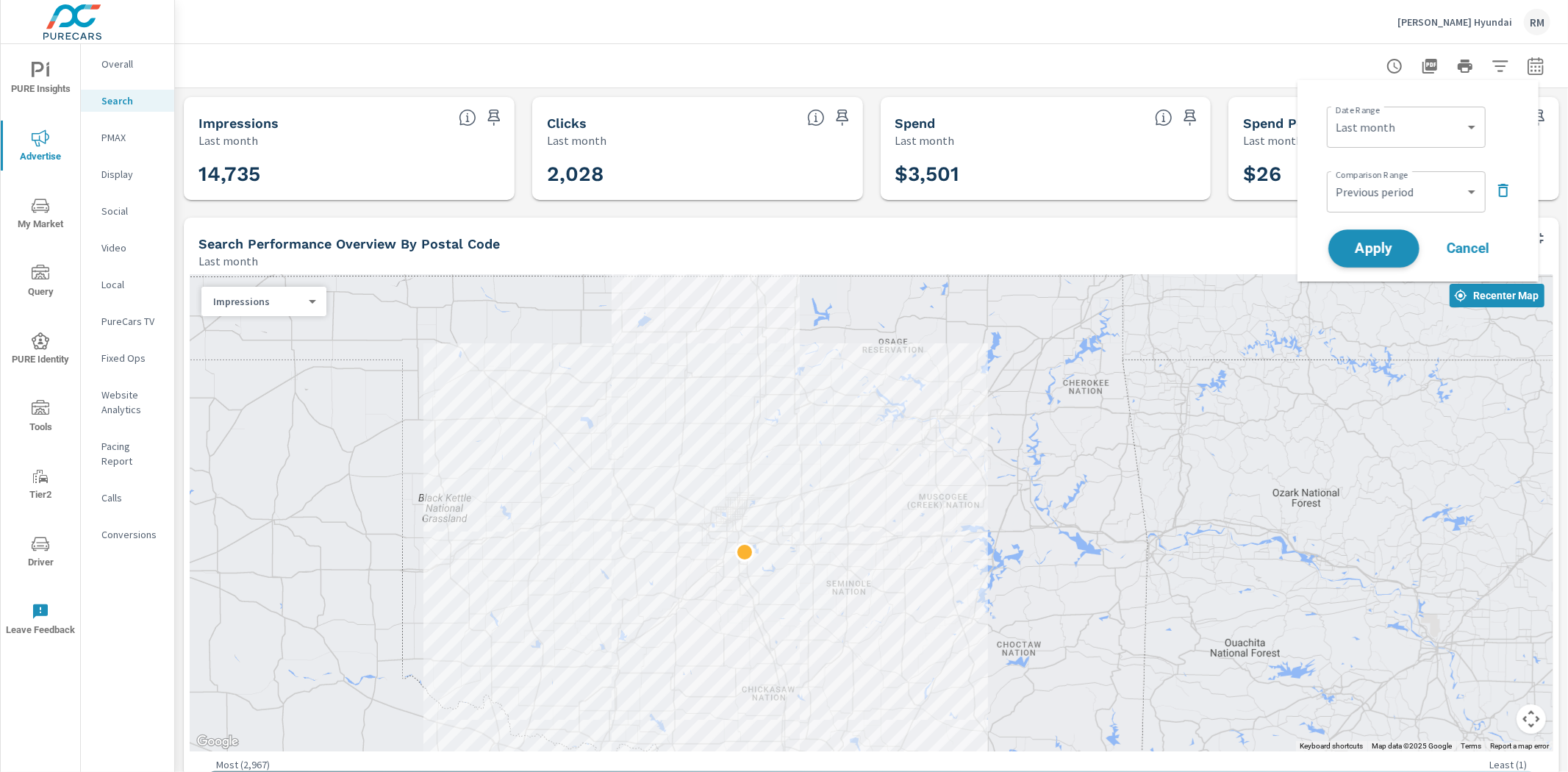
click at [1388, 254] on span "Apply" at bounding box center [1373, 248] width 60 height 14
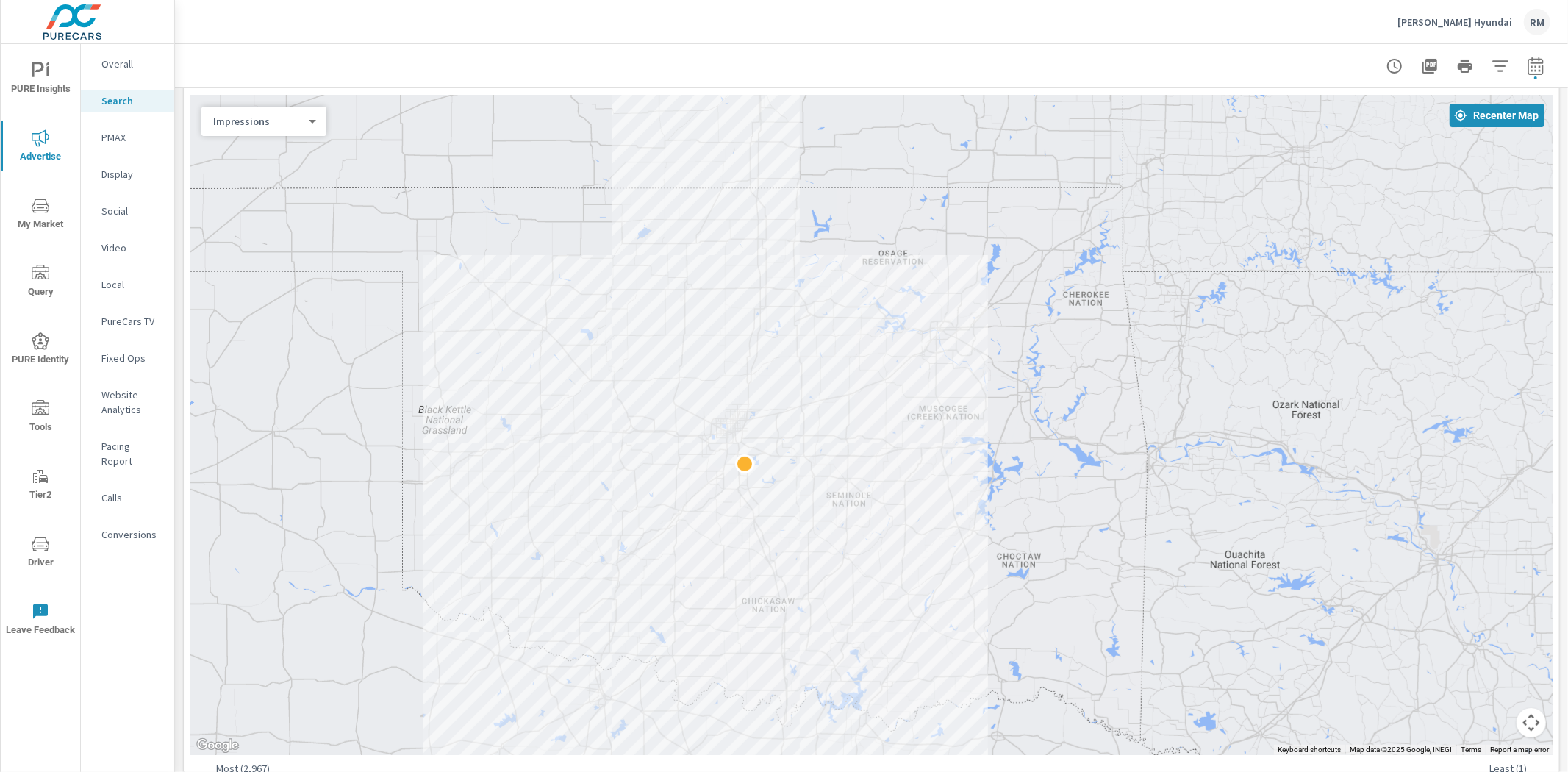
scroll to position [326, 0]
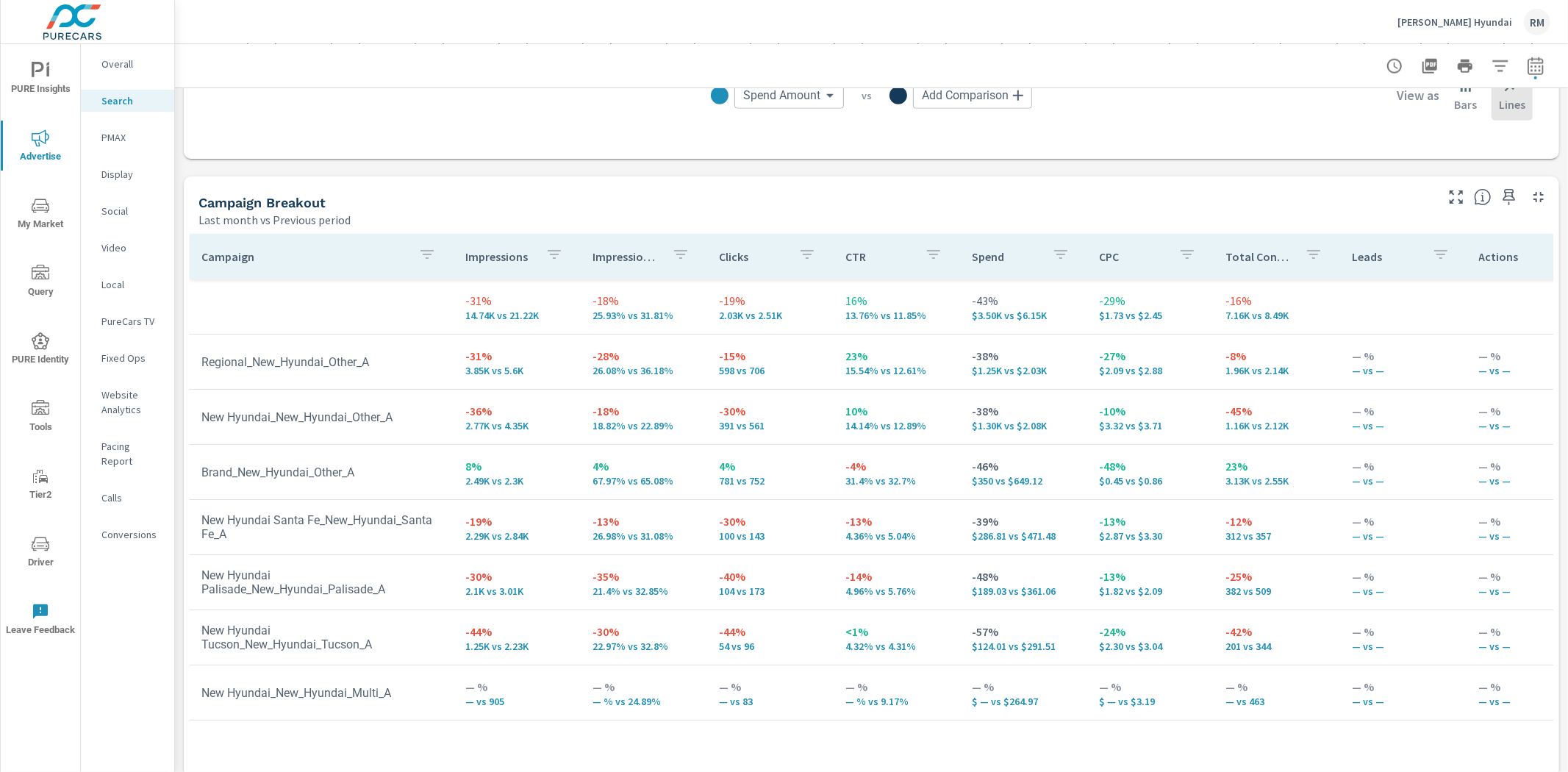
scroll to position [1361, 0]
